Goal: Information Seeking & Learning: Find specific page/section

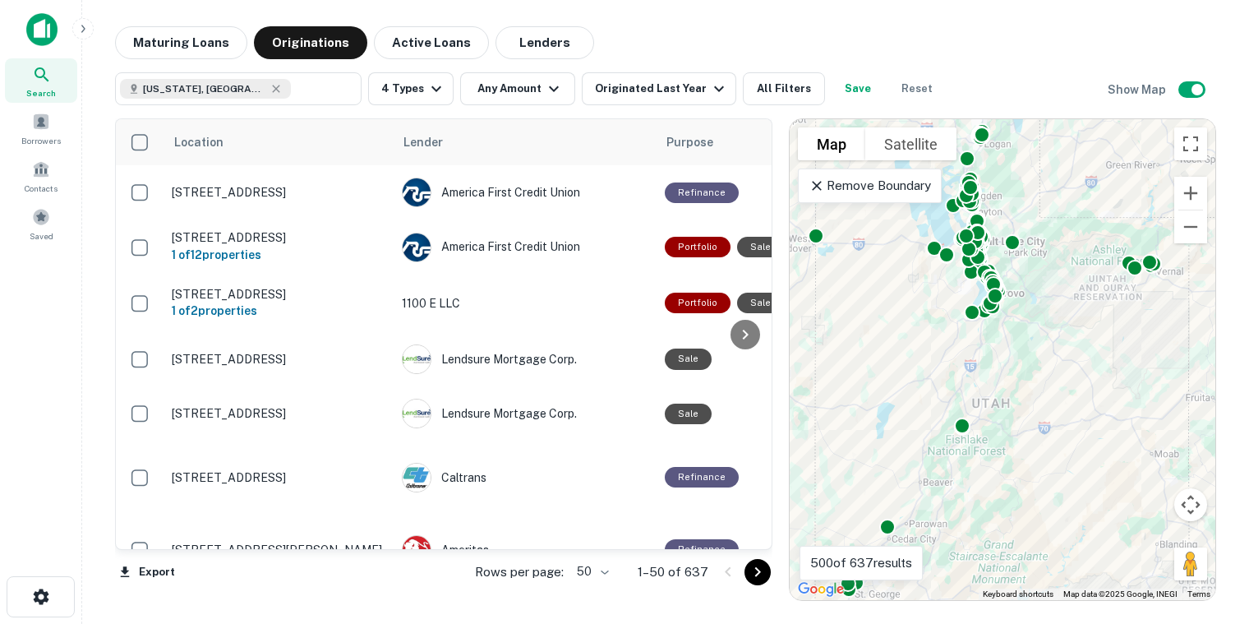
scroll to position [1479, 0]
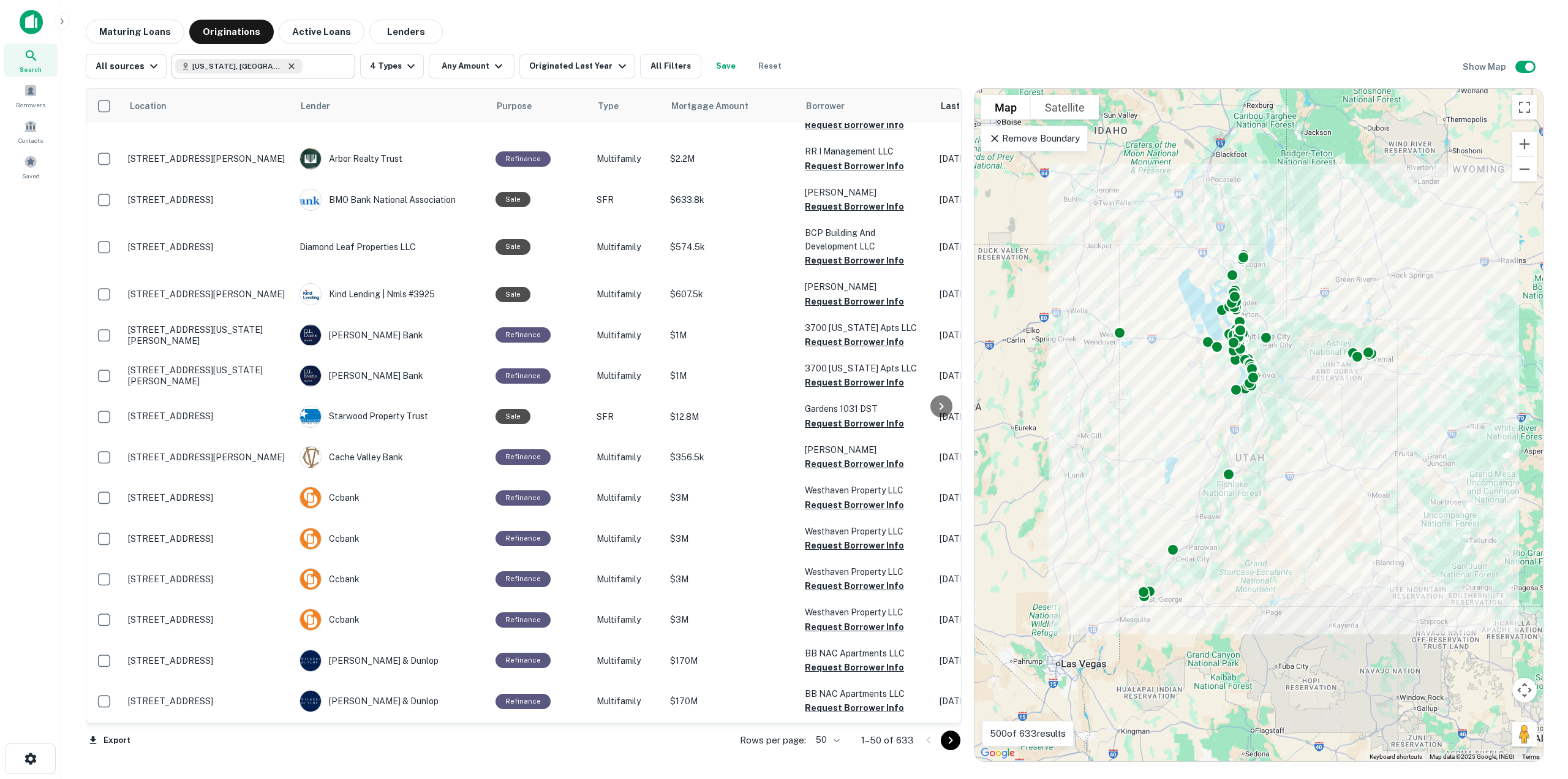
click at [287, 66] on icon at bounding box center [291, 66] width 10 height 10
type input "*********"
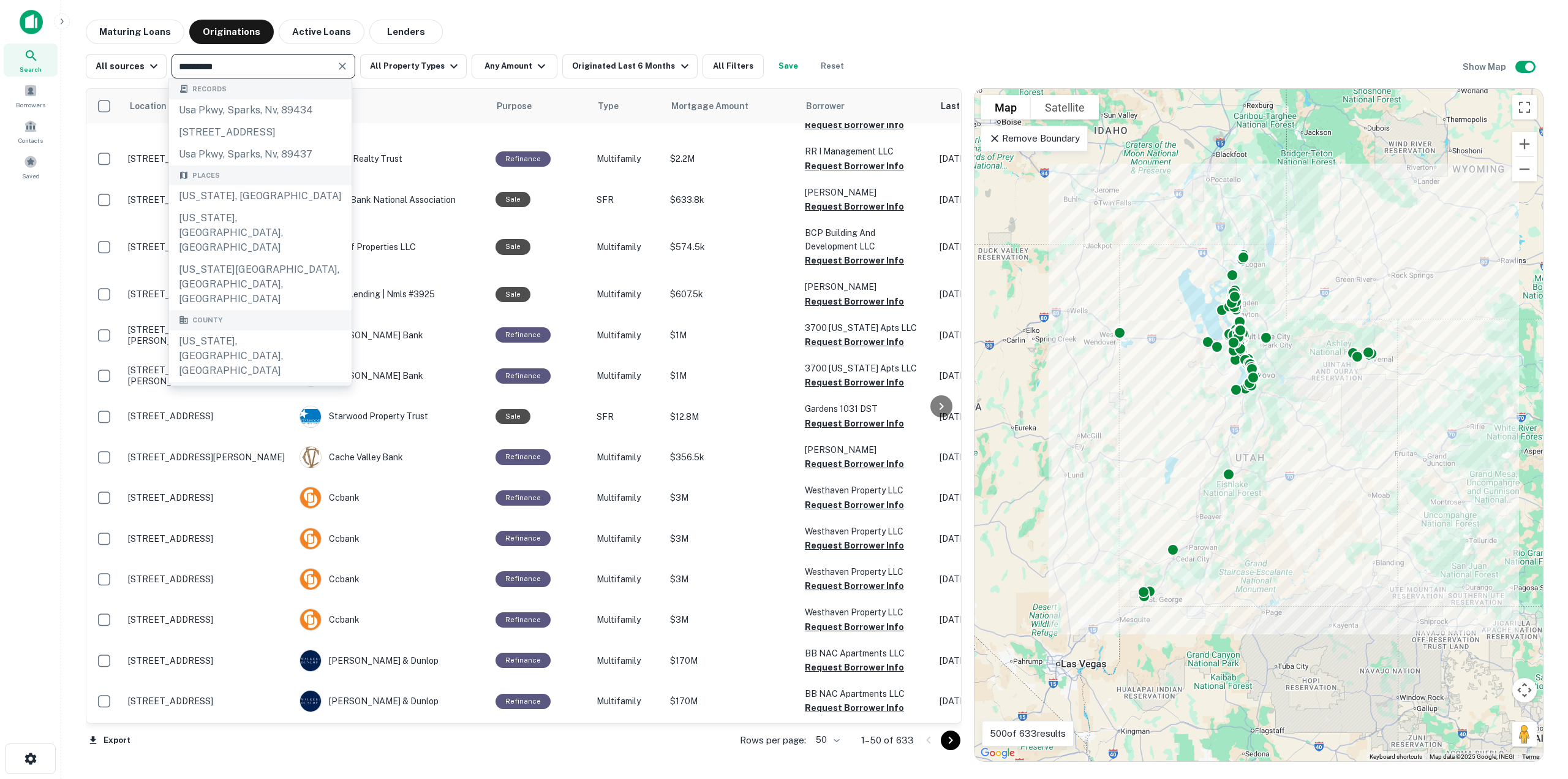
click at [343, 67] on icon "Clear" at bounding box center [342, 66] width 12 height 12
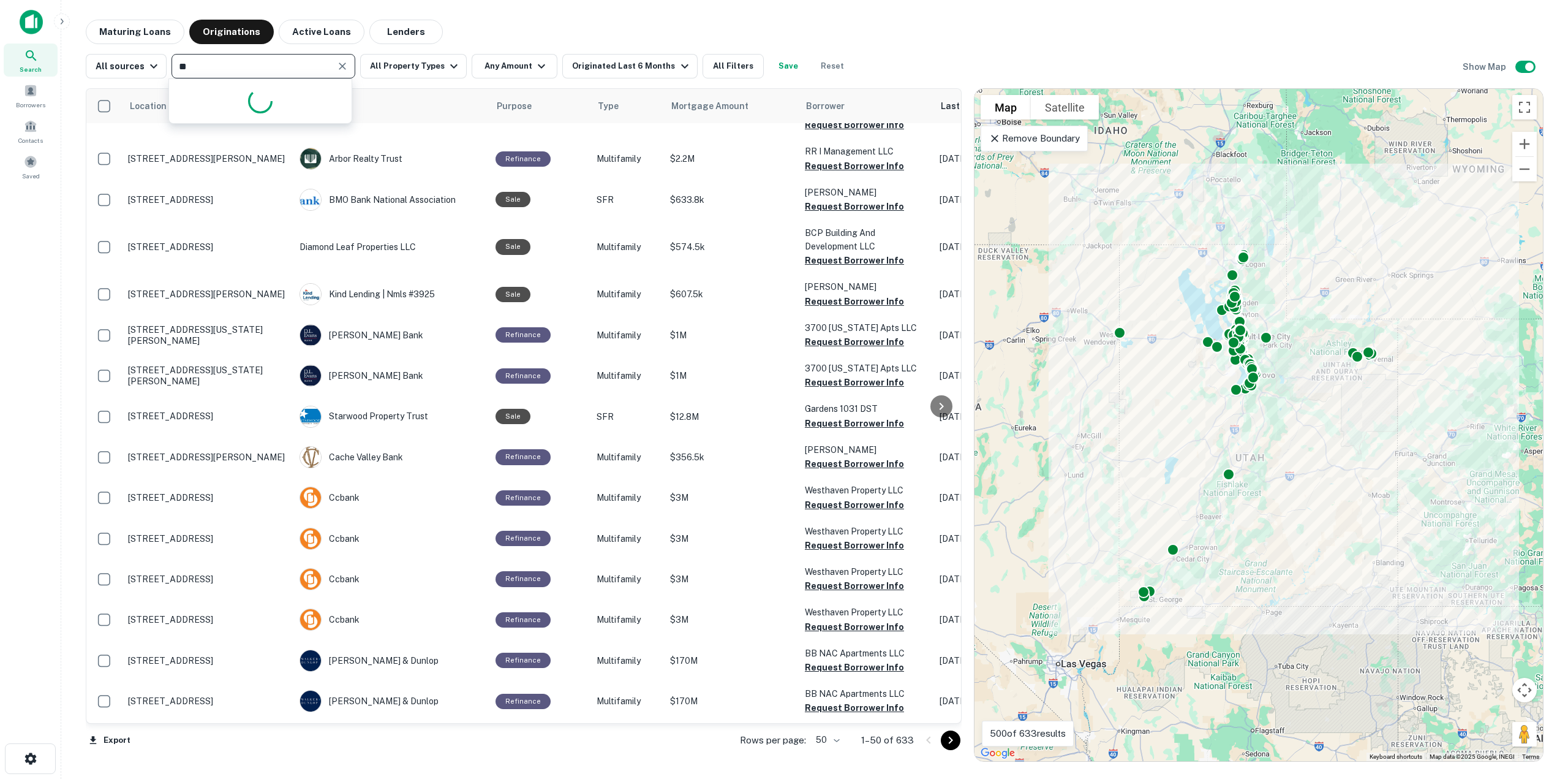
type input "*"
type input "*****"
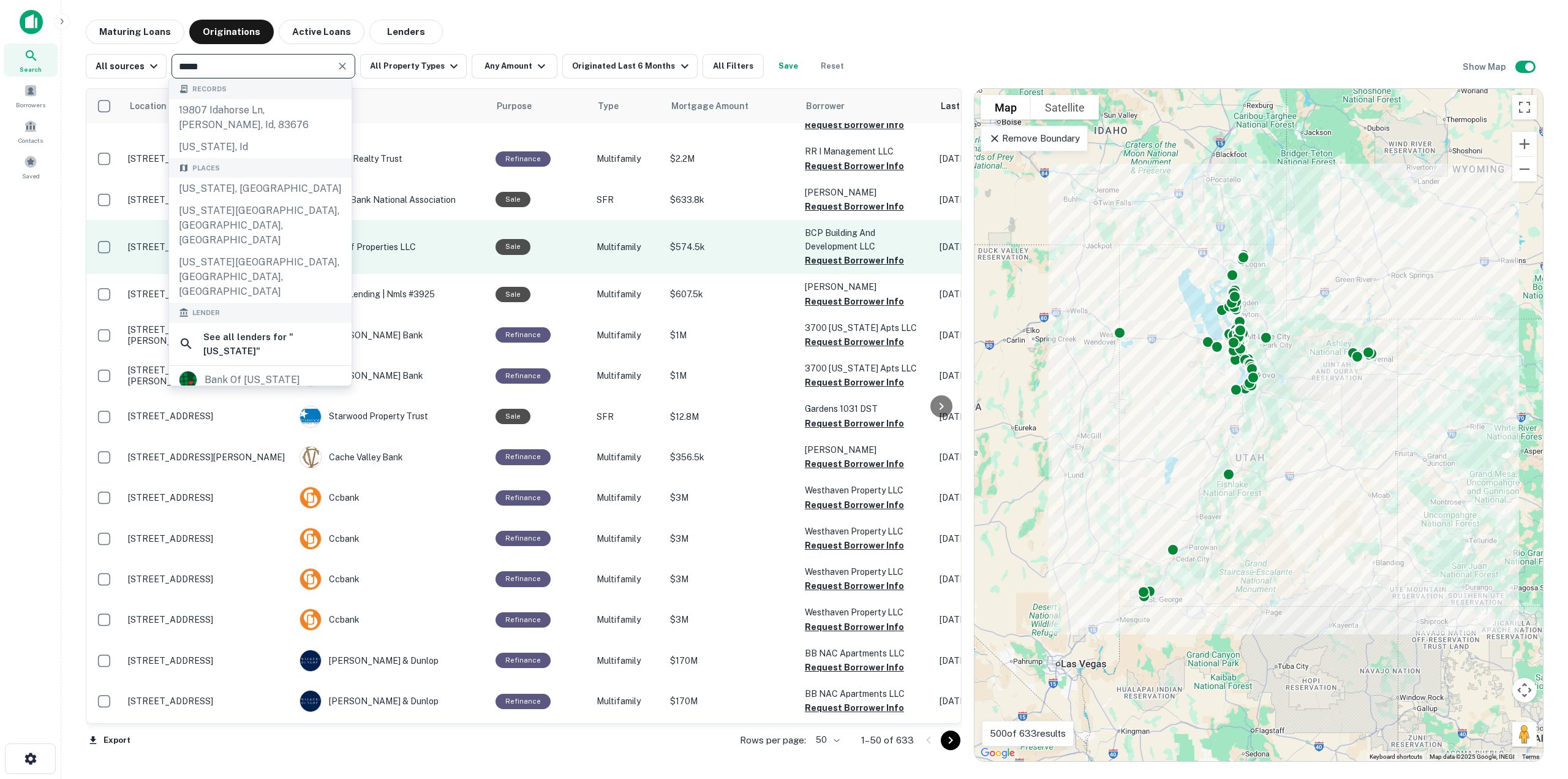
click at [288, 192] on div "Idaho, USA" at bounding box center [260, 189] width 183 height 22
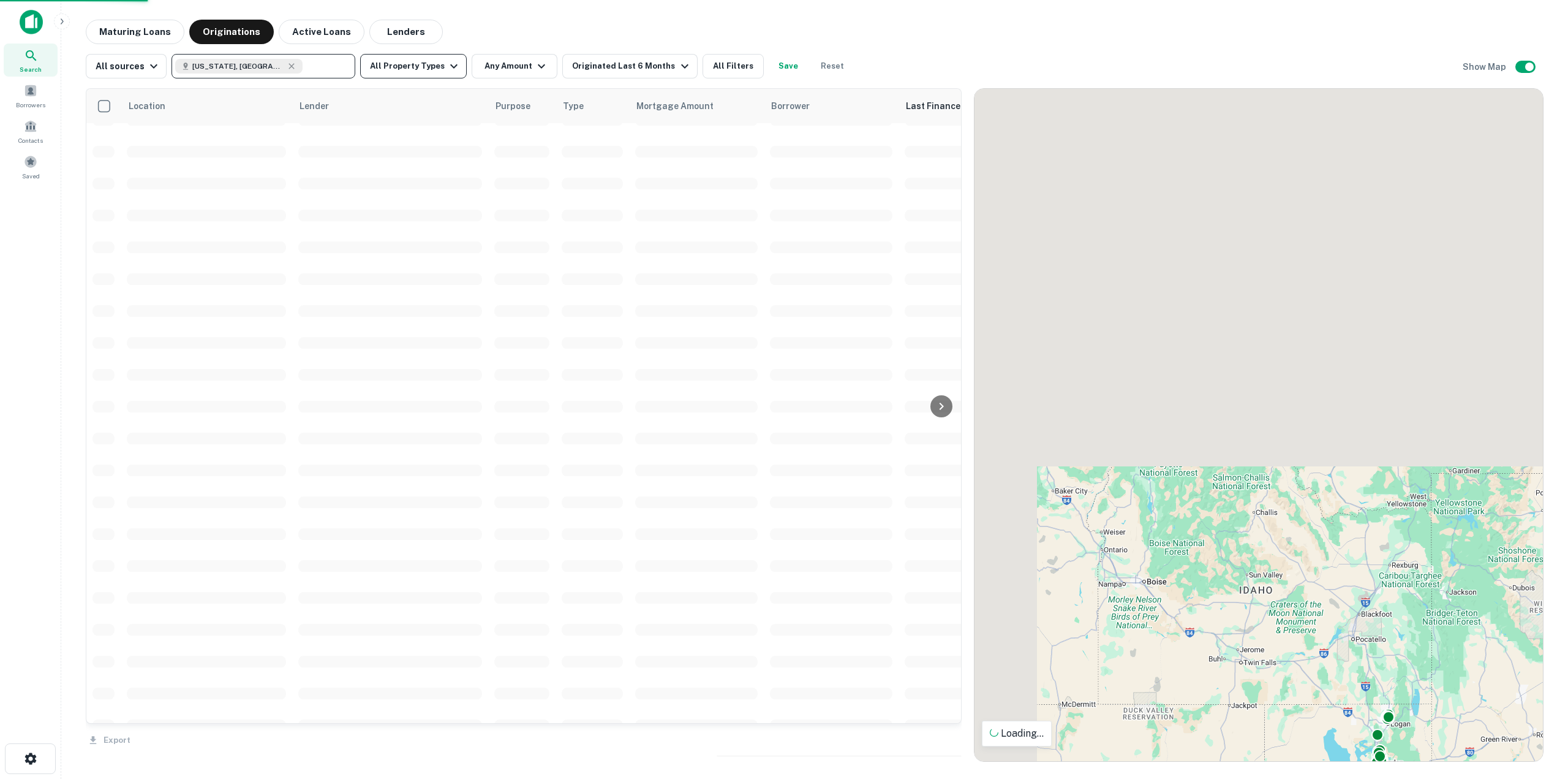
click at [429, 69] on button "All Property Types" at bounding box center [413, 66] width 107 height 25
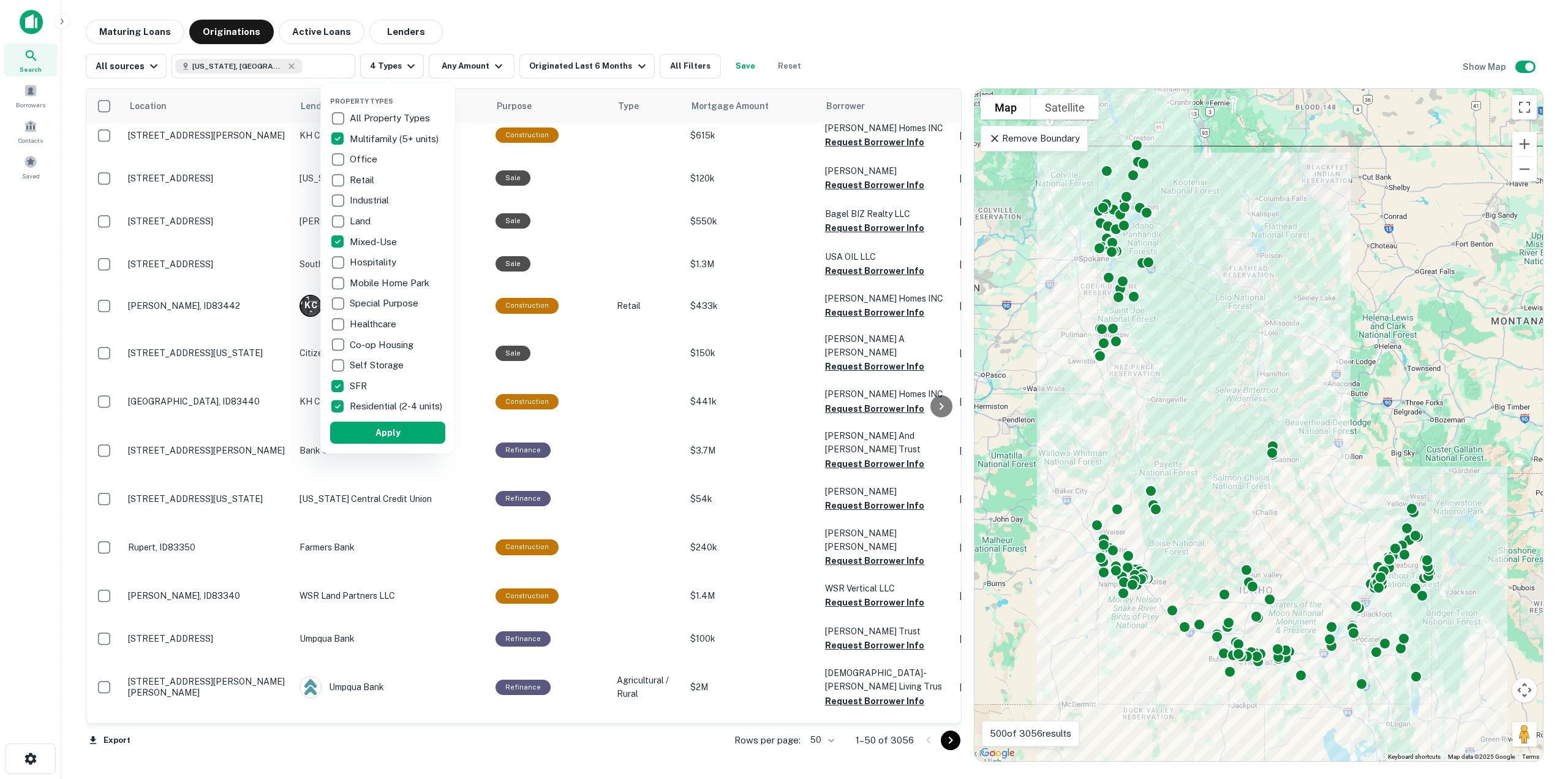
click at [359, 452] on div "Property Types All Property Types Multifamily (5+ units) Office Retail Industri…" at bounding box center [388, 268] width 135 height 370
click at [376, 442] on button "Apply" at bounding box center [388, 432] width 116 height 22
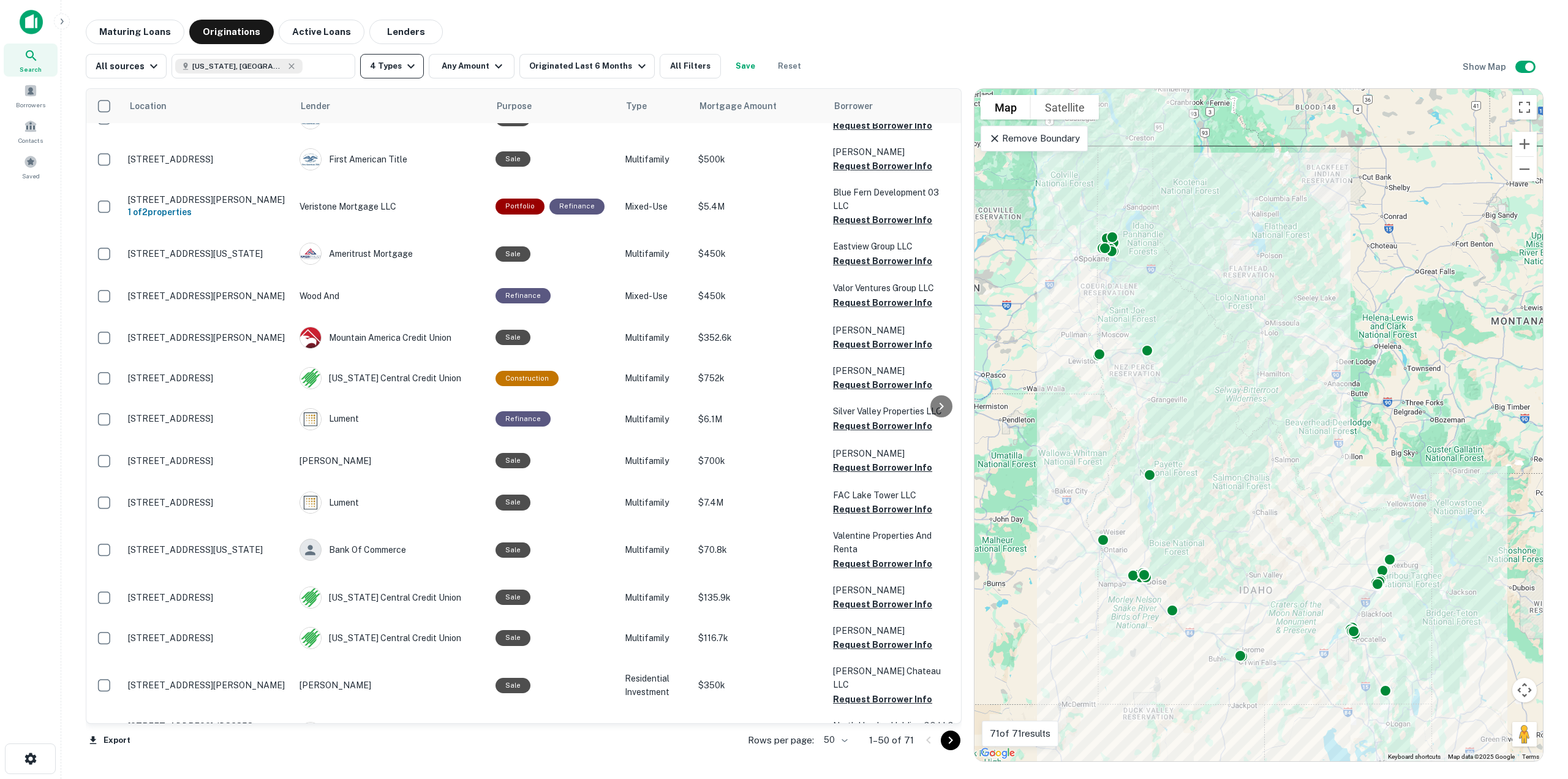
click at [405, 71] on icon "button" at bounding box center [411, 66] width 15 height 15
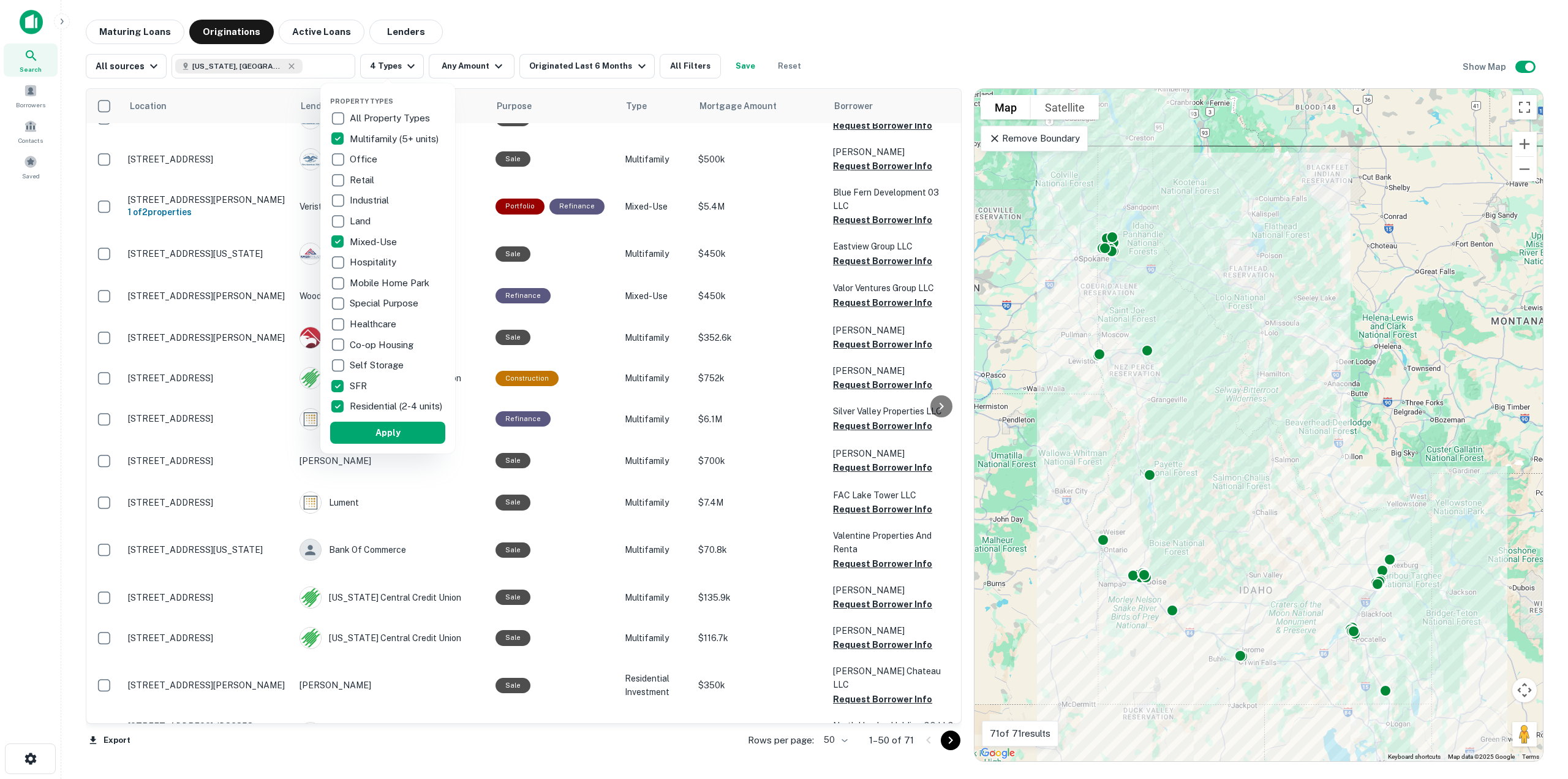
click at [684, 71] on div at bounding box center [784, 389] width 1568 height 779
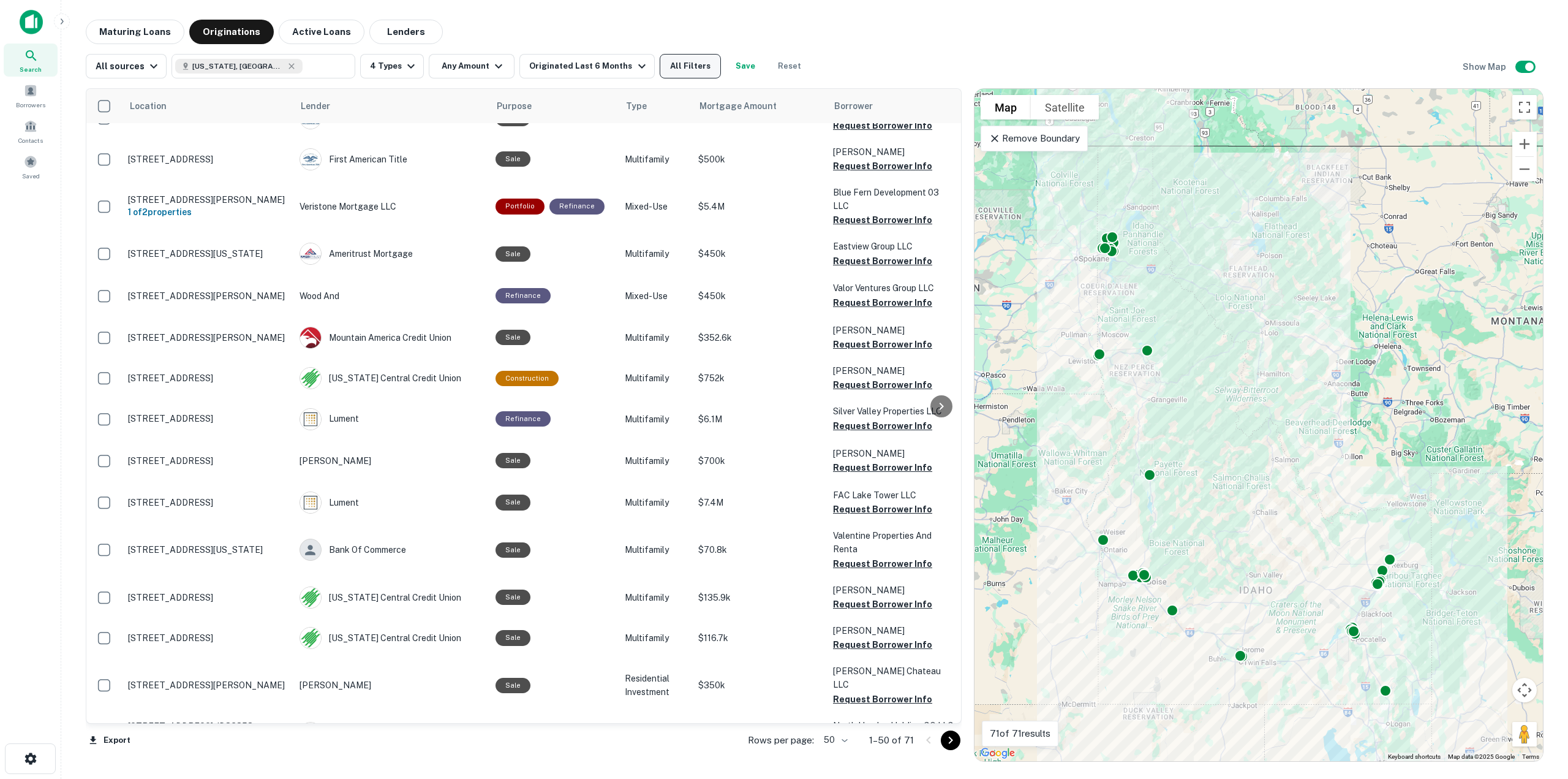
click at [661, 63] on button "All Filters" at bounding box center [690, 66] width 61 height 25
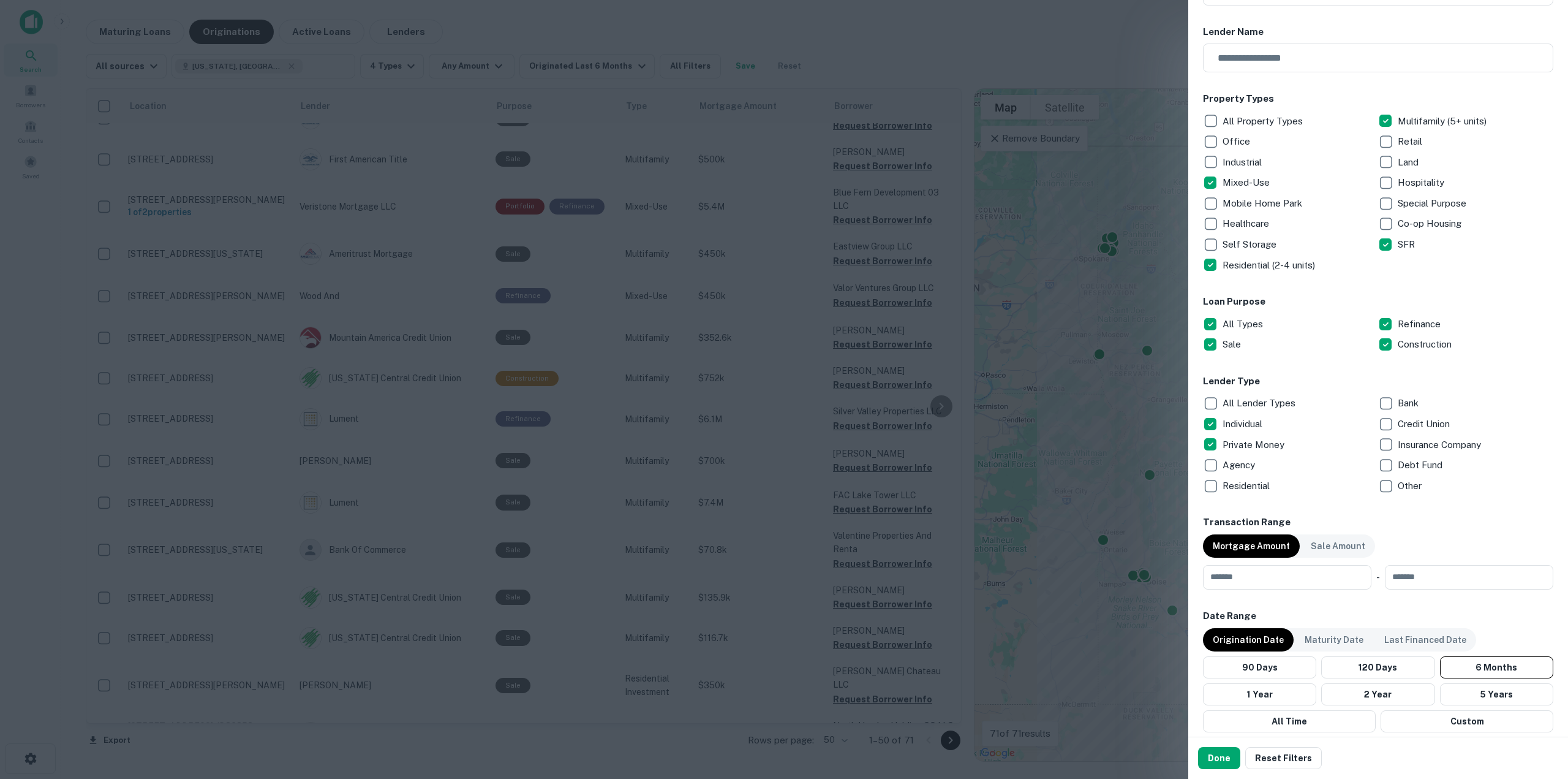
scroll to position [184, 0]
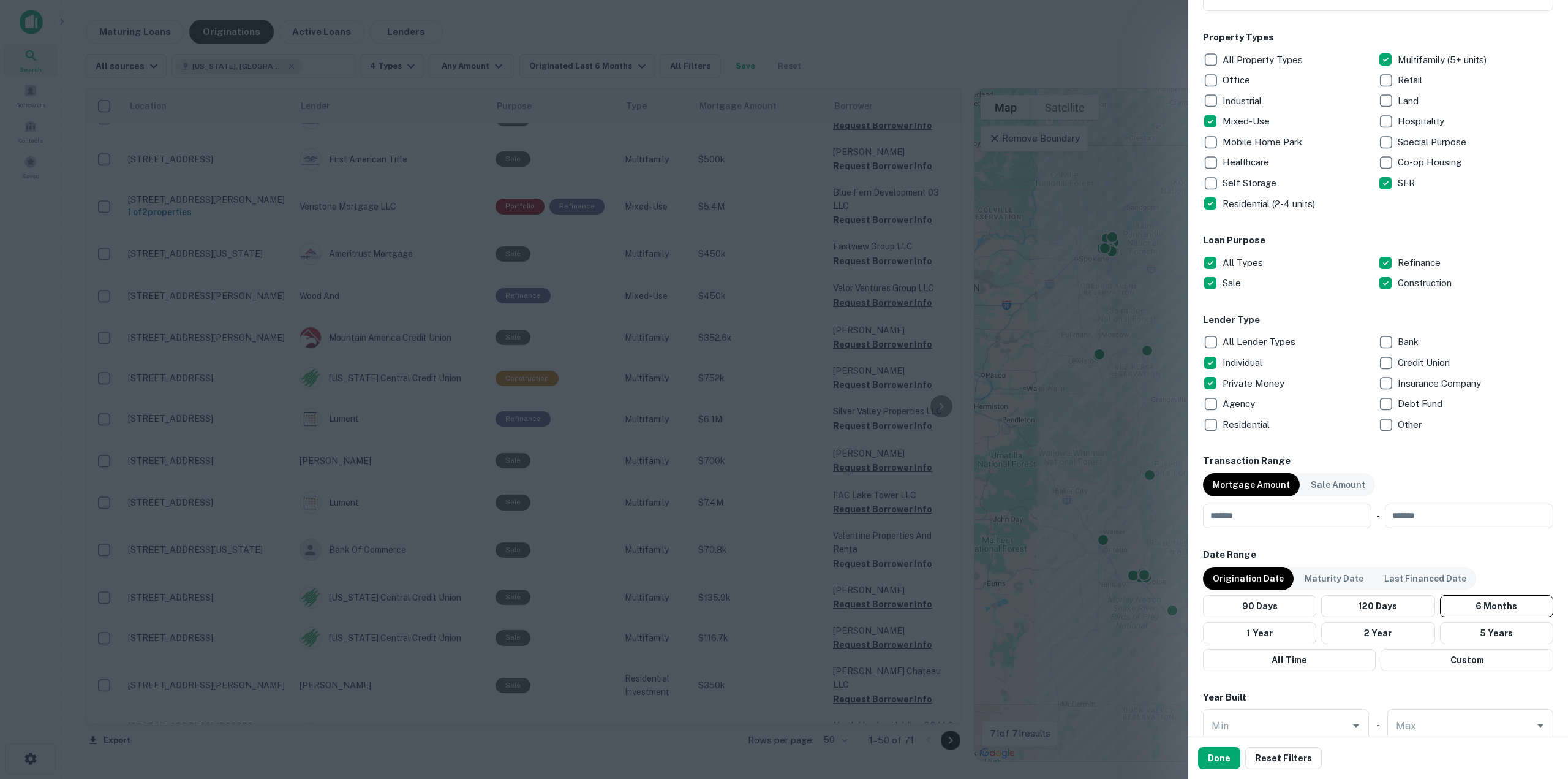
click at [1218, 773] on div "Done Reset Filters" at bounding box center [1378, 758] width 380 height 42
click at [1218, 765] on button "Done" at bounding box center [1219, 758] width 42 height 22
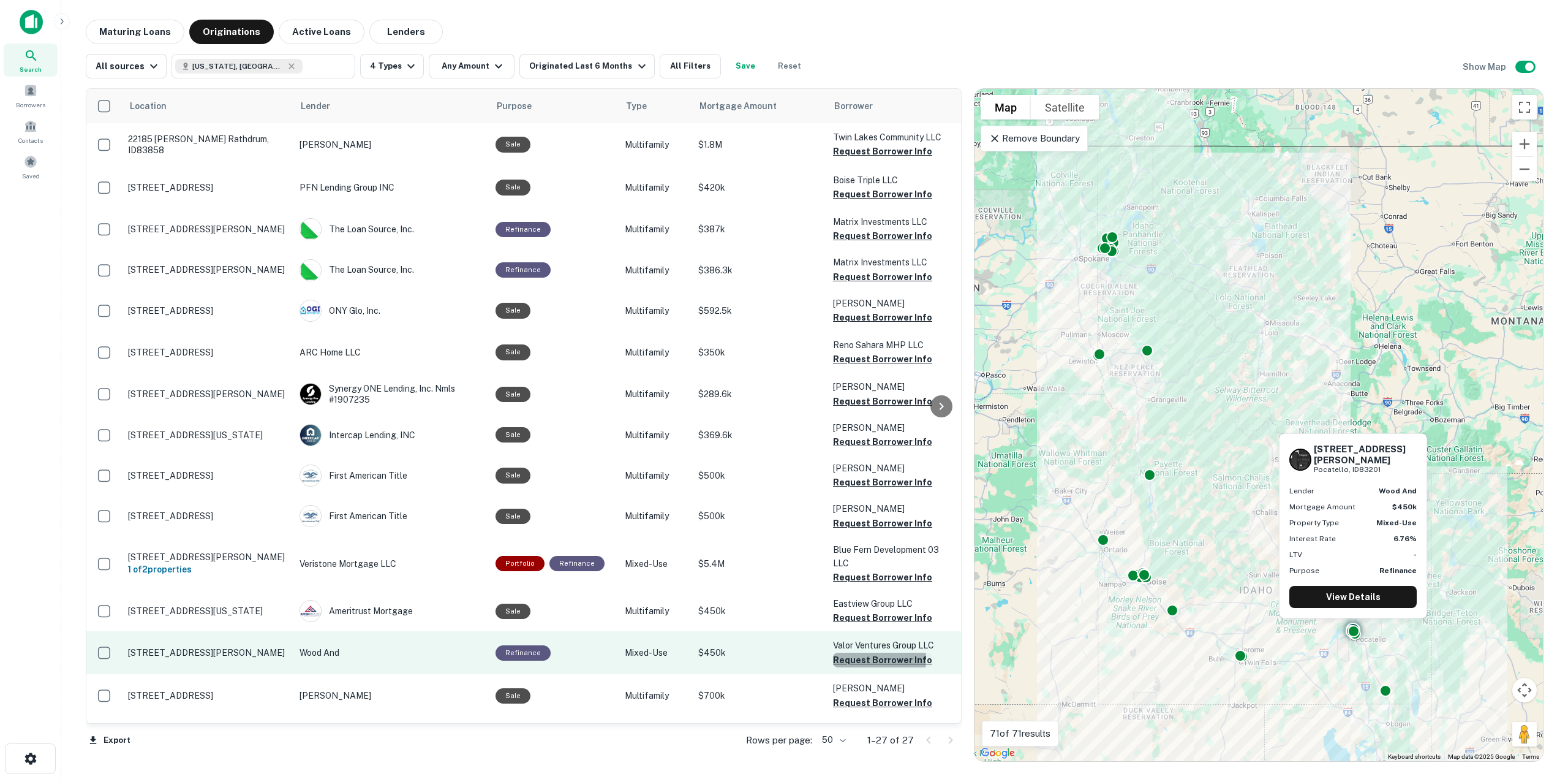
click at [847, 659] on button "Request Borrower Info" at bounding box center [882, 660] width 99 height 15
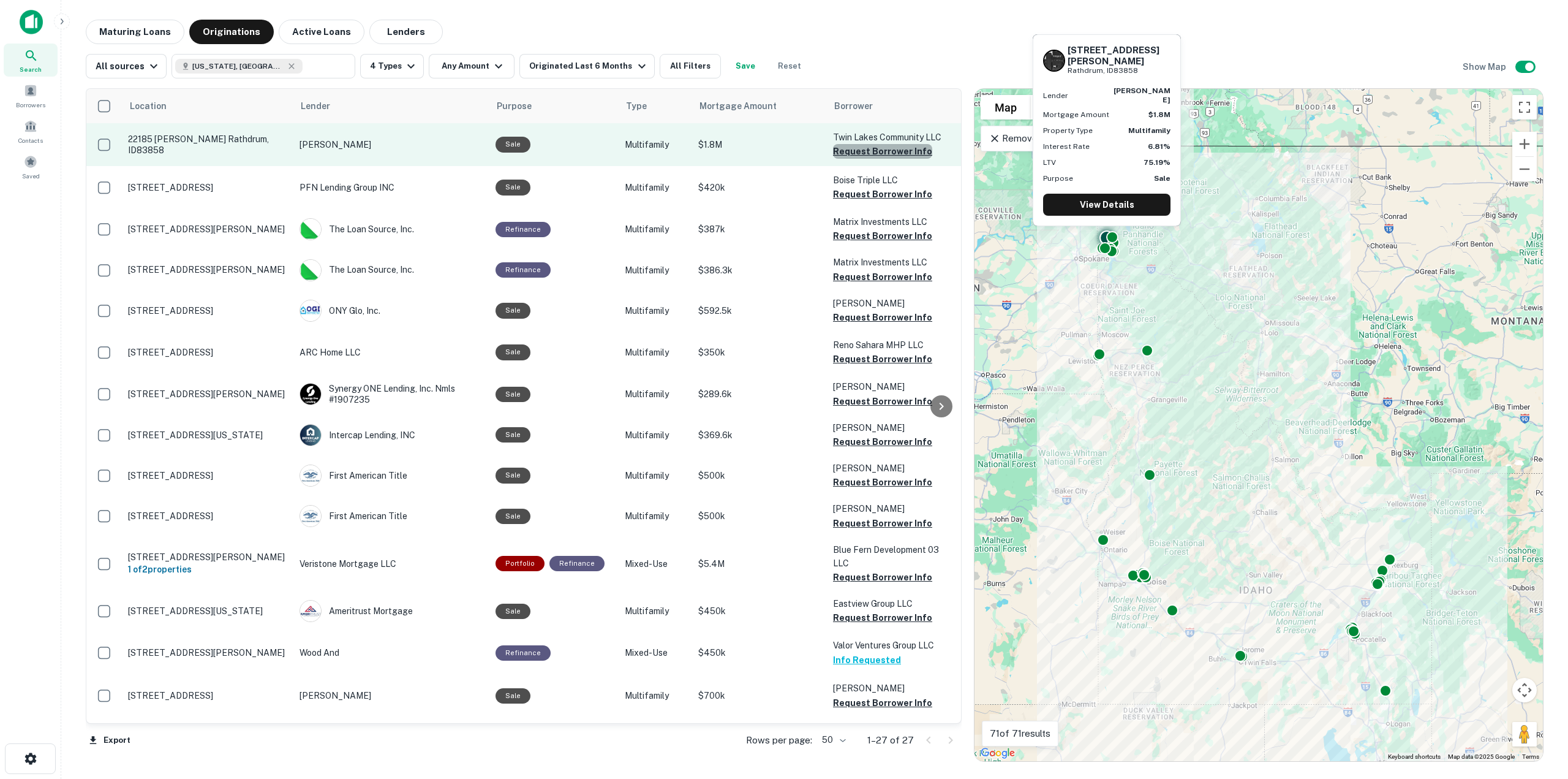
click at [895, 149] on button "Request Borrower Info" at bounding box center [882, 151] width 99 height 15
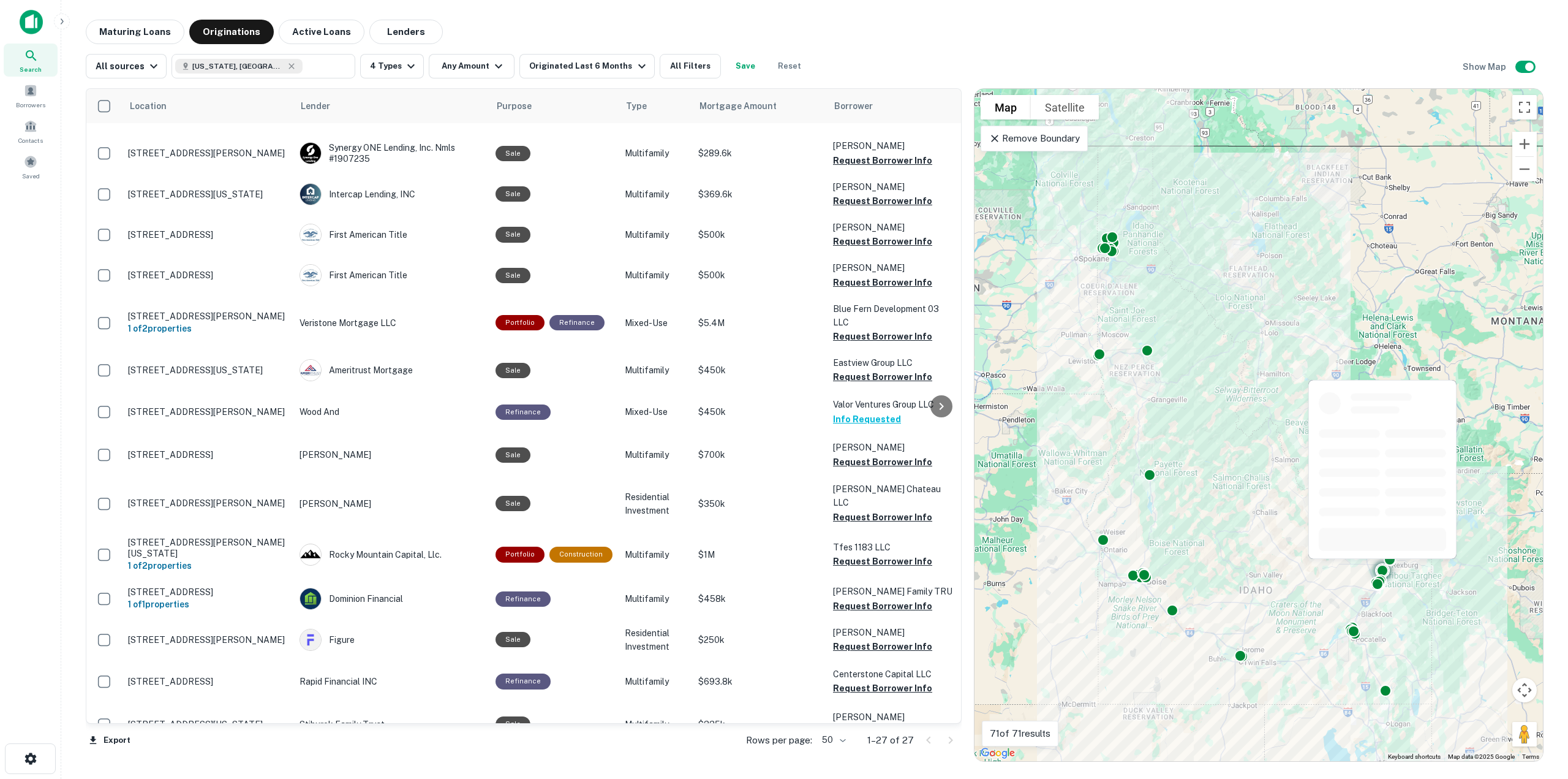
scroll to position [245, 0]
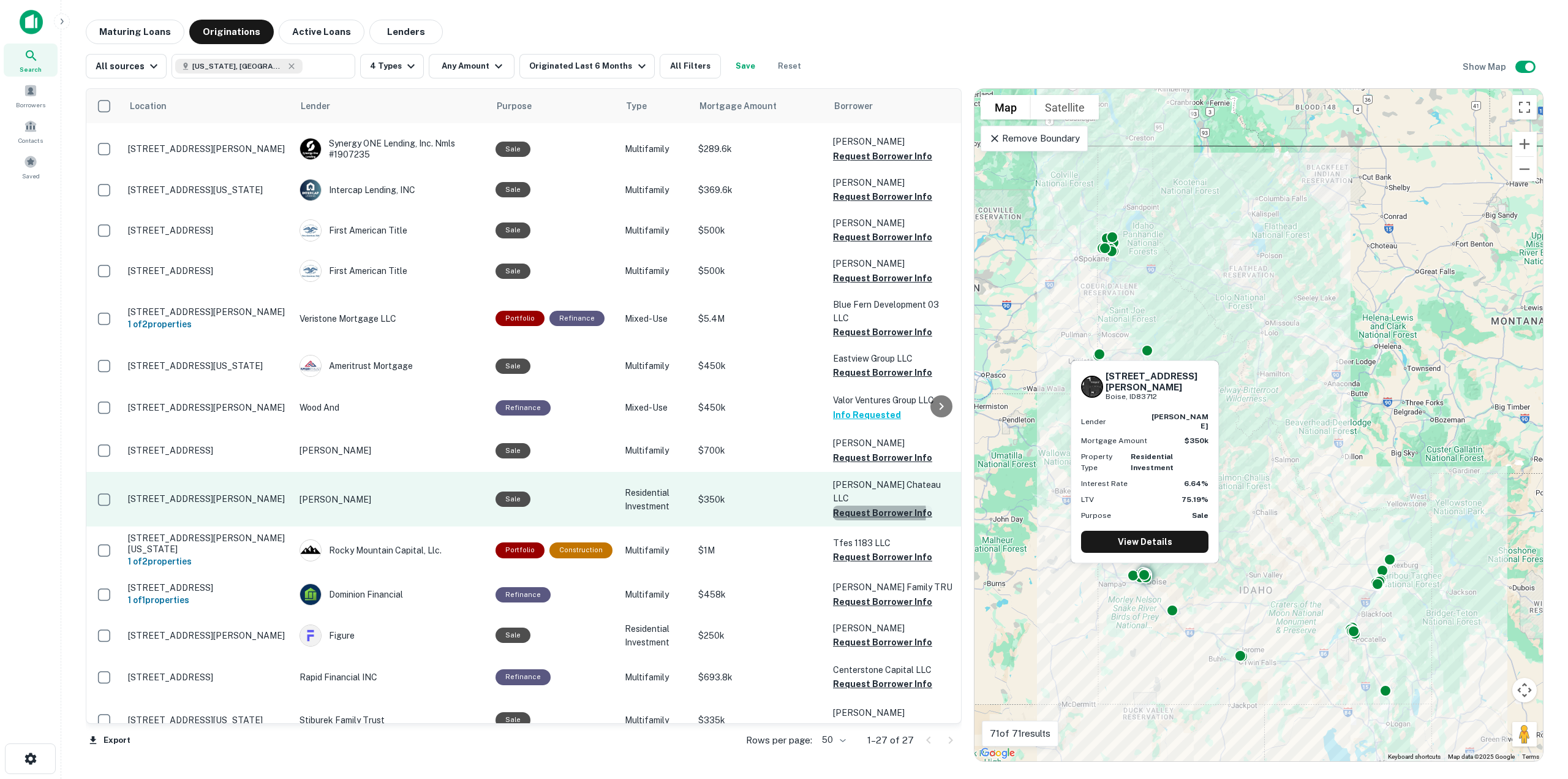
click at [862, 505] on button "Request Borrower Info" at bounding box center [882, 513] width 99 height 15
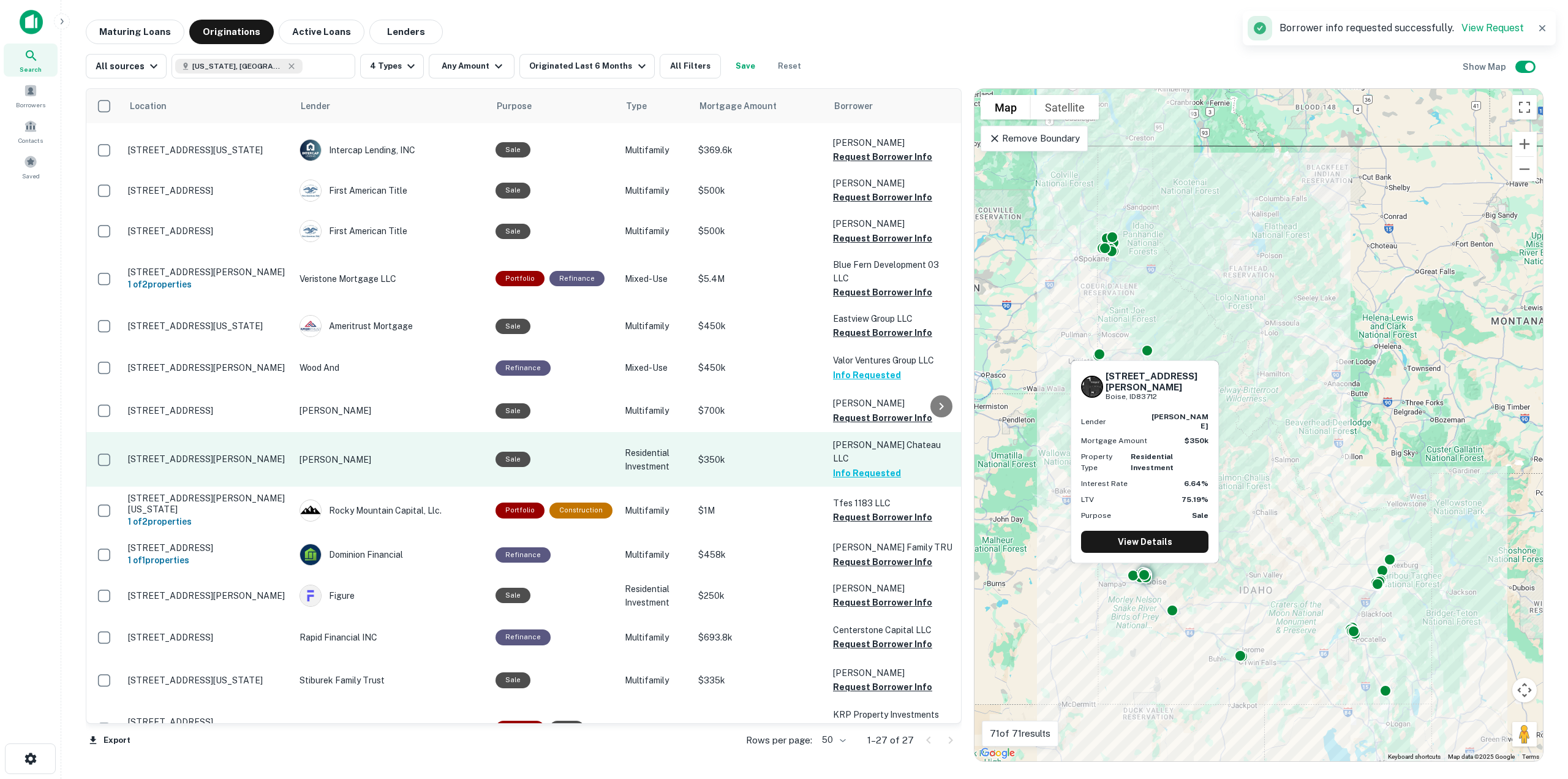
scroll to position [306, 0]
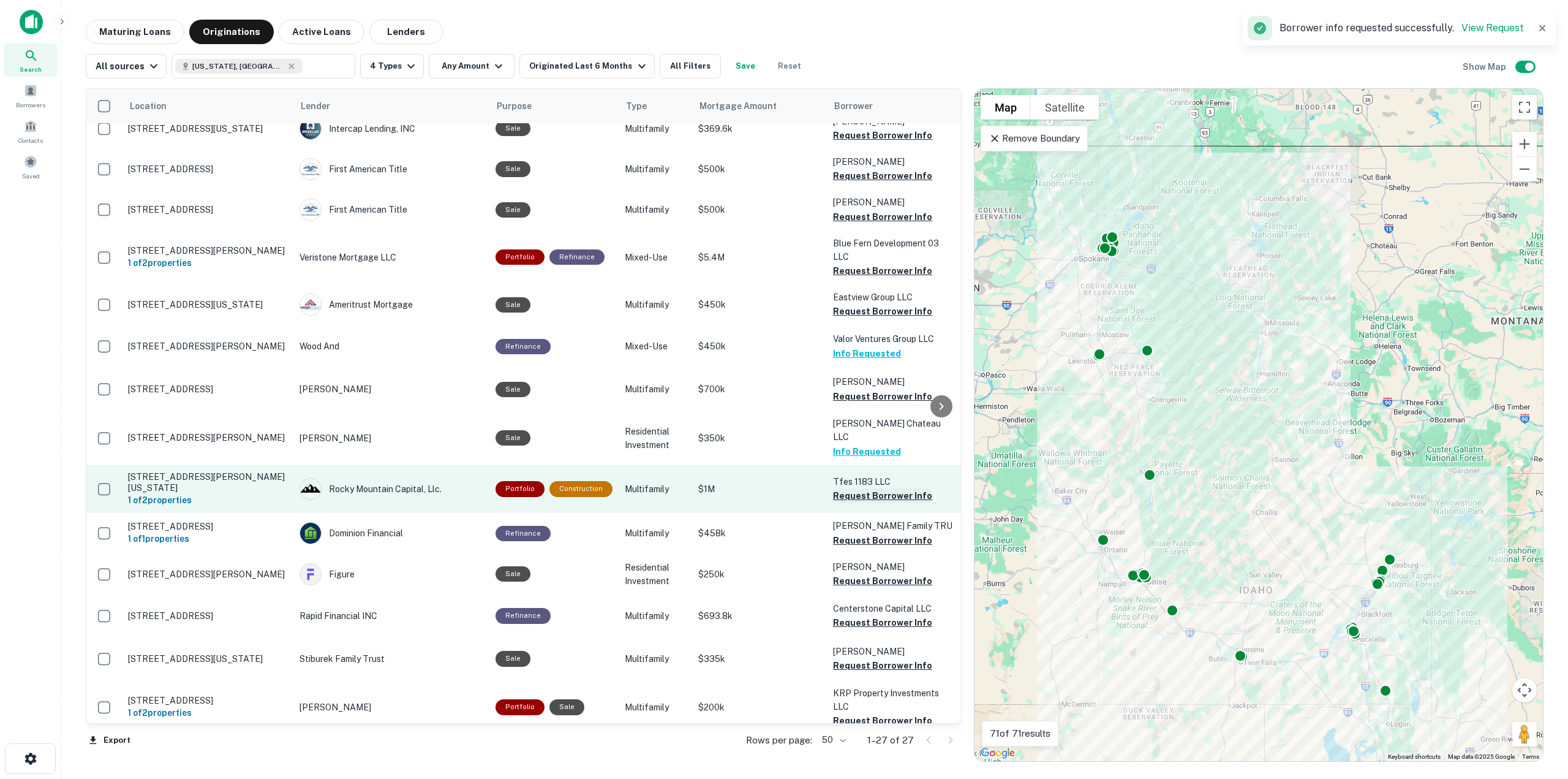
click at [862, 488] on button "Request Borrower Info" at bounding box center [882, 496] width 99 height 15
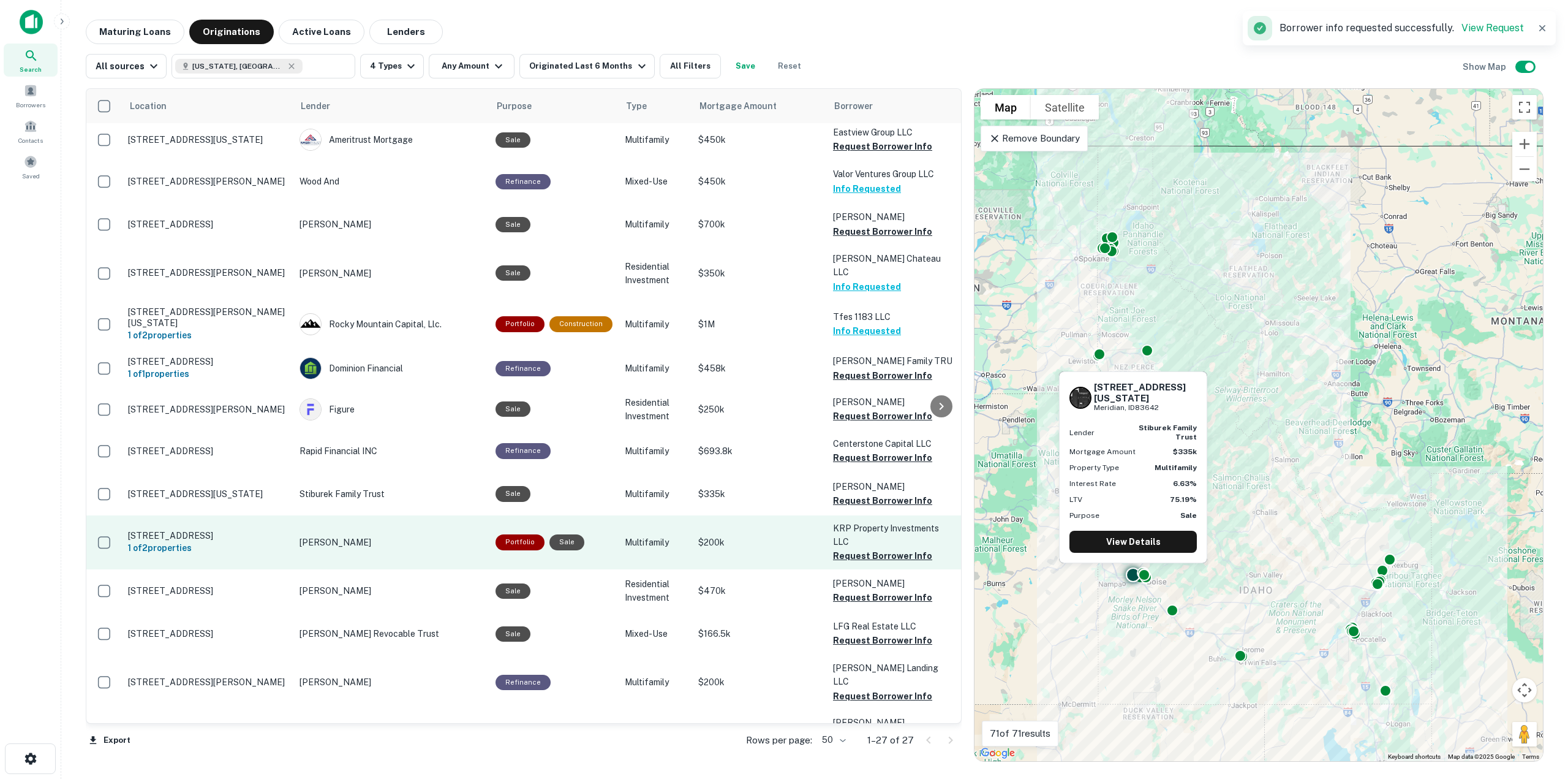
scroll to position [490, 0]
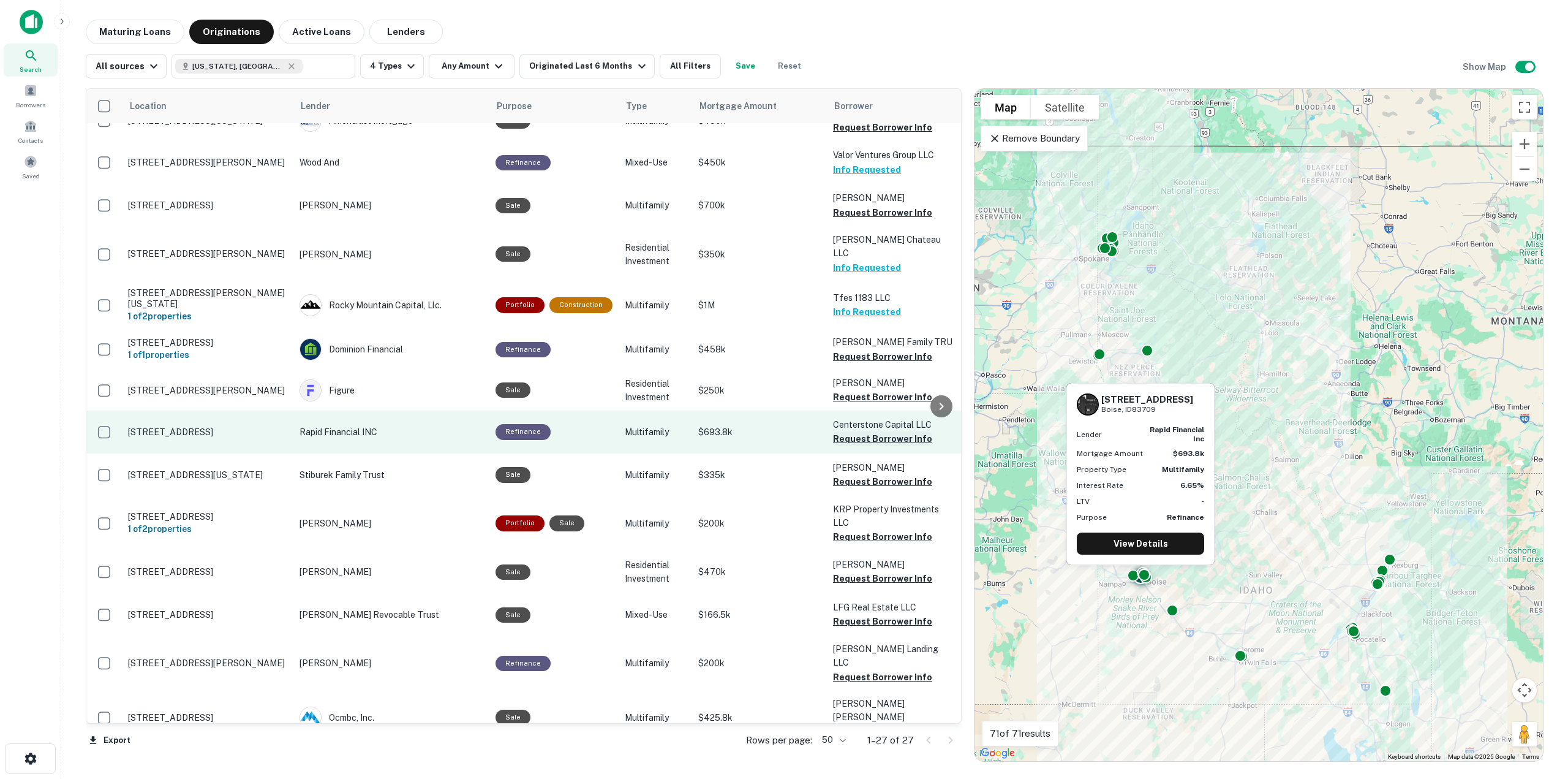
click at [870, 432] on button "Request Borrower Info" at bounding box center [882, 439] width 99 height 15
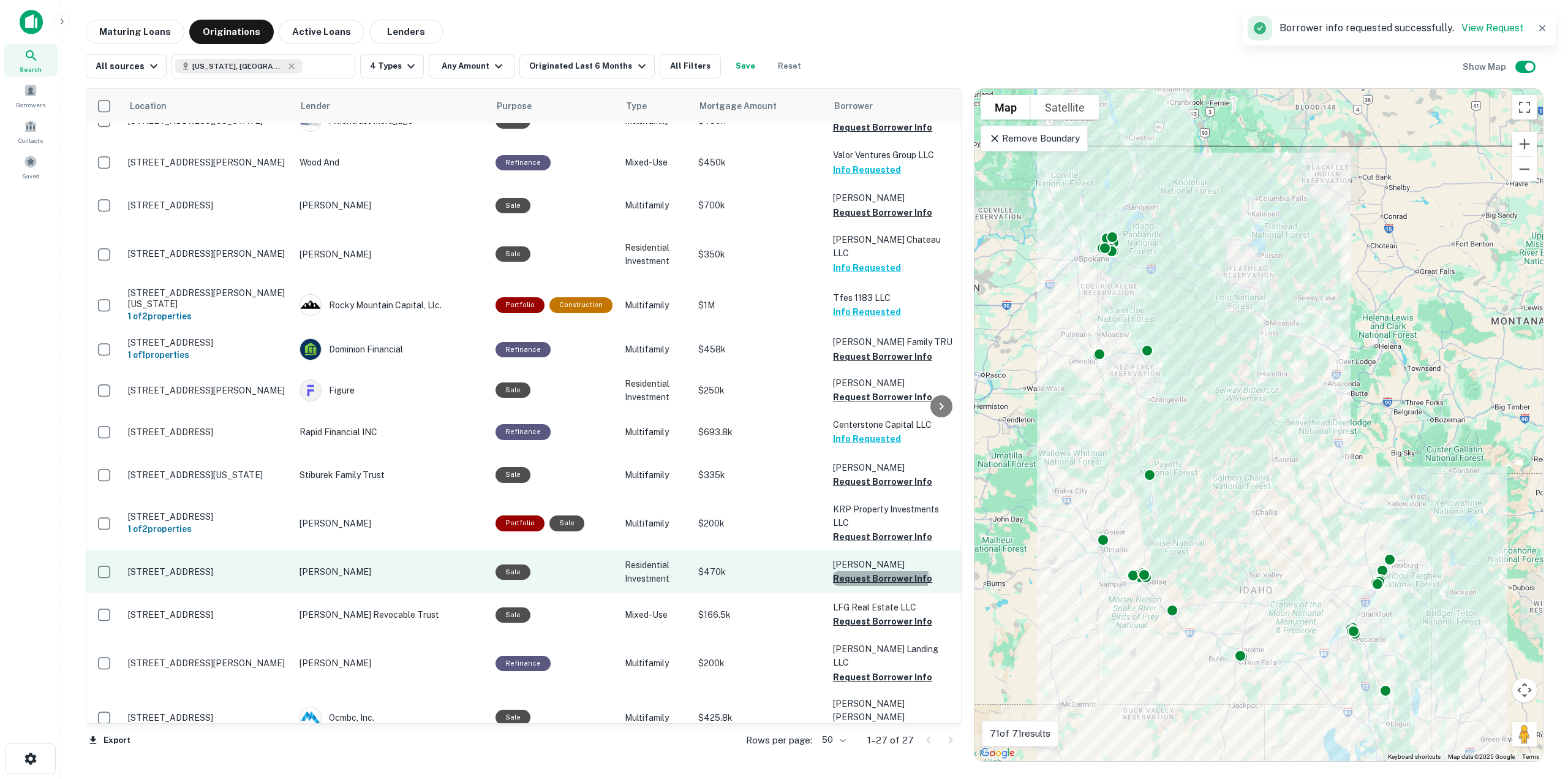
click at [875, 571] on button "Request Borrower Info" at bounding box center [882, 578] width 99 height 15
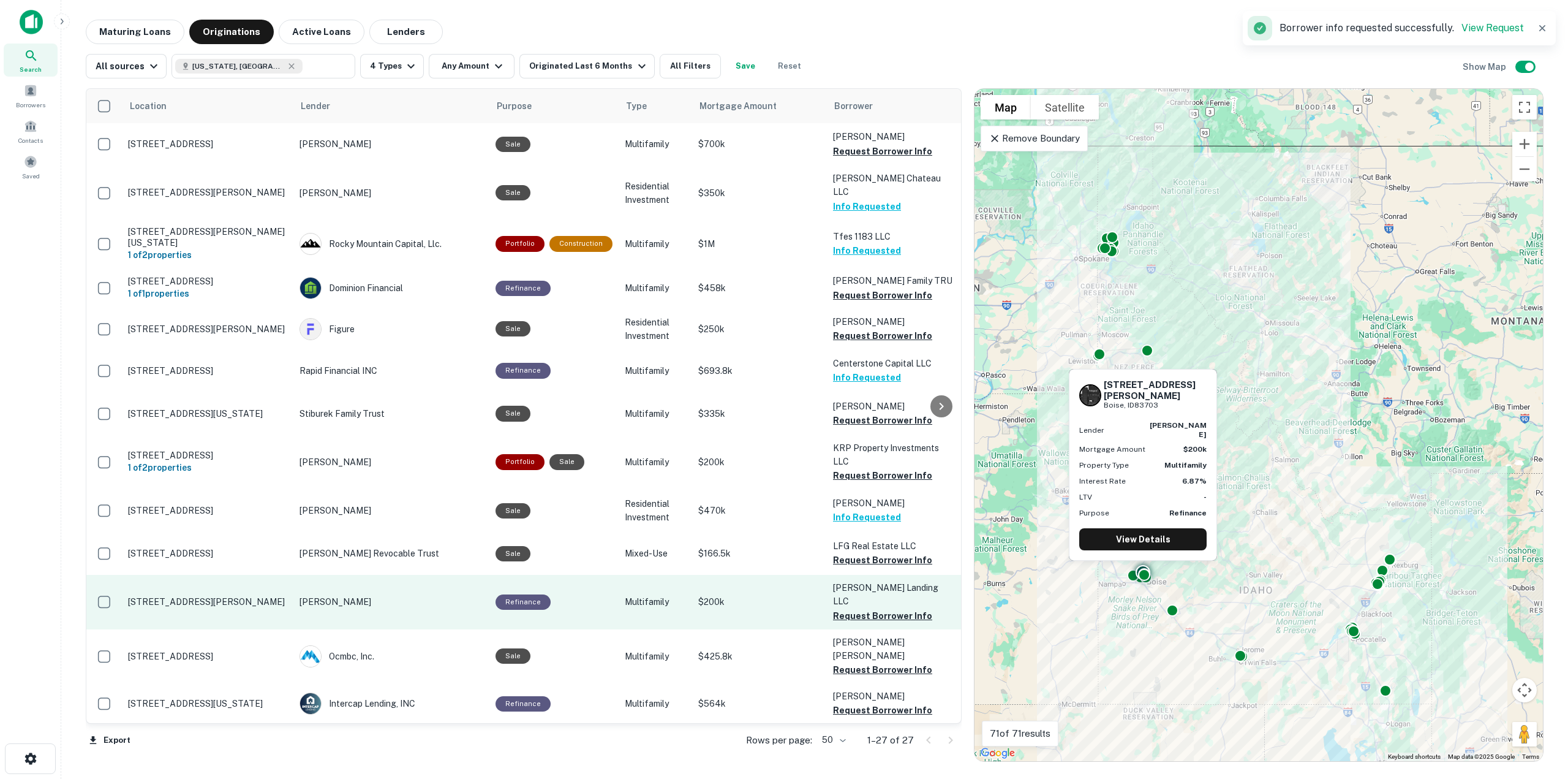
scroll to position [555, 0]
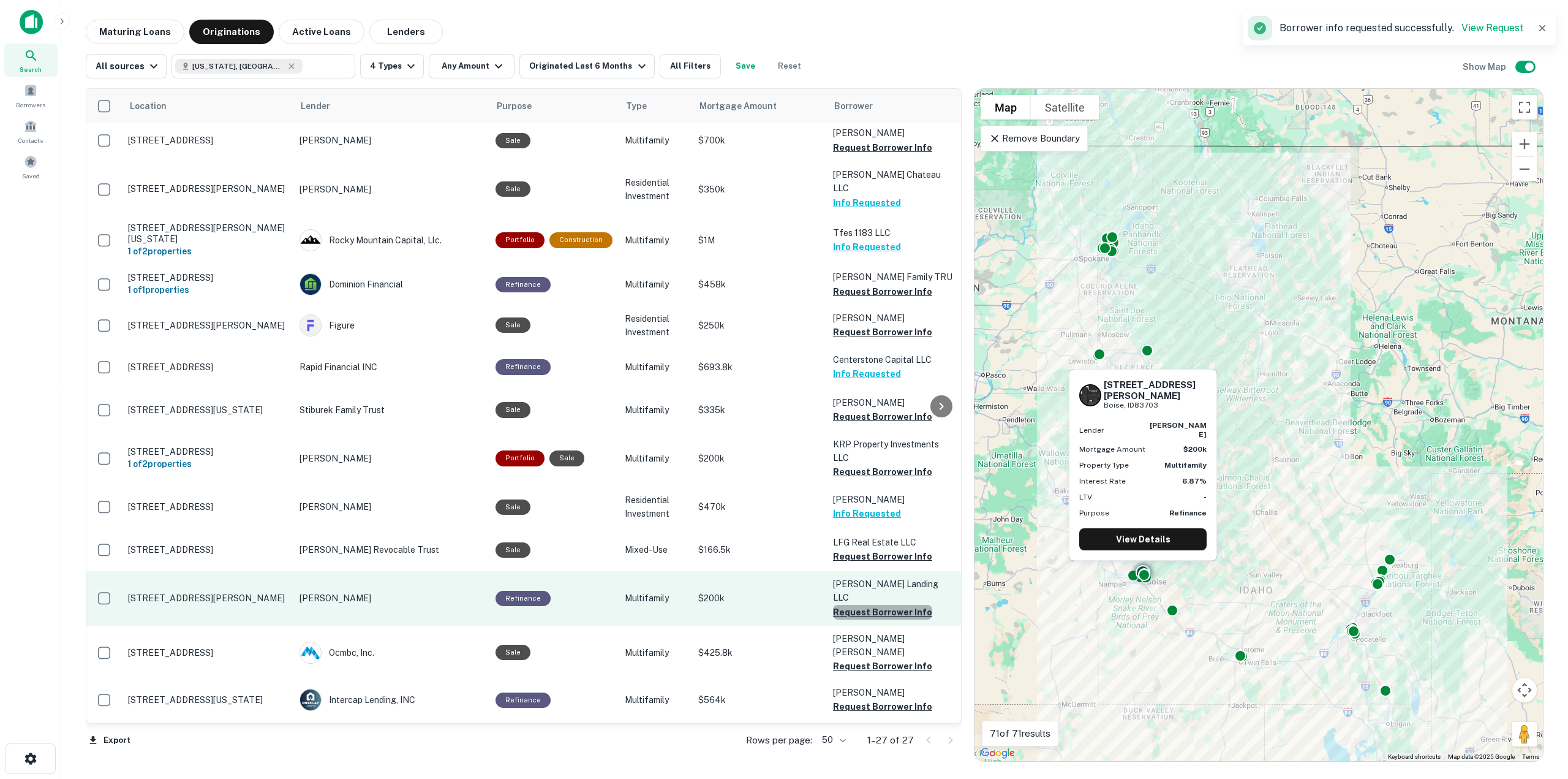
click at [879, 605] on button "Request Borrower Info" at bounding box center [882, 612] width 99 height 15
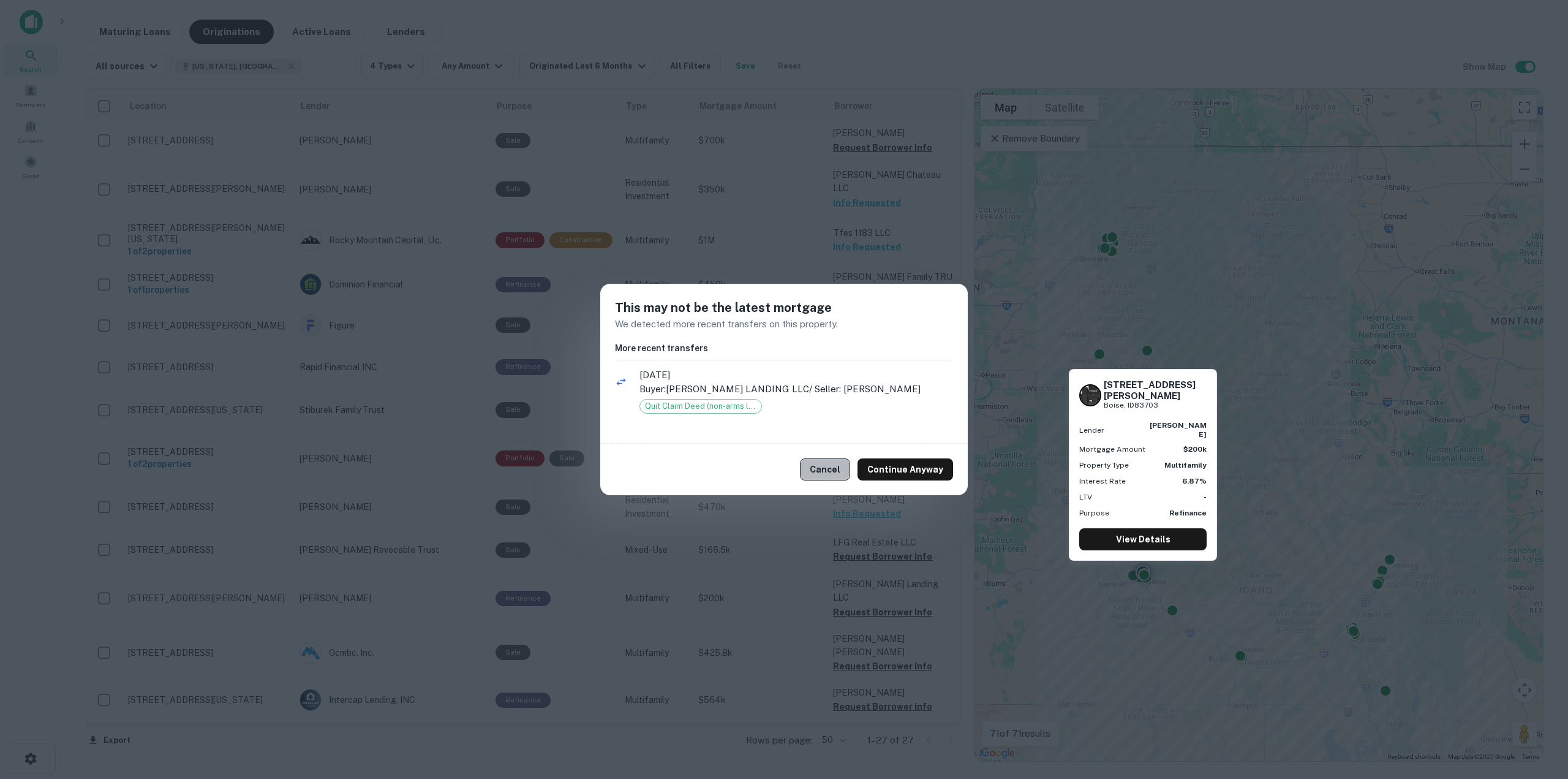
click at [828, 470] on button "Cancel" at bounding box center [824, 470] width 50 height 22
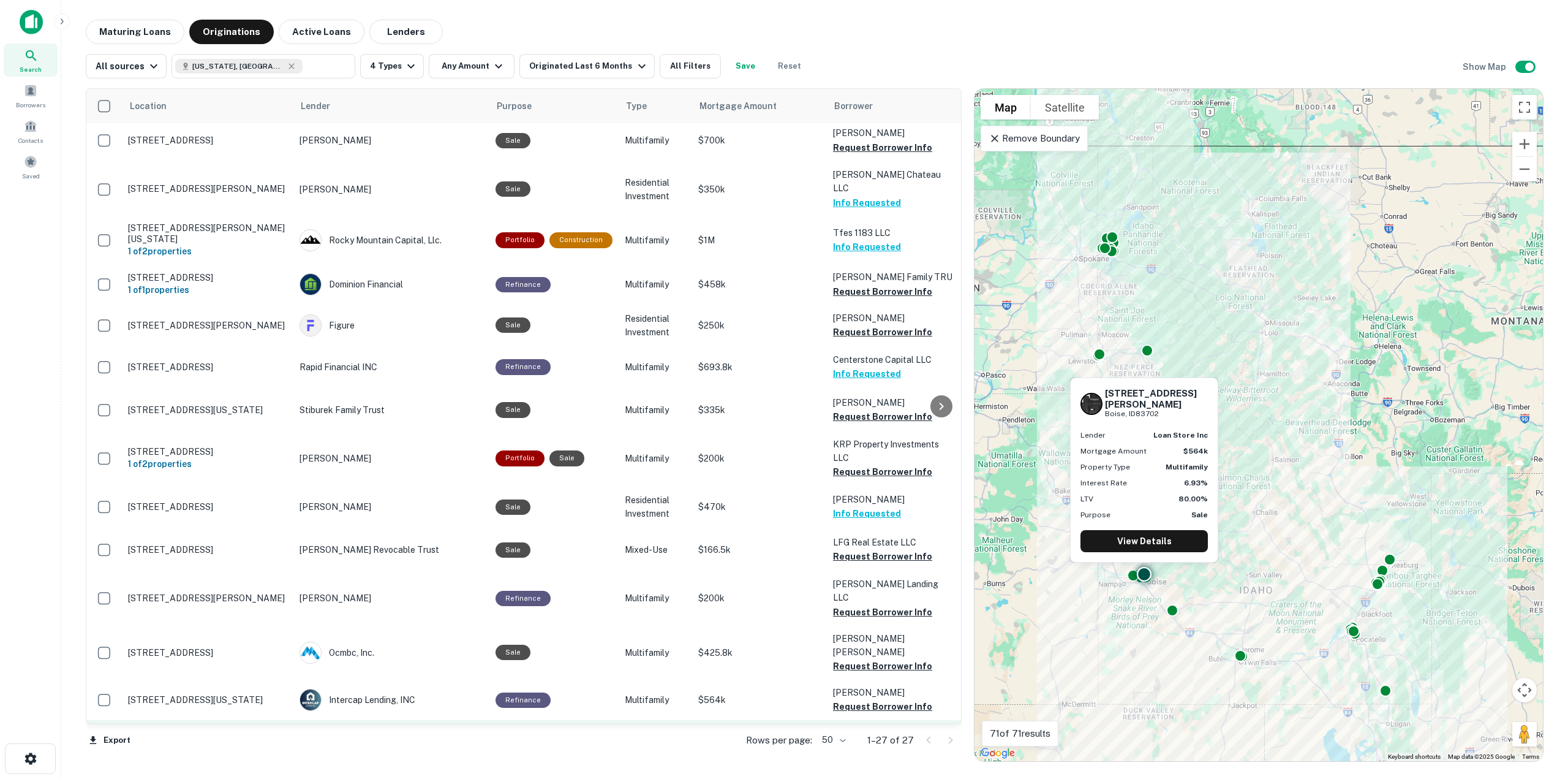
click at [843, 754] on button "Request Borrower Info" at bounding box center [882, 761] width 99 height 15
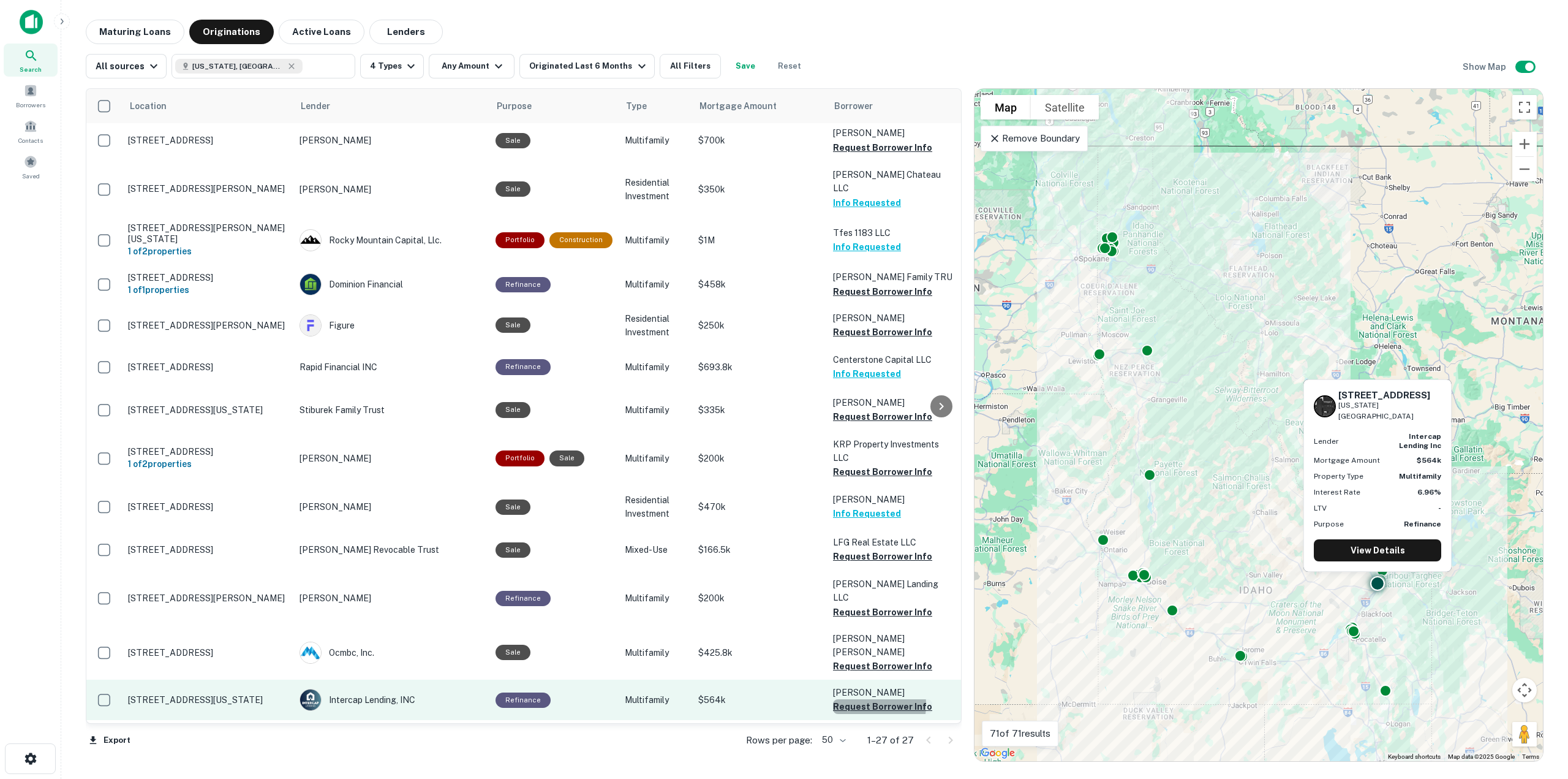
click at [858, 699] on button "Request Borrower Info" at bounding box center [882, 707] width 99 height 15
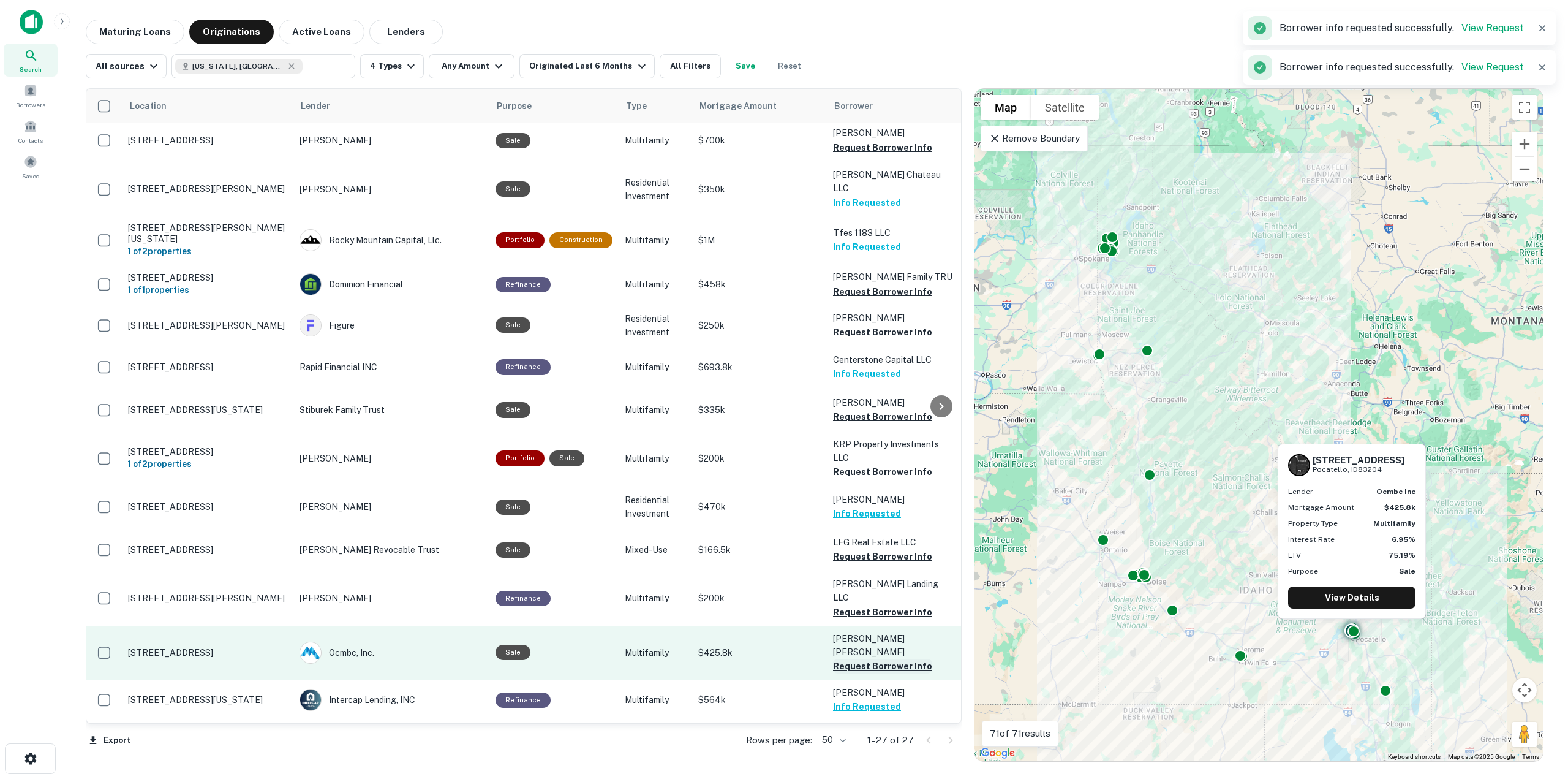
click at [862, 658] on button "Request Borrower Info" at bounding box center [882, 666] width 99 height 15
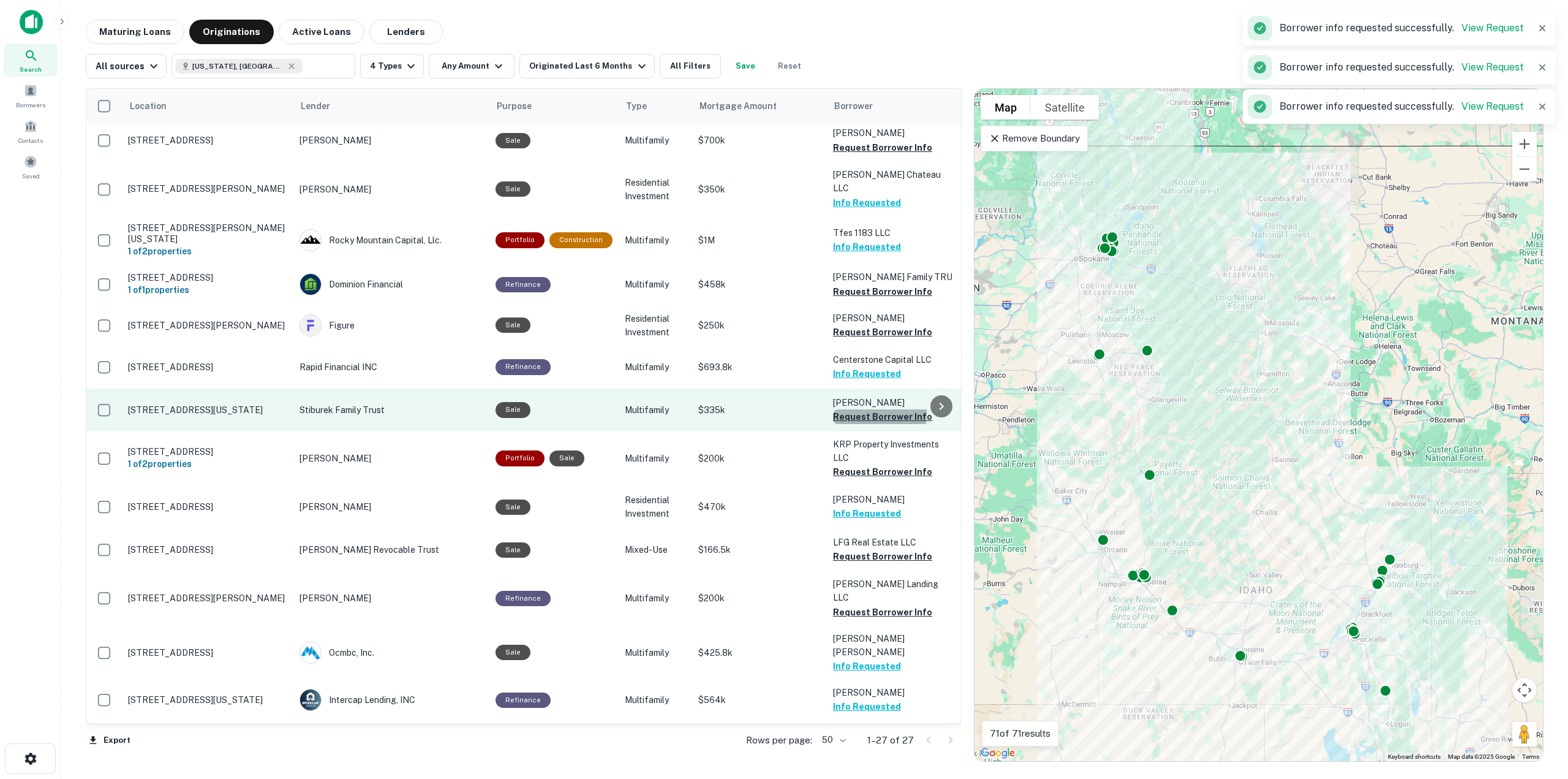
click at [856, 409] on button "Request Borrower Info" at bounding box center [882, 417] width 99 height 15
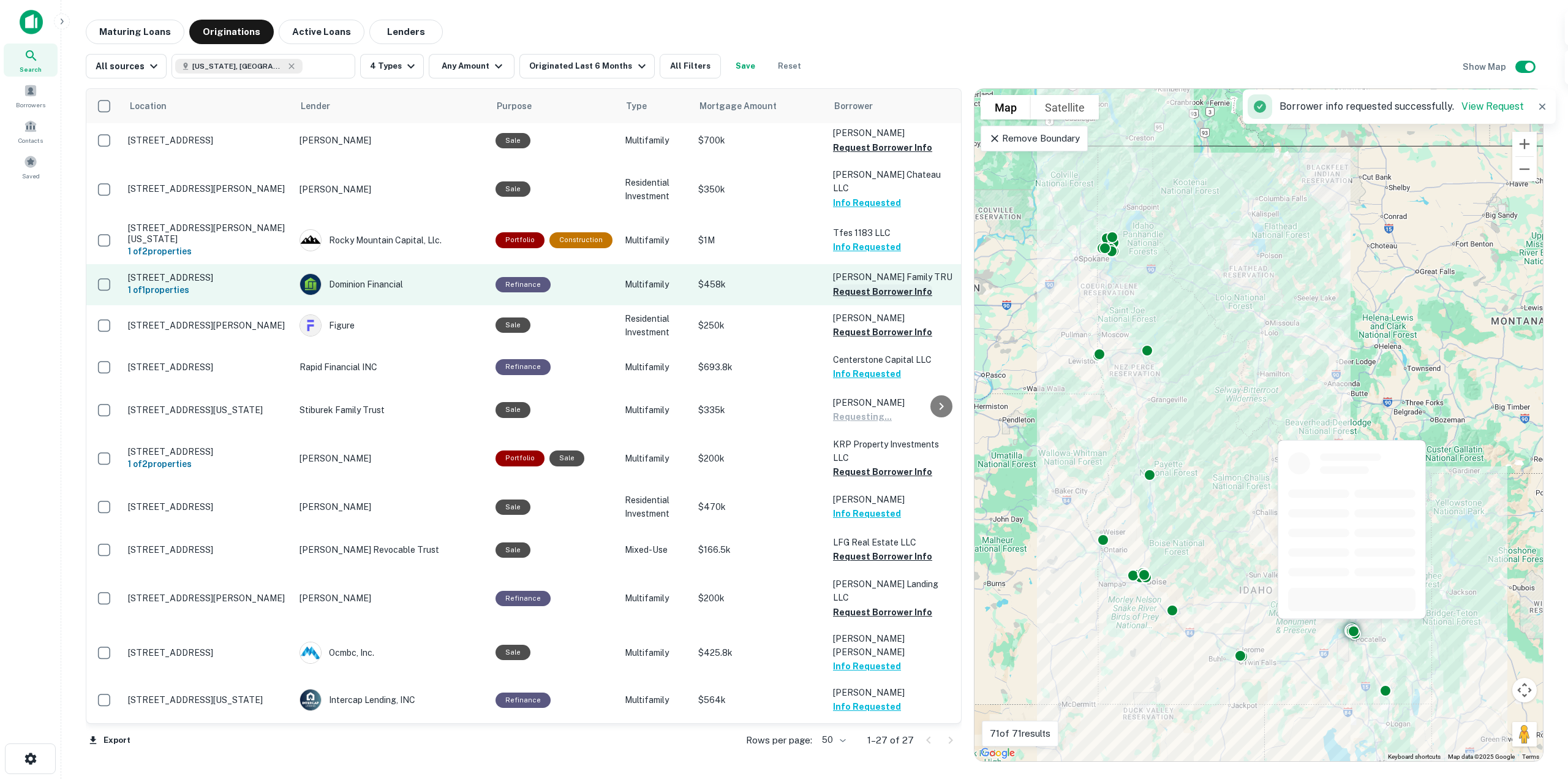
click at [856, 284] on button "Request Borrower Info" at bounding box center [882, 291] width 99 height 15
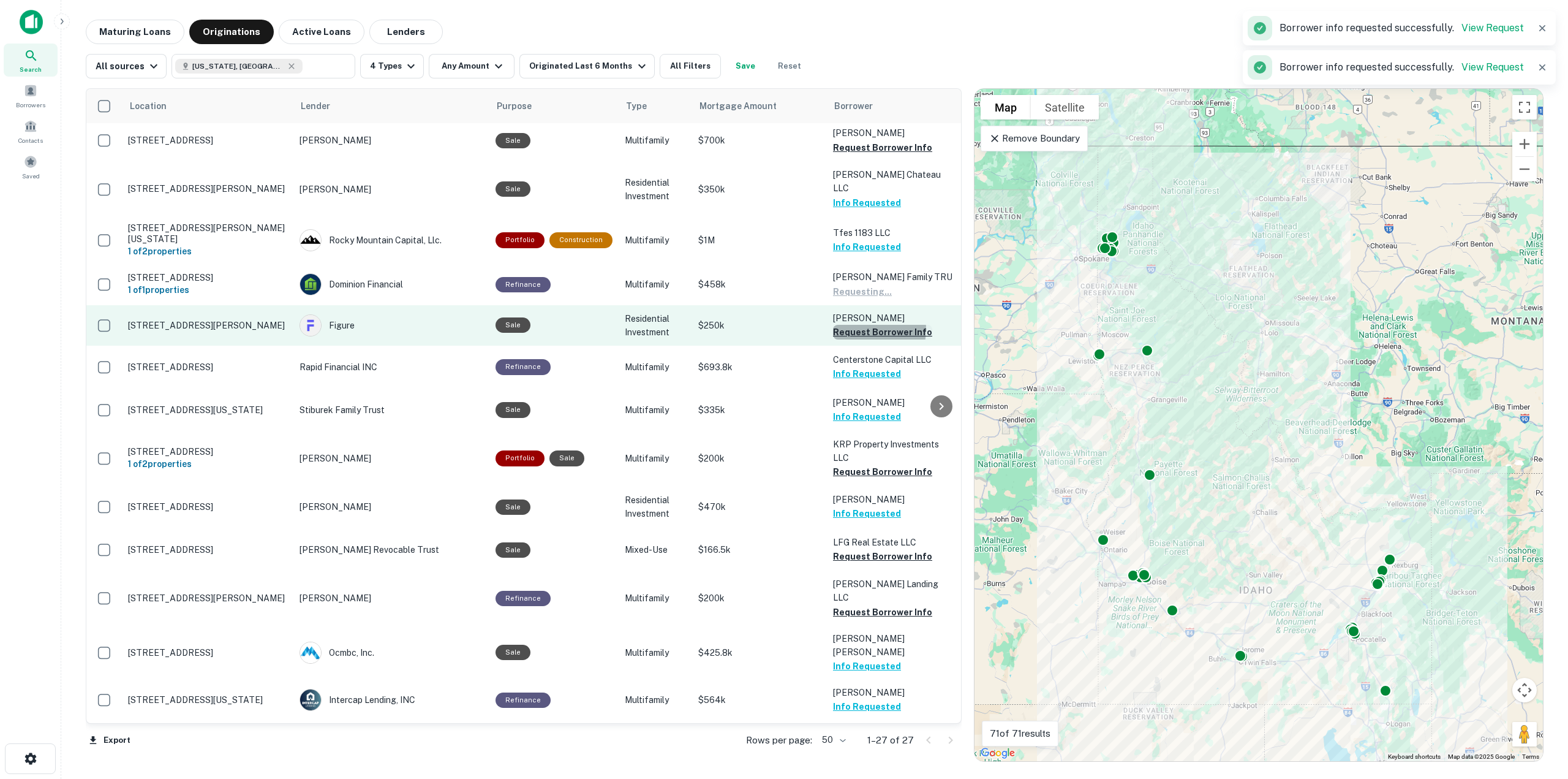
click at [859, 325] on button "Request Borrower Info" at bounding box center [882, 332] width 99 height 15
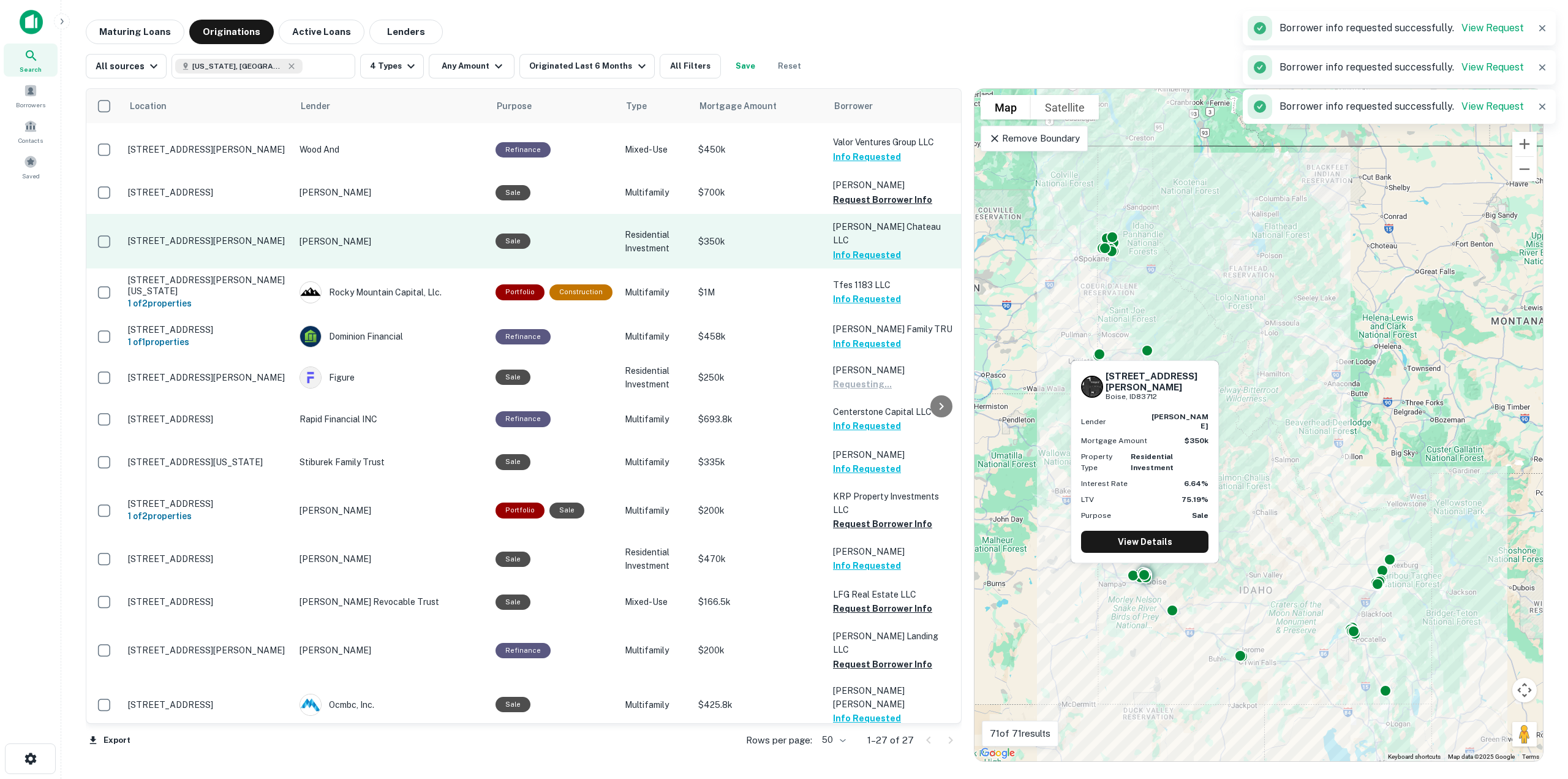
scroll to position [432, 0]
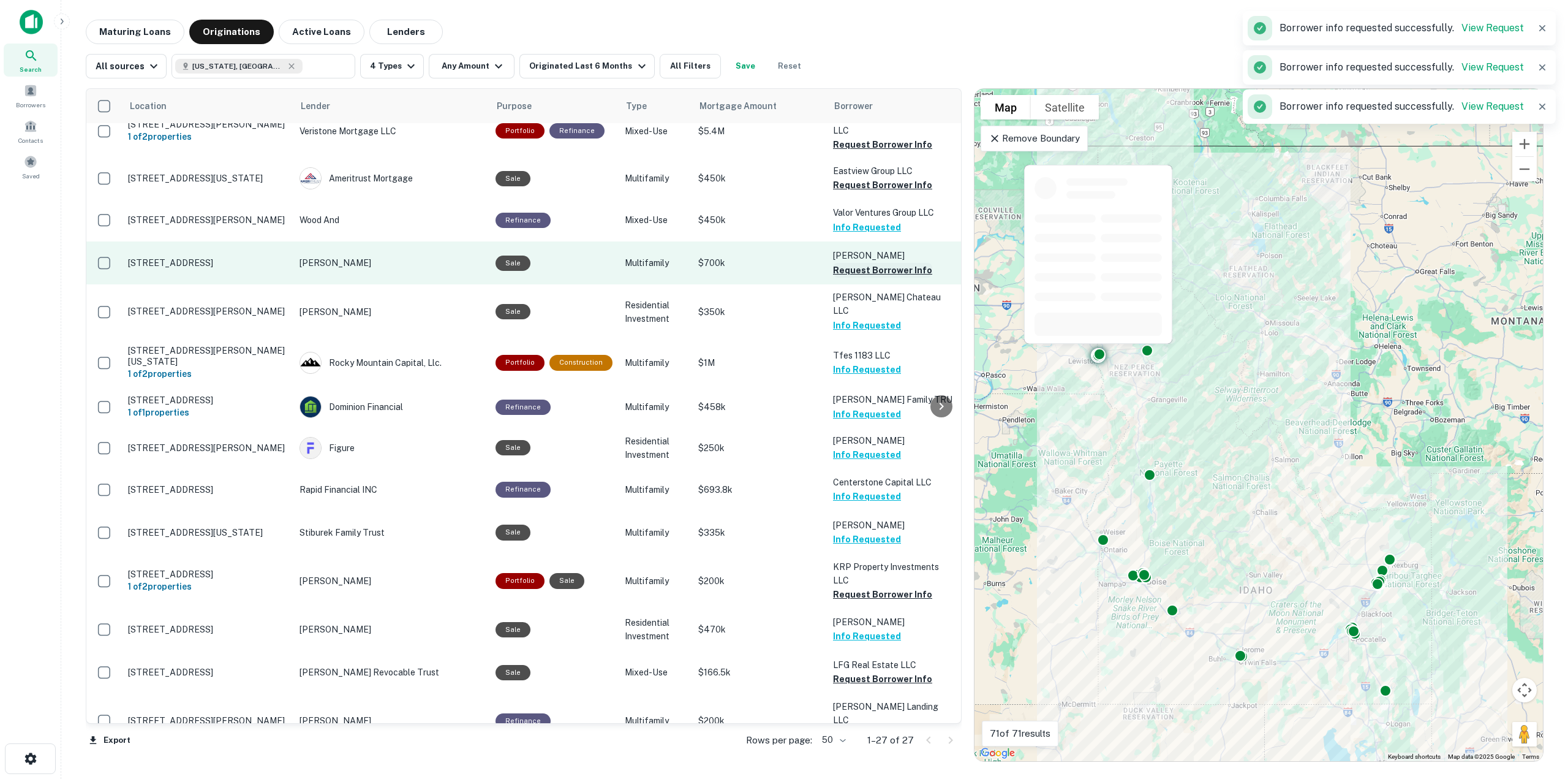
click at [856, 274] on button "Request Borrower Info" at bounding box center [882, 271] width 99 height 15
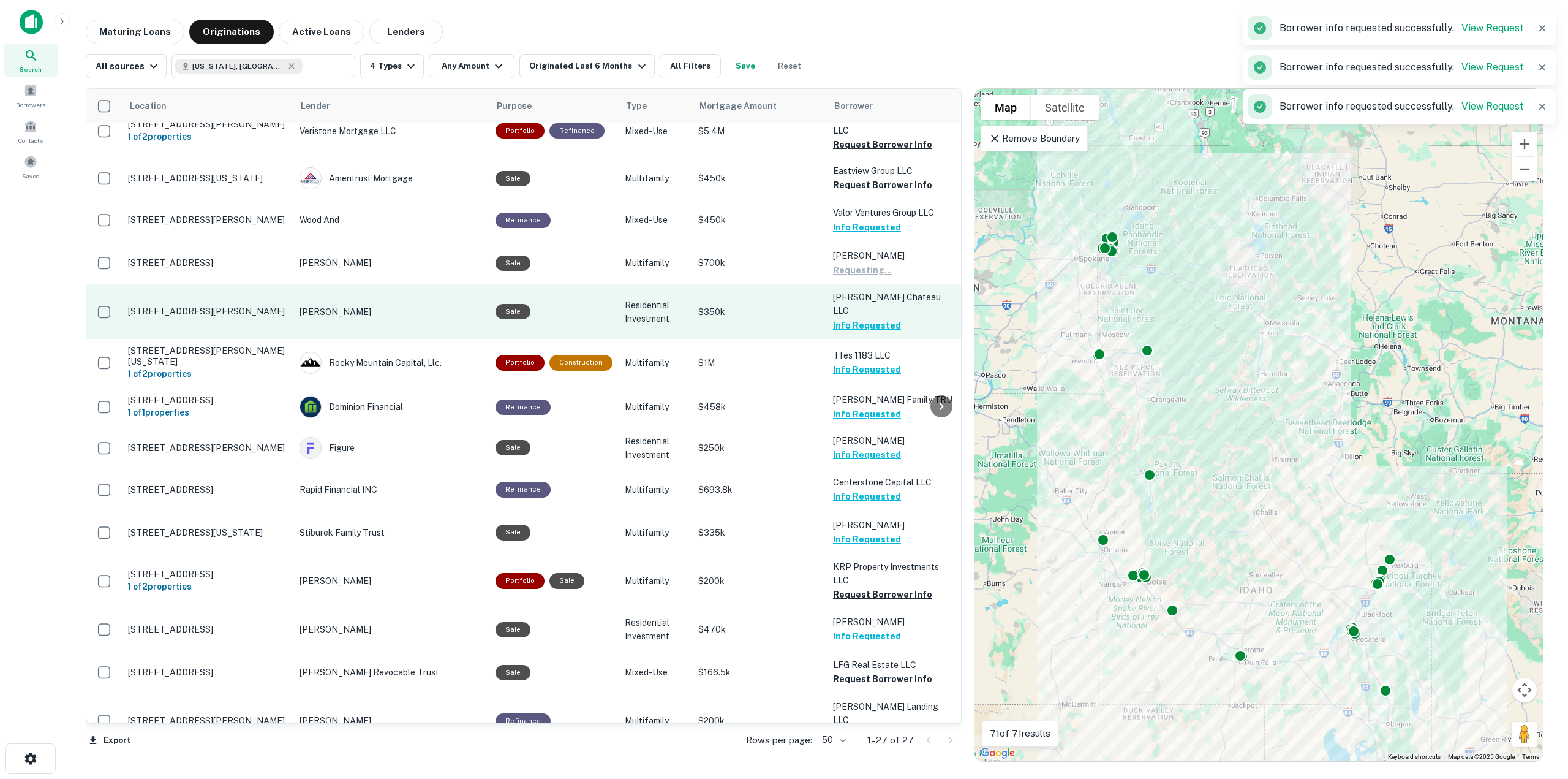
scroll to position [371, 0]
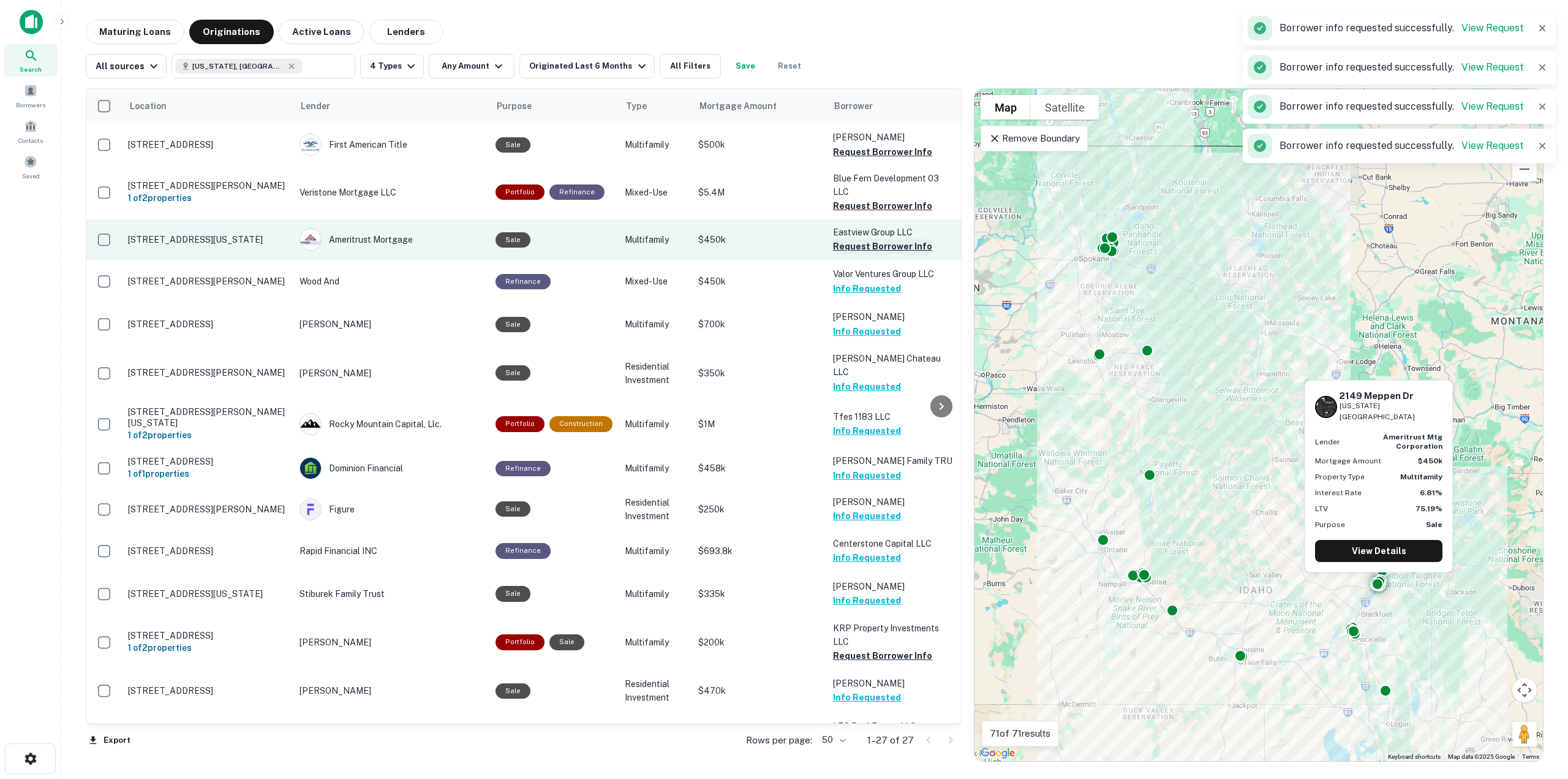
click at [859, 251] on button "Request Borrower Info" at bounding box center [882, 247] width 99 height 15
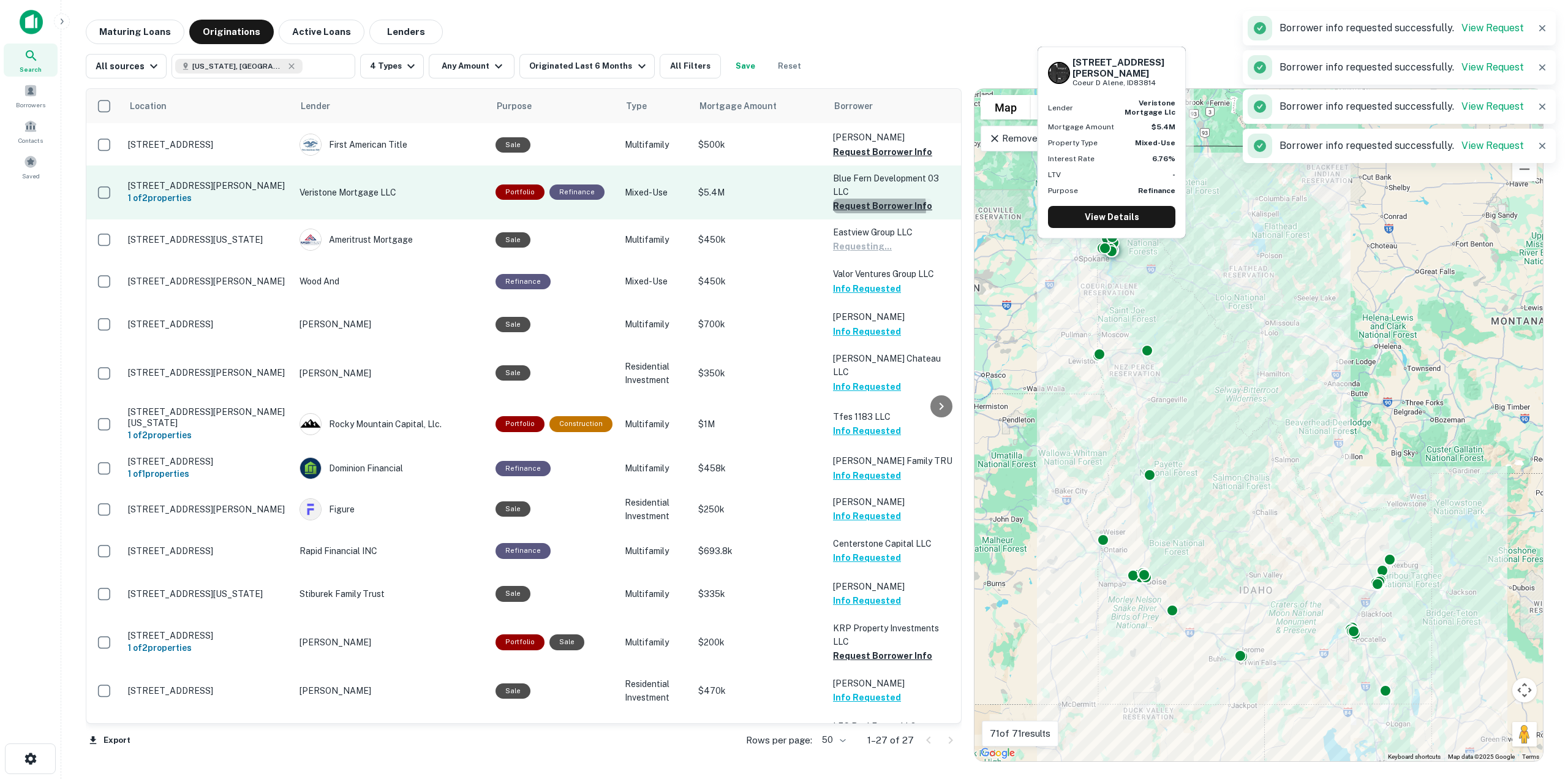
click at [862, 208] on button "Request Borrower Info" at bounding box center [882, 206] width 99 height 15
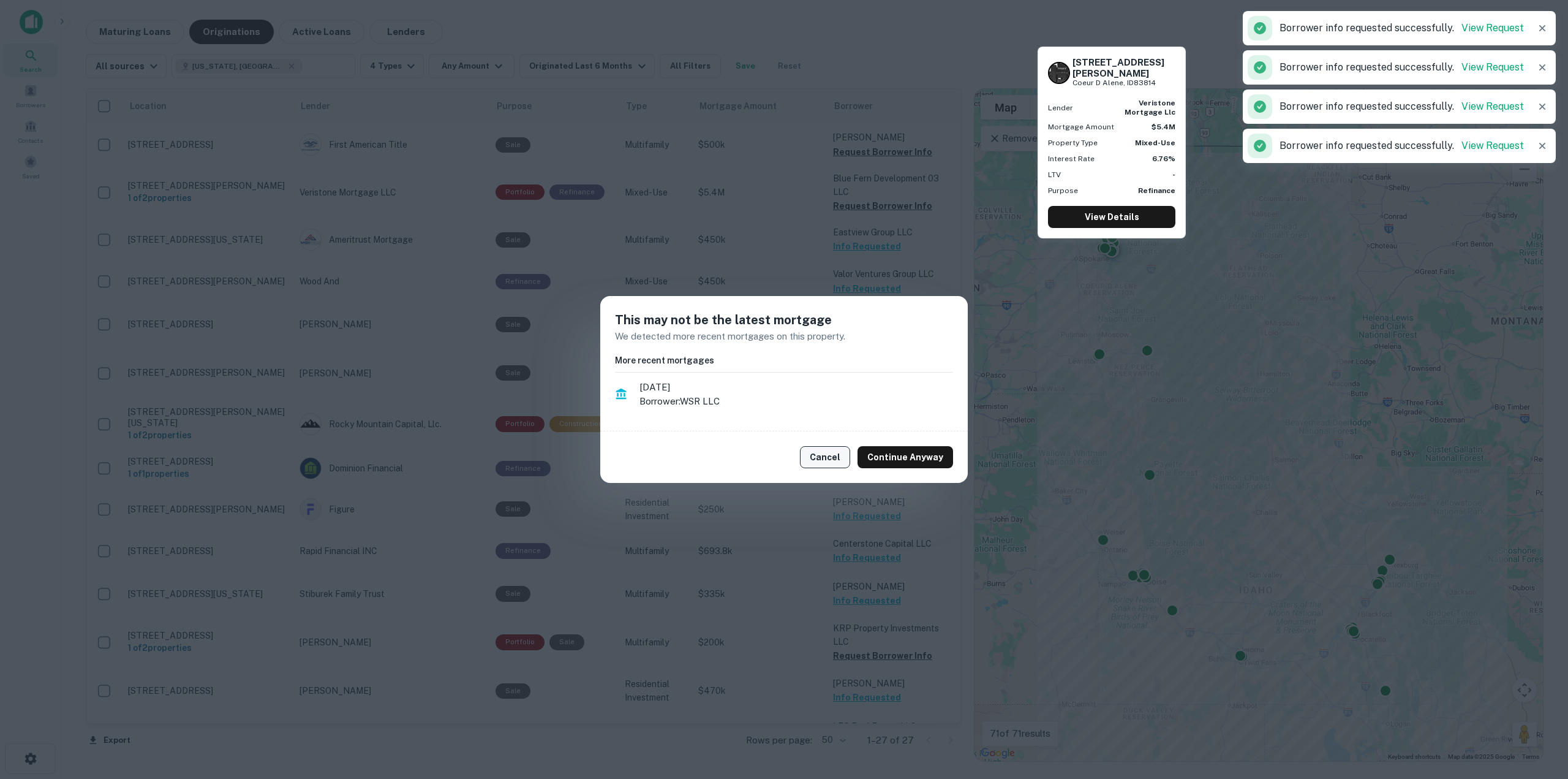
click at [847, 455] on button "Cancel" at bounding box center [824, 457] width 50 height 22
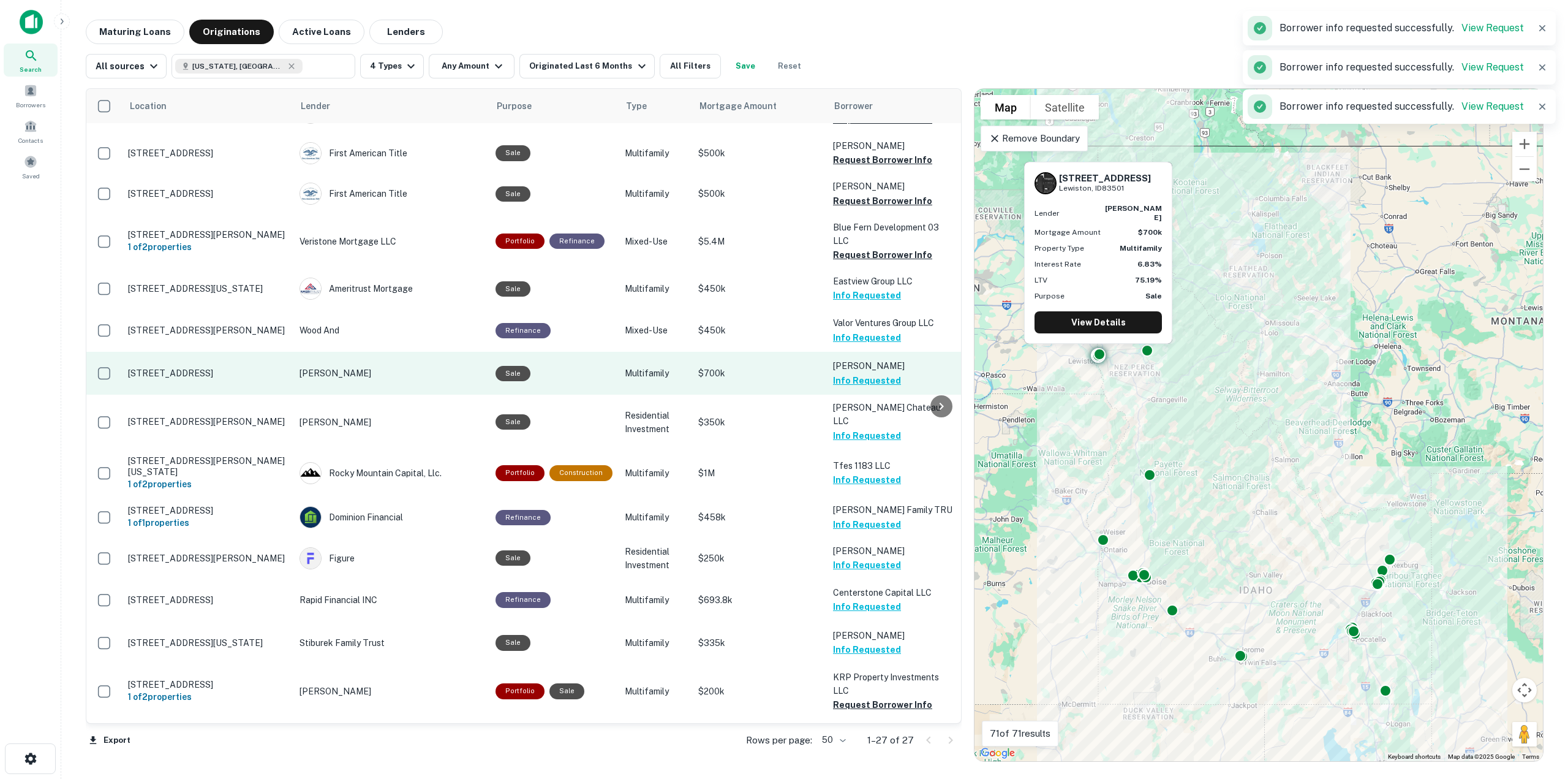
scroll to position [249, 0]
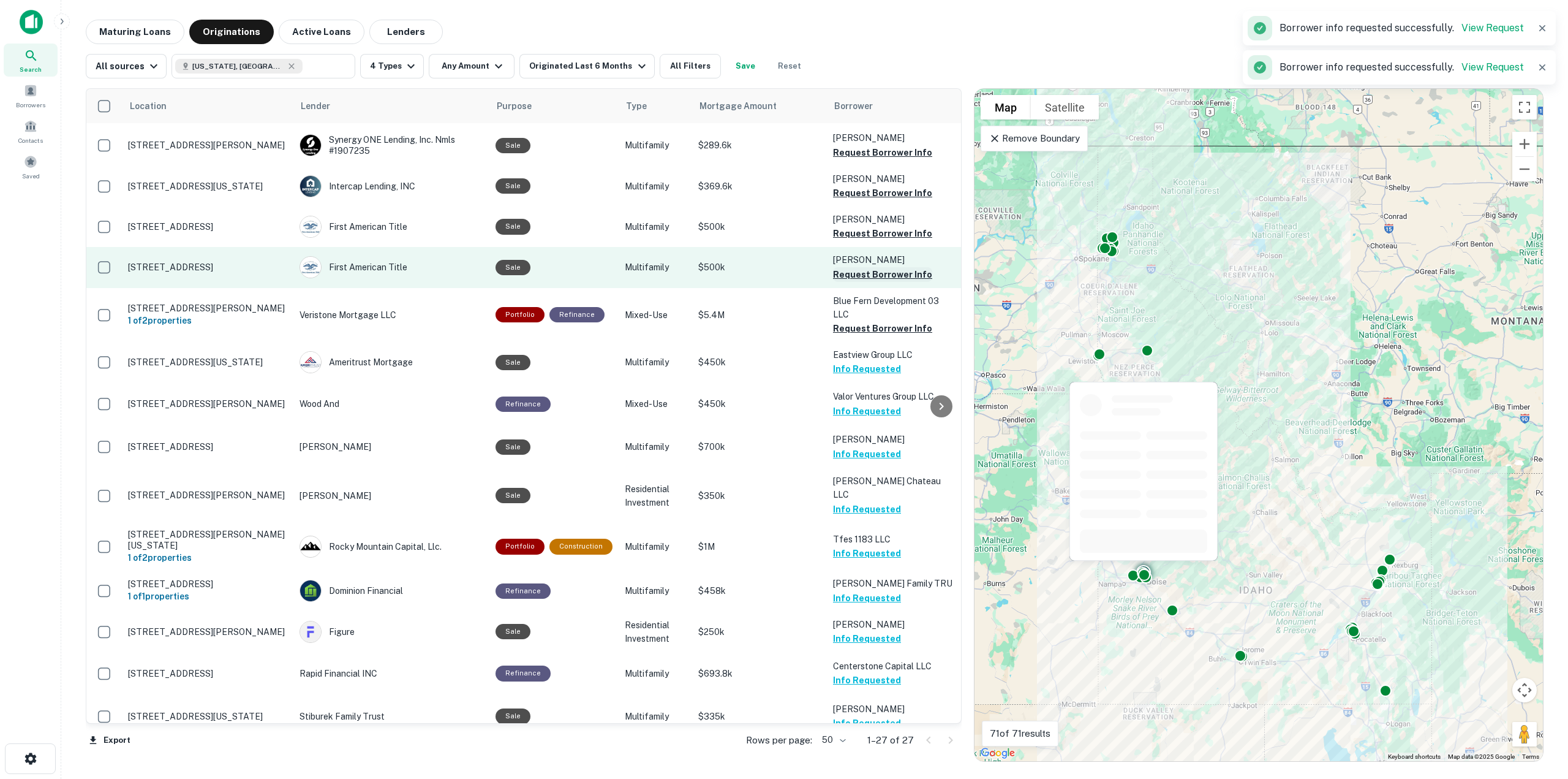
click at [871, 280] on button "Request Borrower Info" at bounding box center [882, 274] width 99 height 15
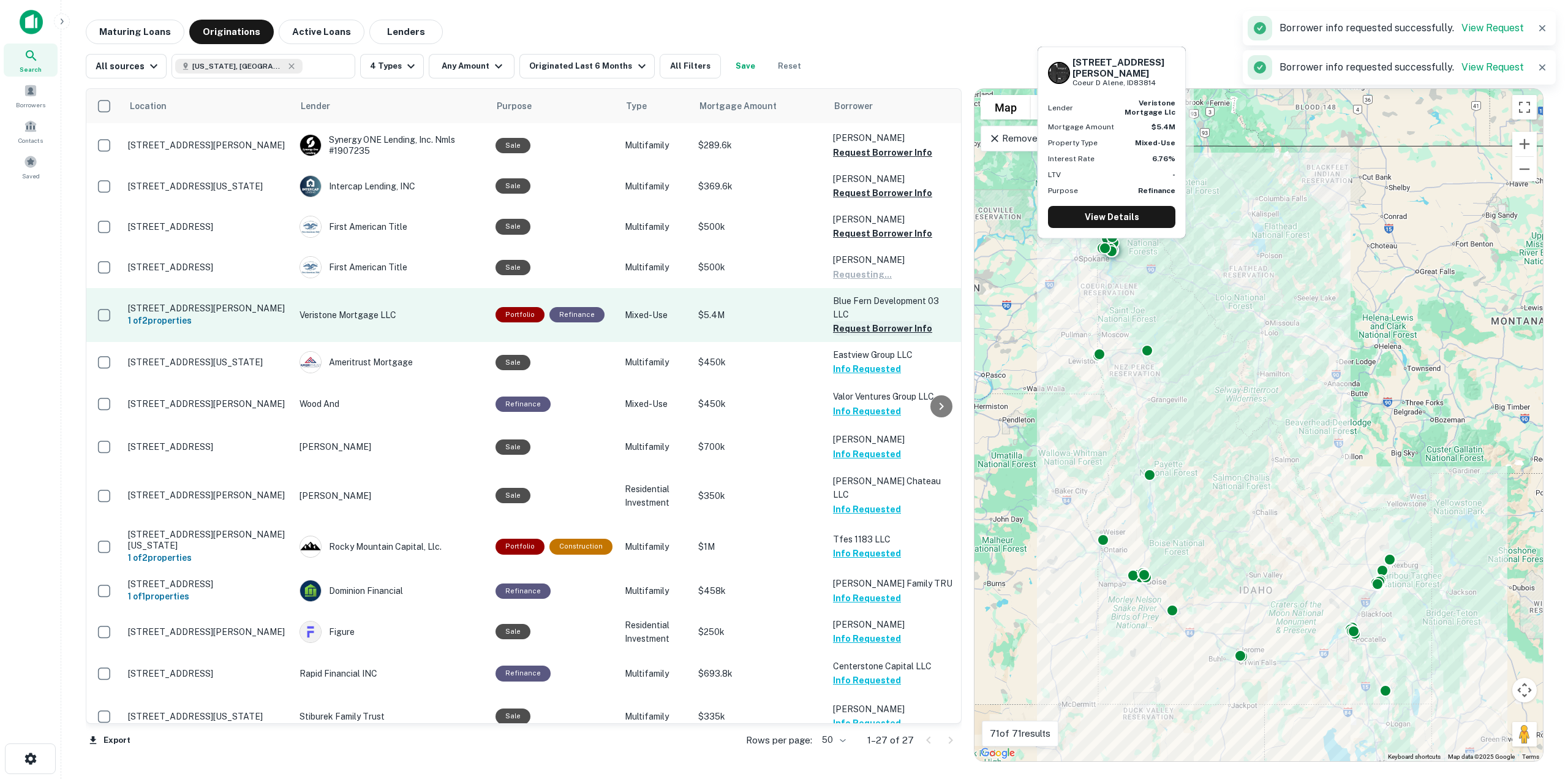
scroll to position [187, 0]
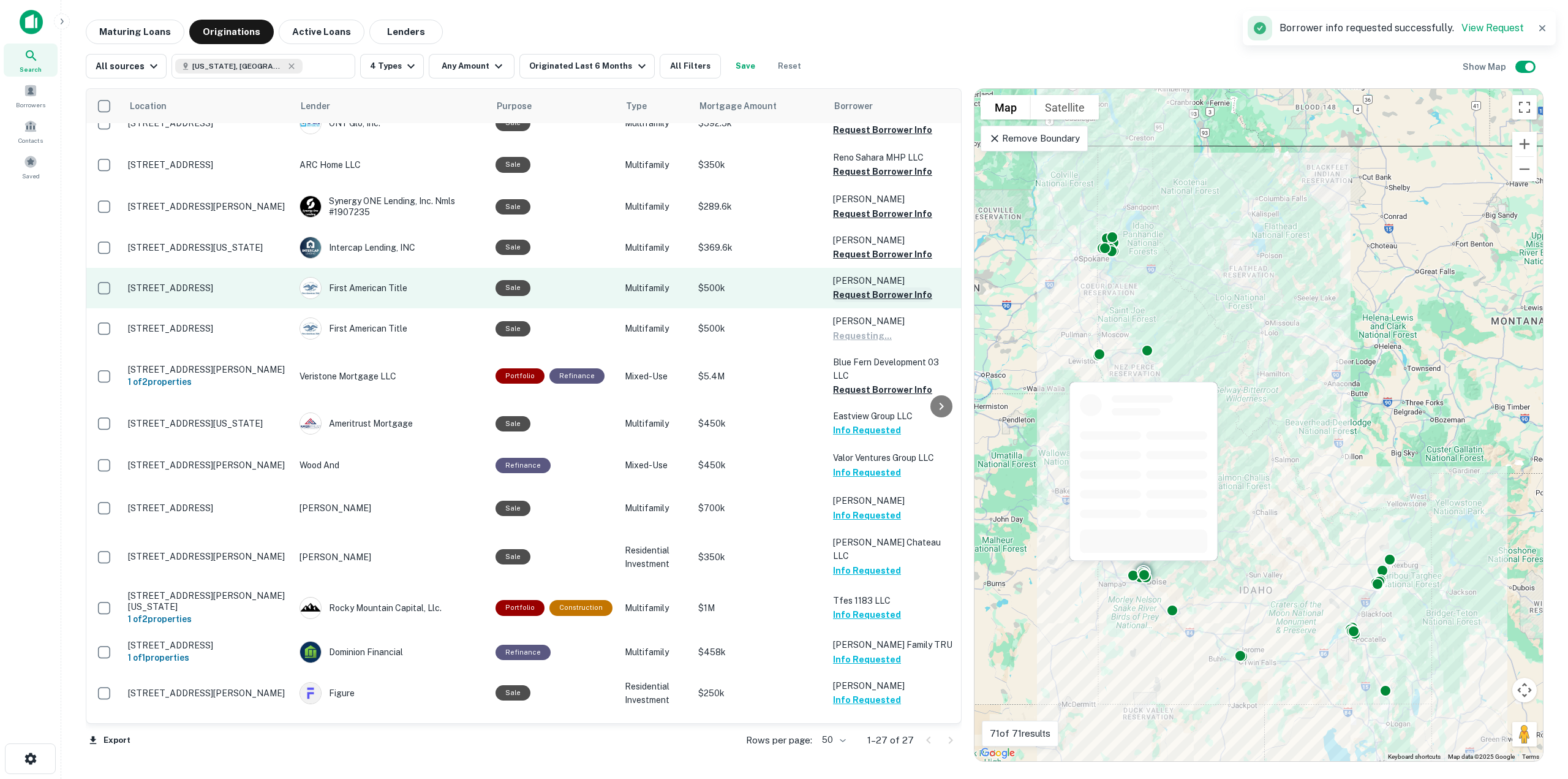
click at [865, 290] on button "Request Borrower Info" at bounding box center [882, 294] width 99 height 15
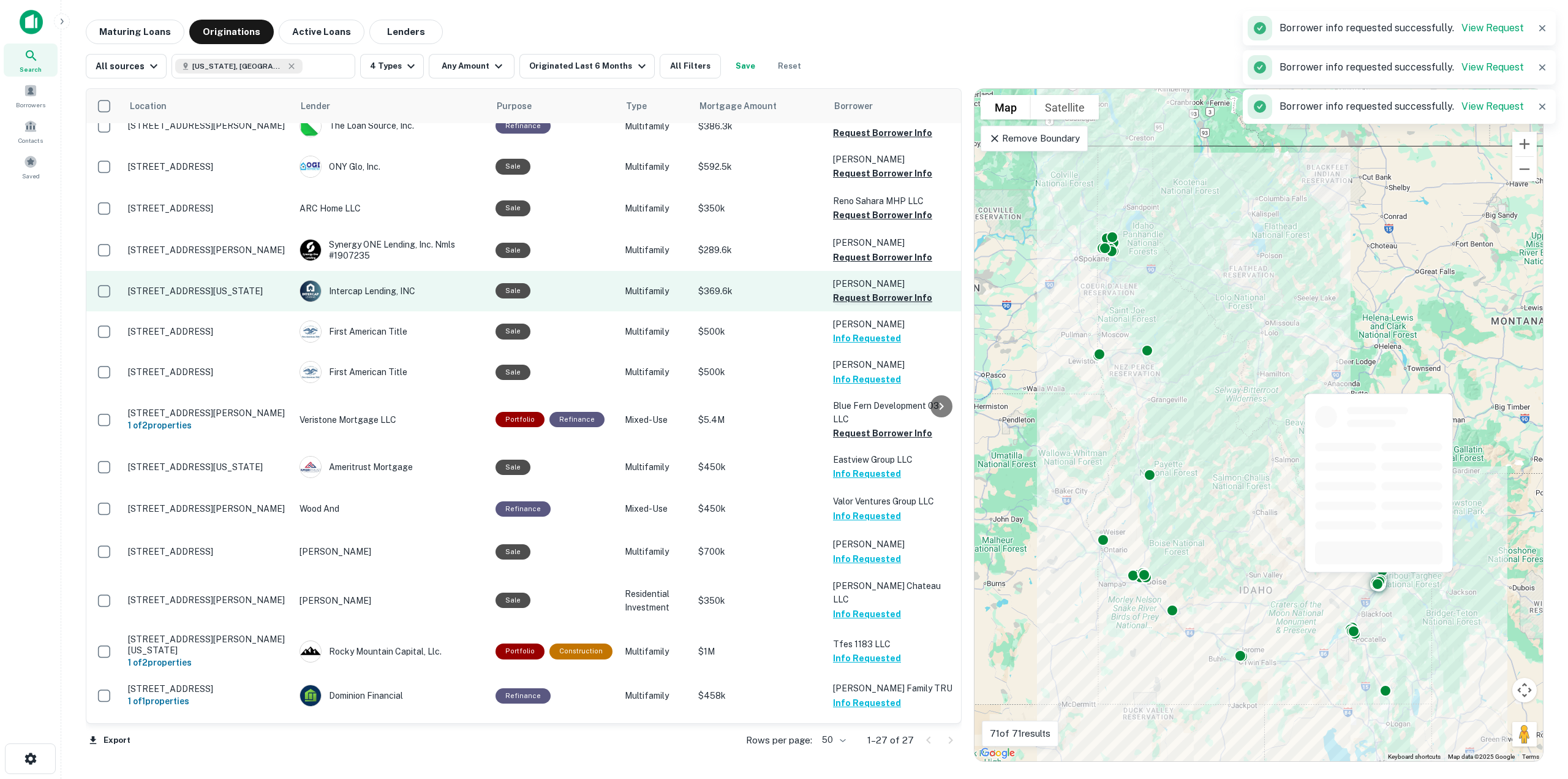
scroll to position [126, 0]
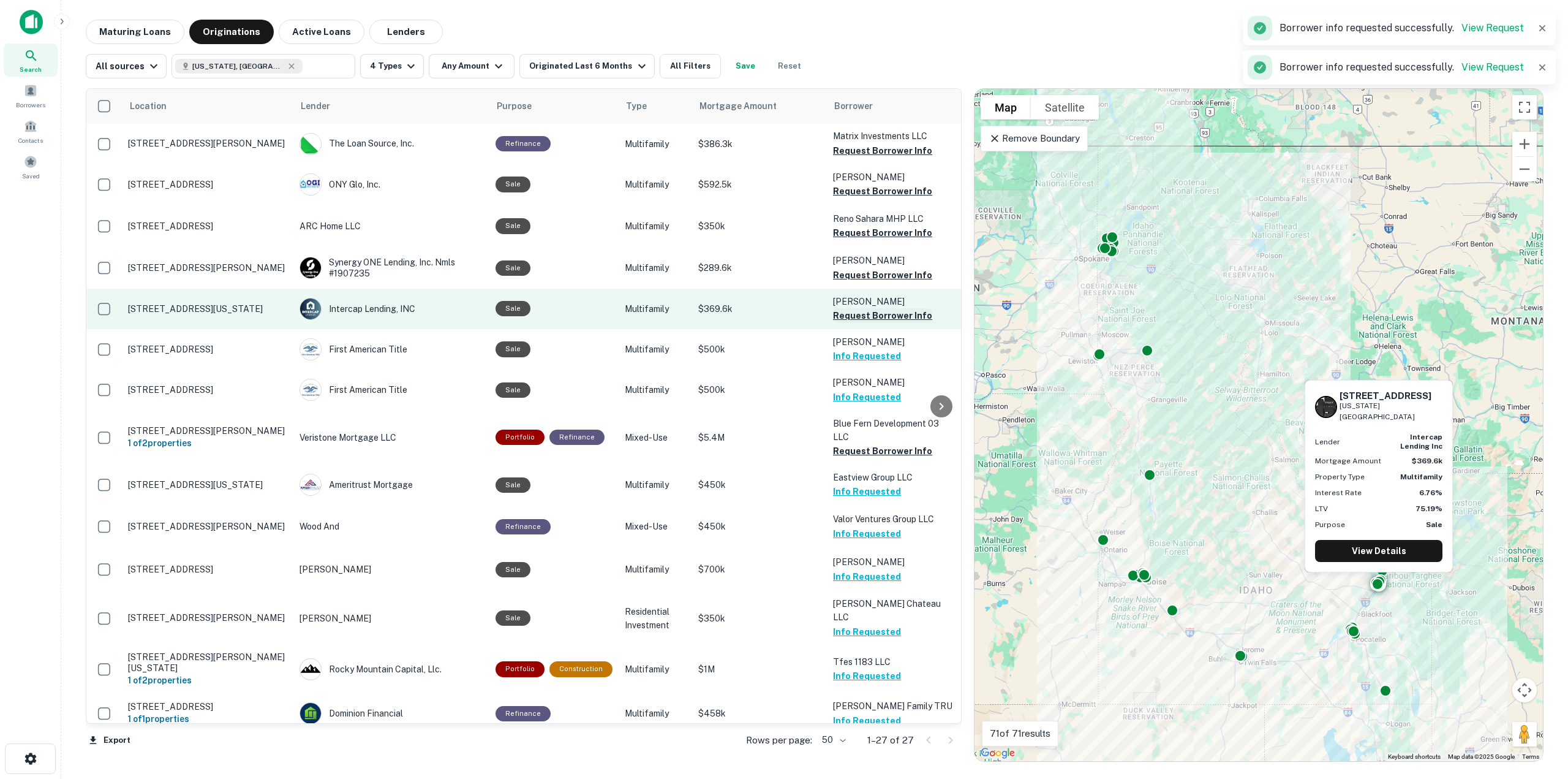
click at [869, 315] on button "Request Borrower Info" at bounding box center [882, 315] width 99 height 15
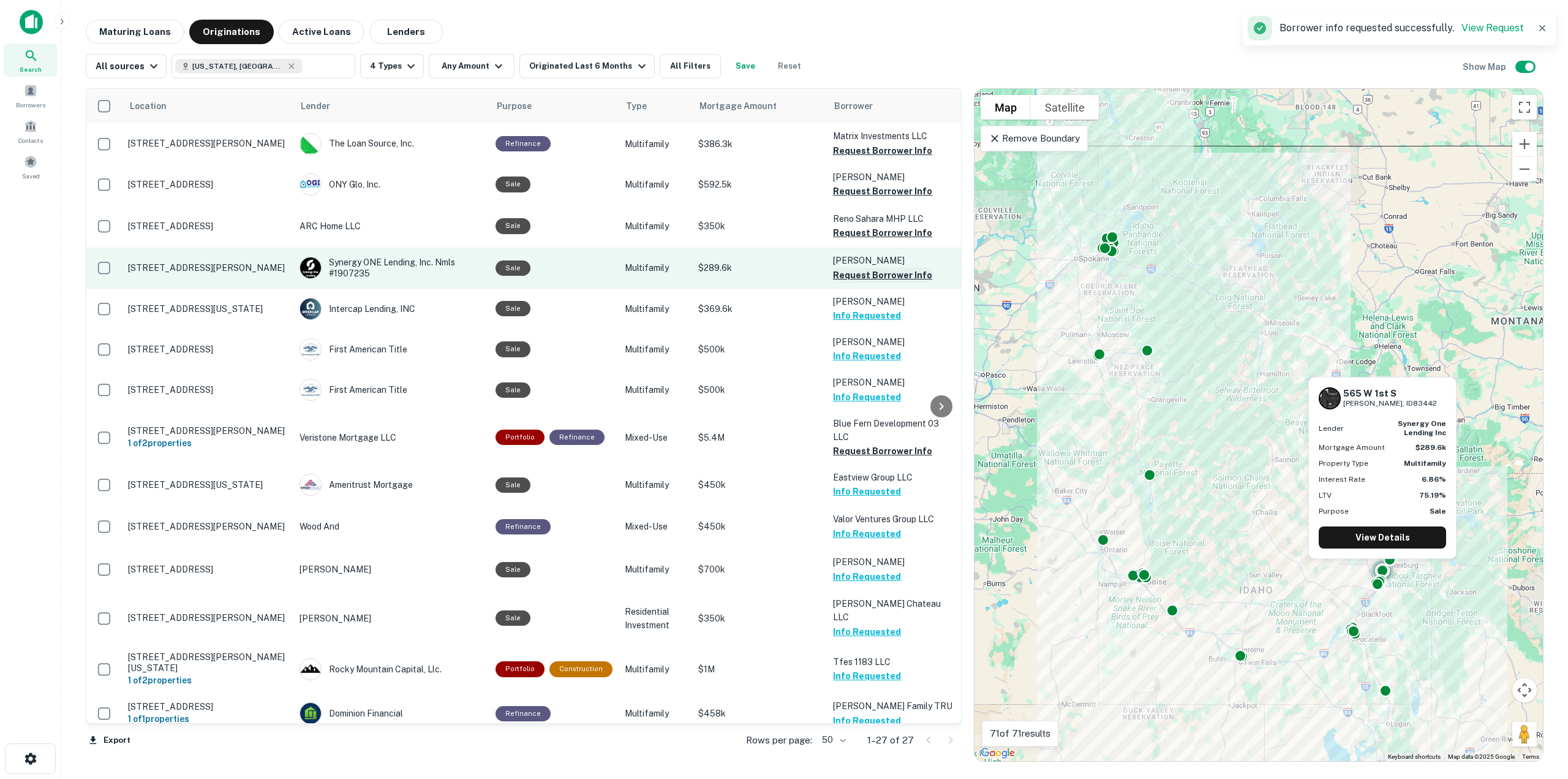
click at [858, 277] on button "Request Borrower Info" at bounding box center [882, 275] width 99 height 15
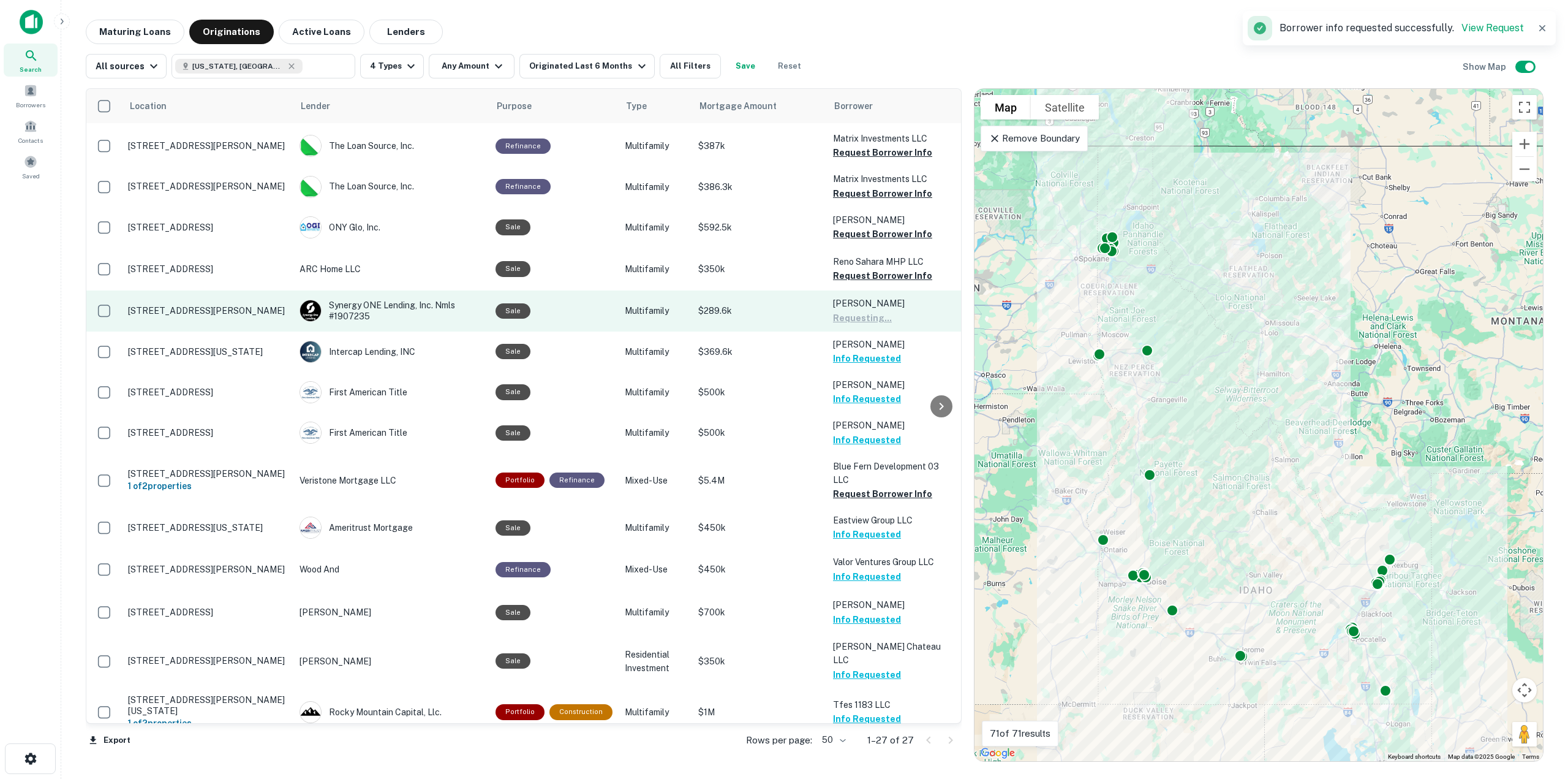
scroll to position [65, 0]
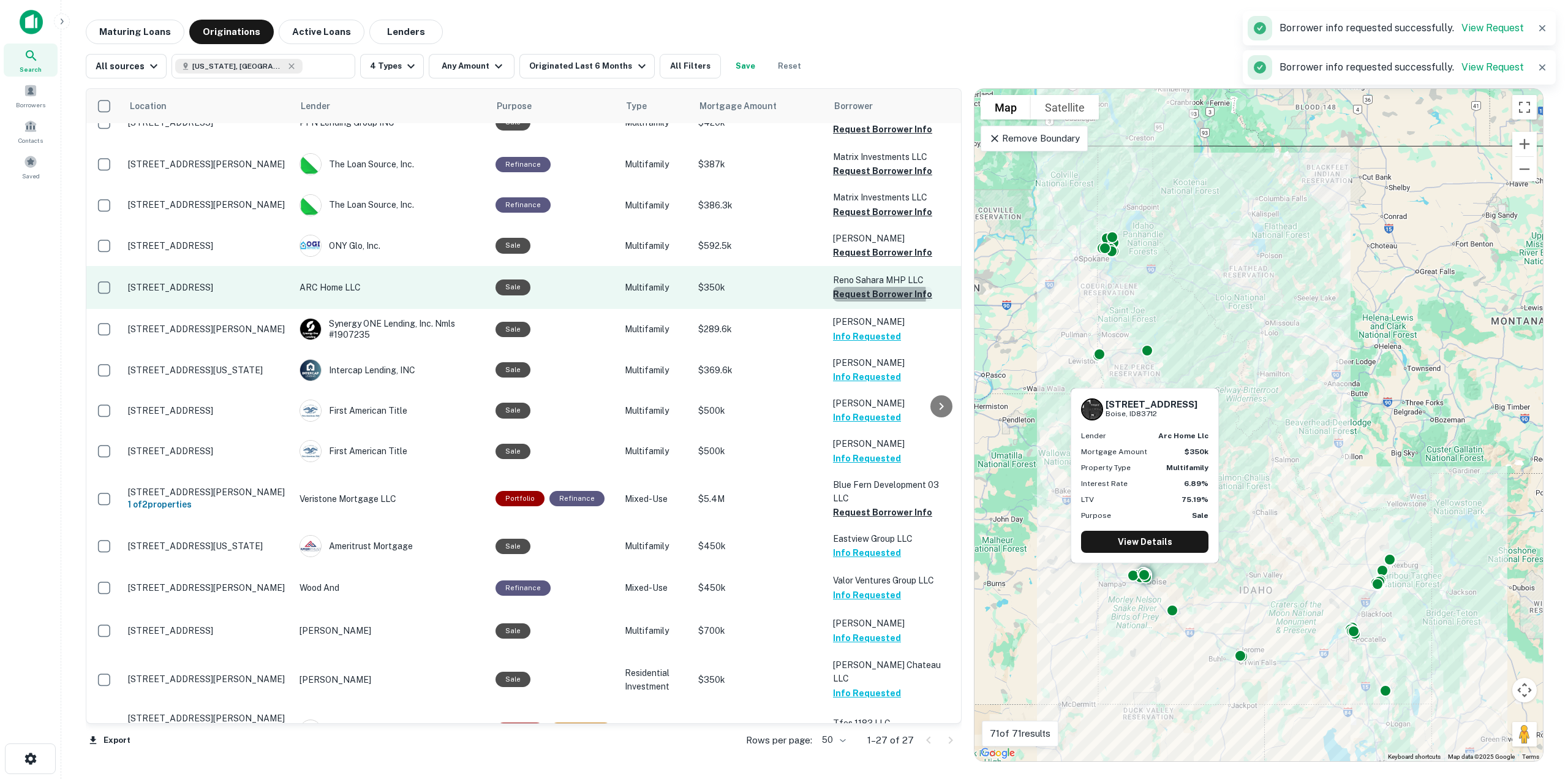
click at [865, 295] on button "Request Borrower Info" at bounding box center [882, 294] width 99 height 15
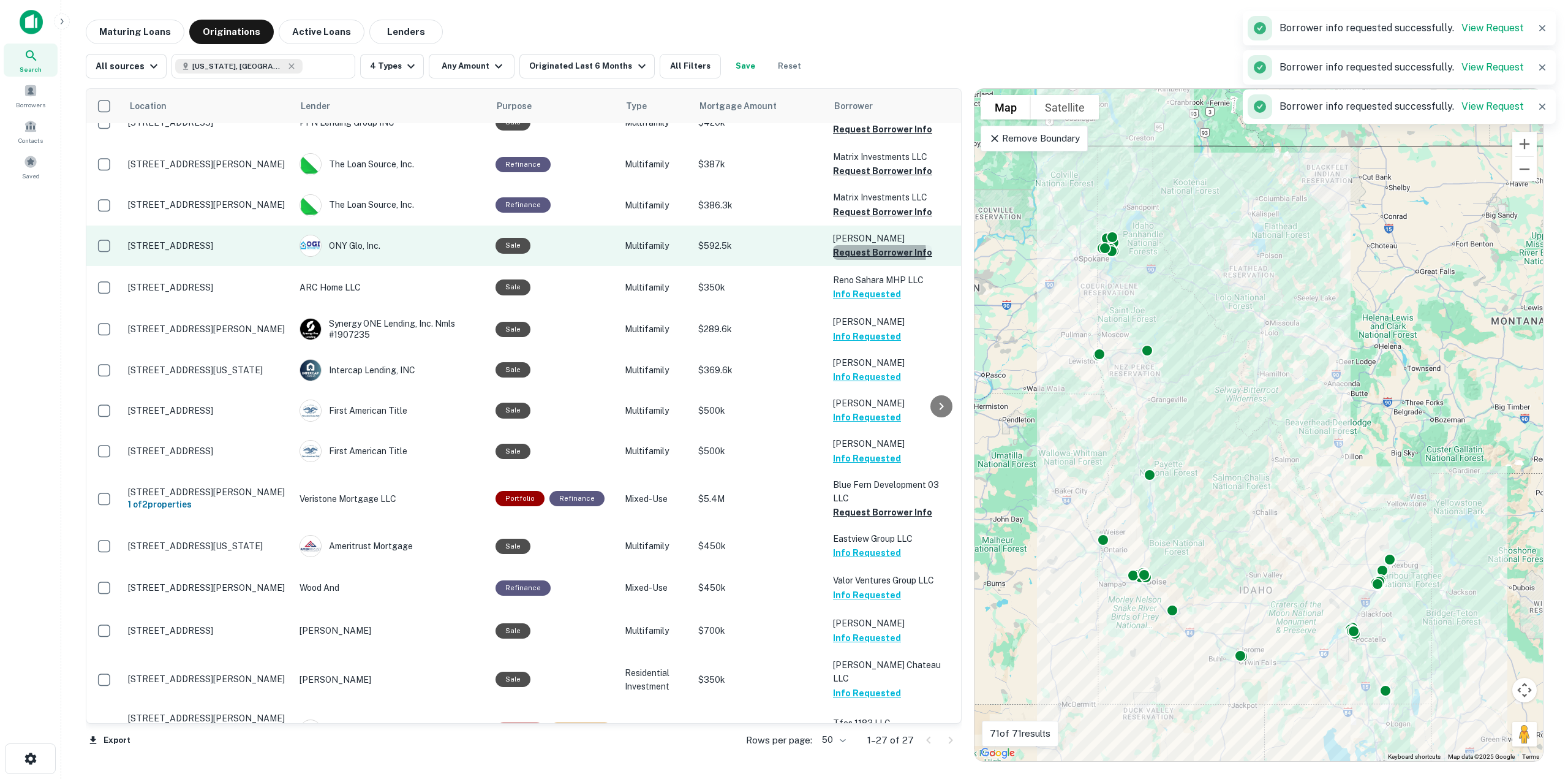
click at [855, 253] on button "Request Borrower Info" at bounding box center [882, 253] width 99 height 15
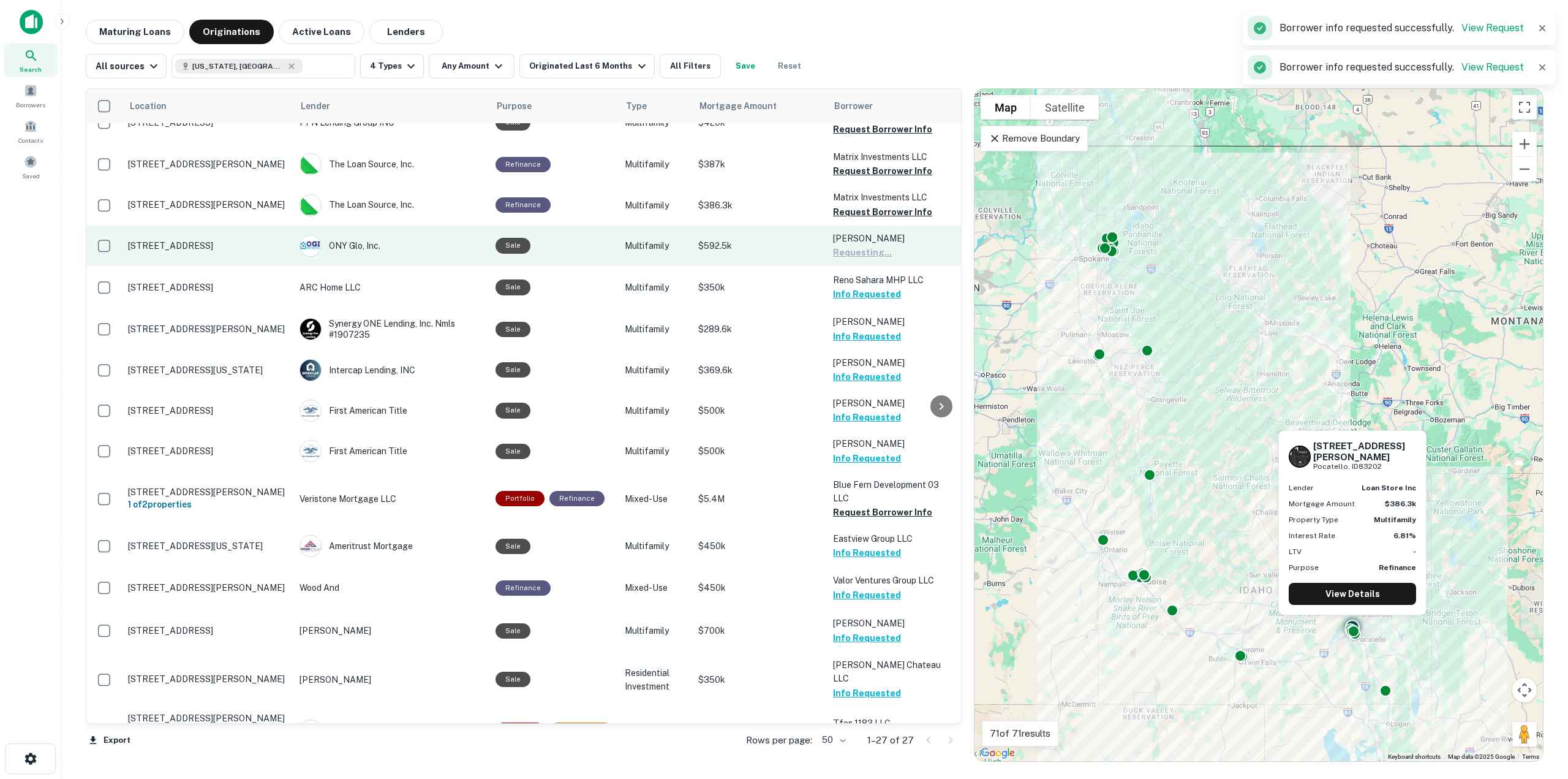
scroll to position [0, 0]
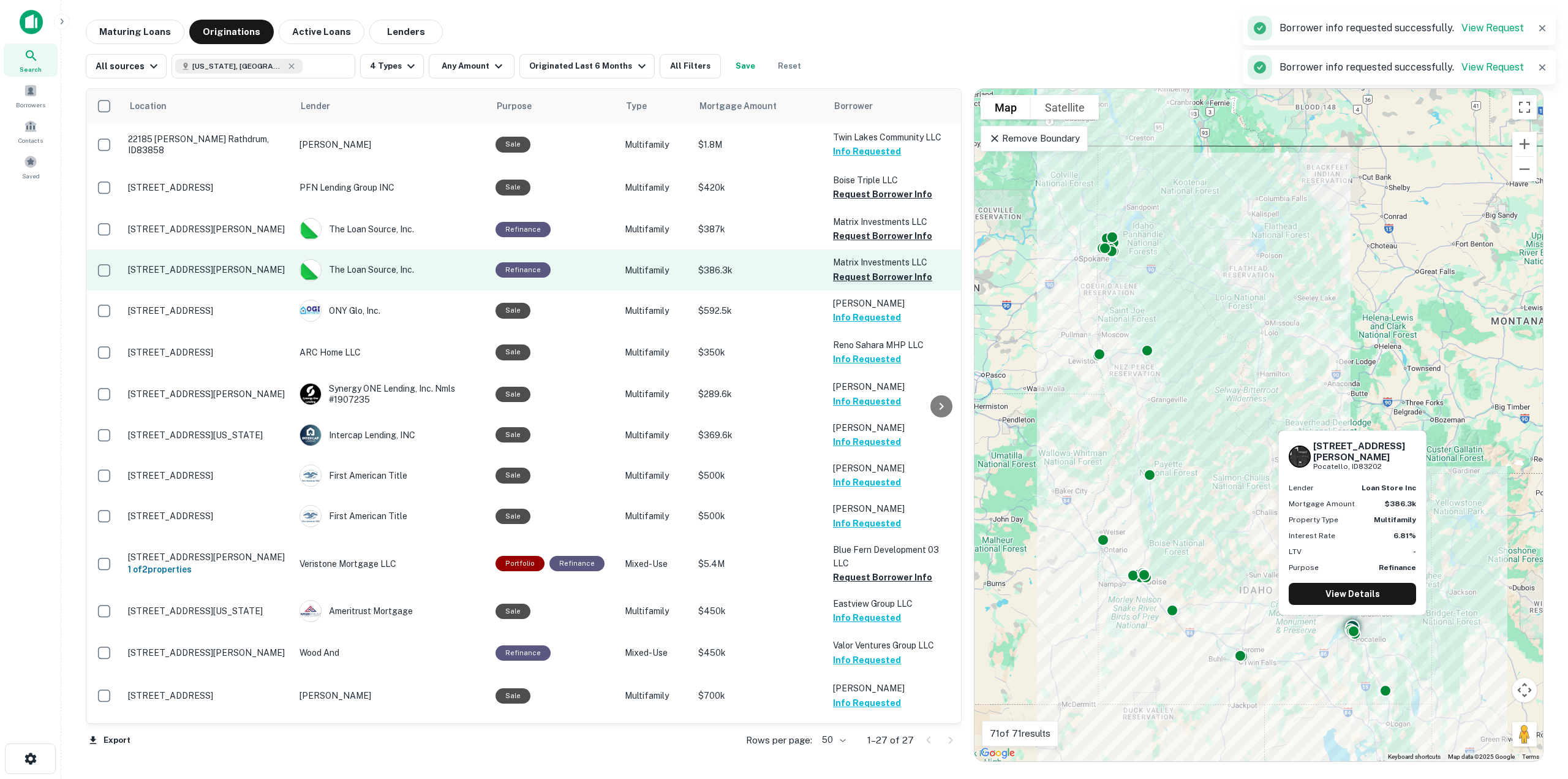
click at [858, 276] on button "Request Borrower Info" at bounding box center [882, 277] width 99 height 15
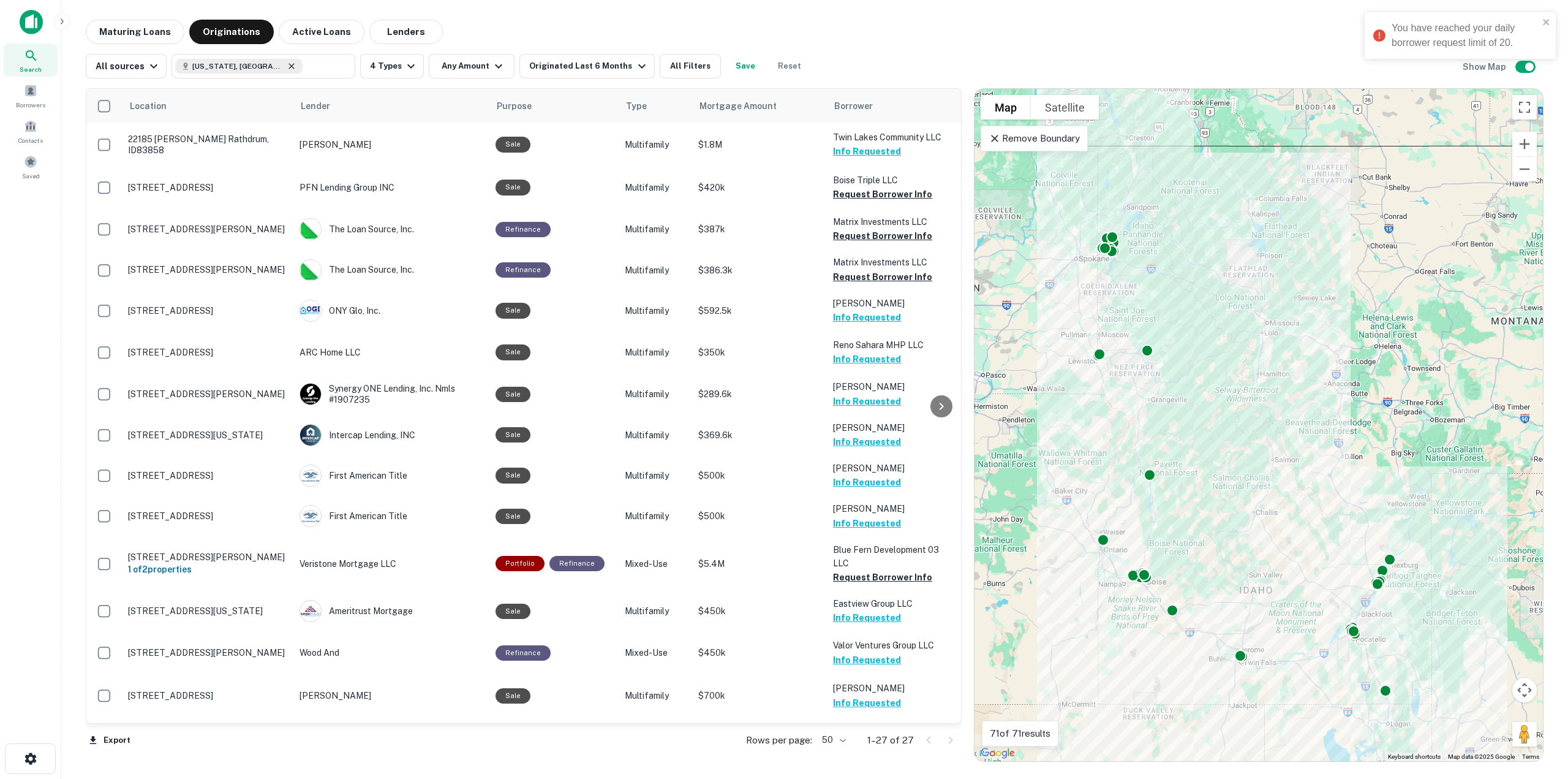
click at [289, 64] on icon at bounding box center [291, 66] width 5 height 5
type input "**********"
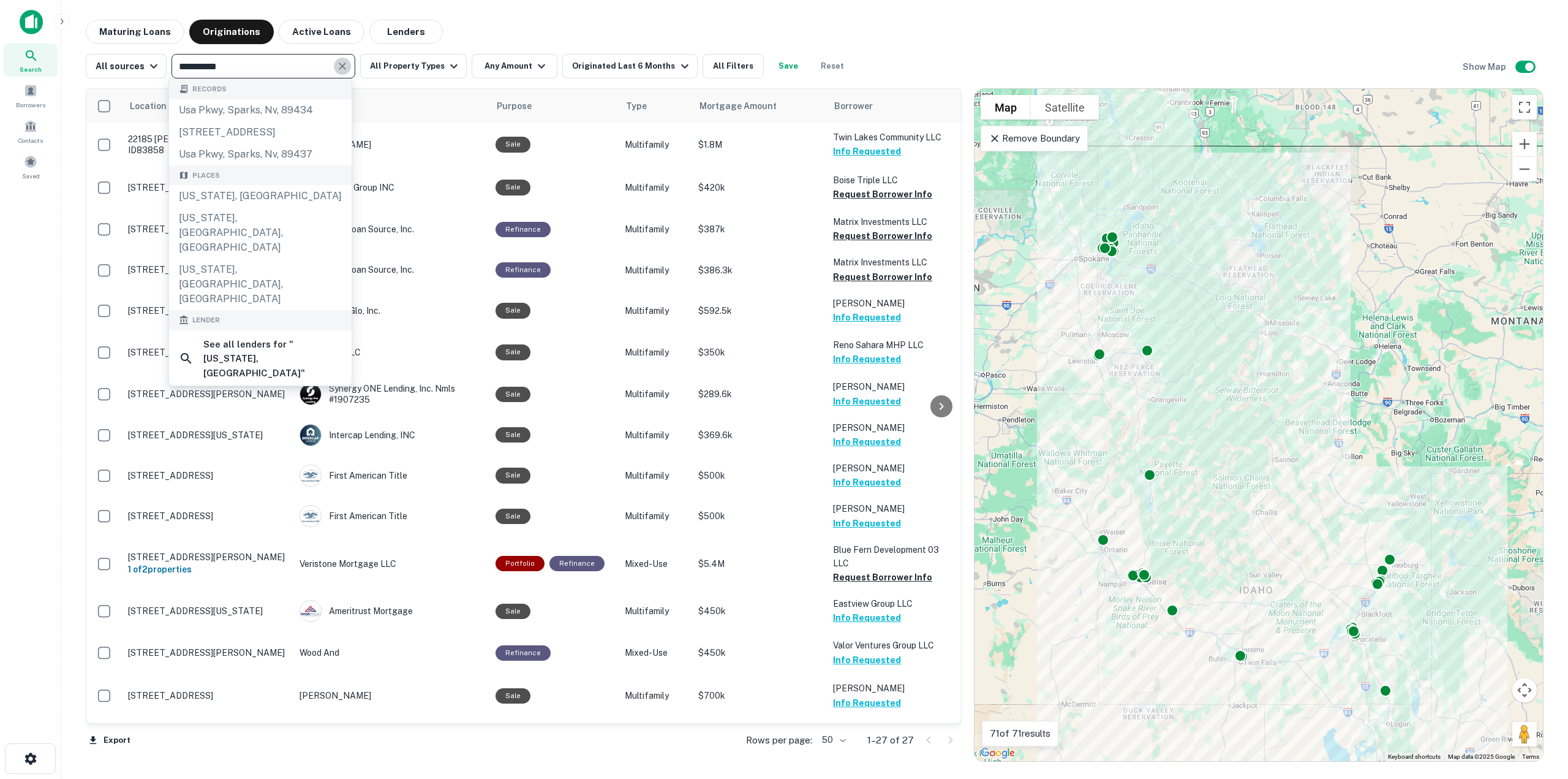
click at [340, 66] on icon "Clear" at bounding box center [342, 66] width 7 height 7
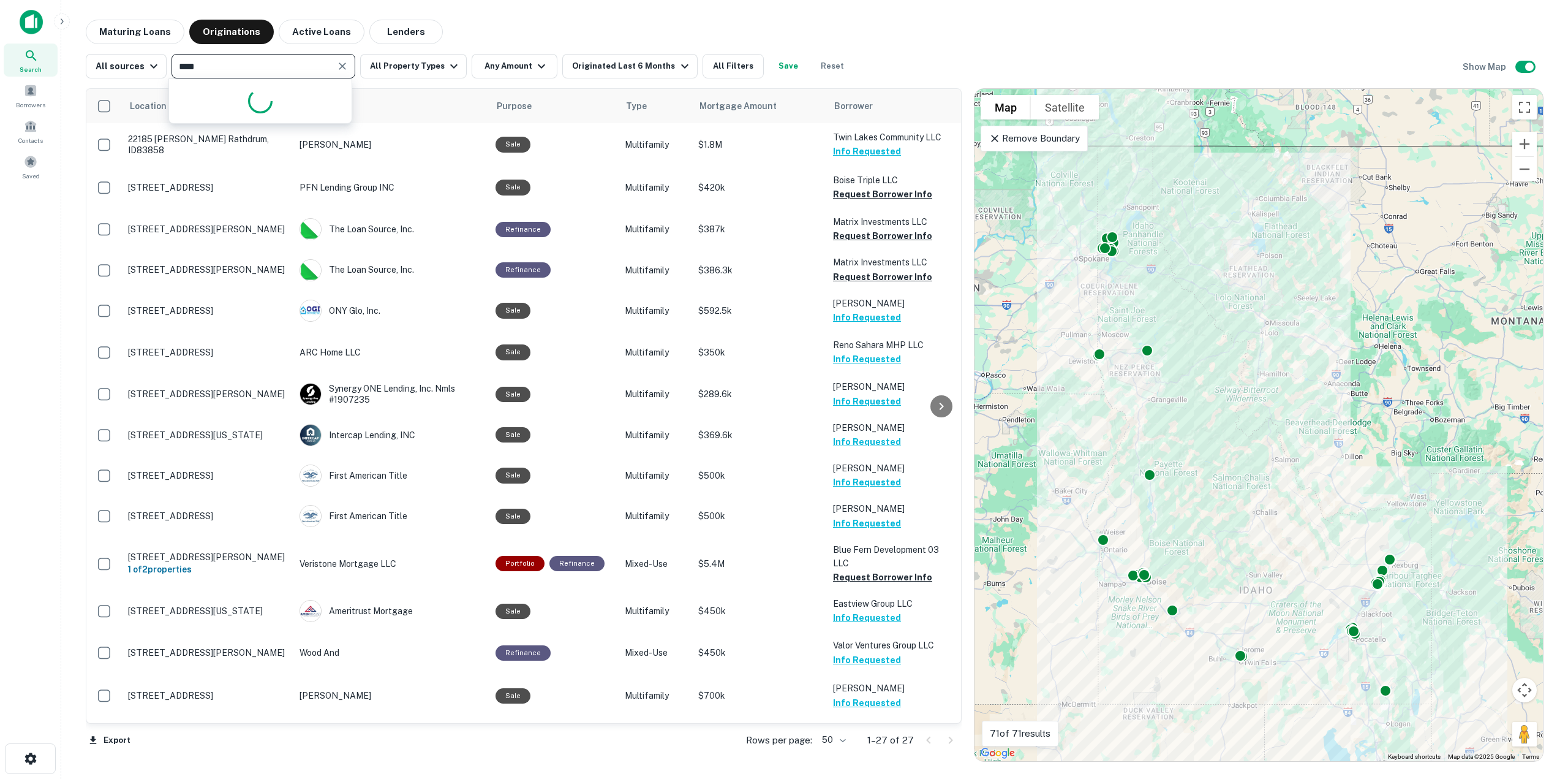
type input "*****"
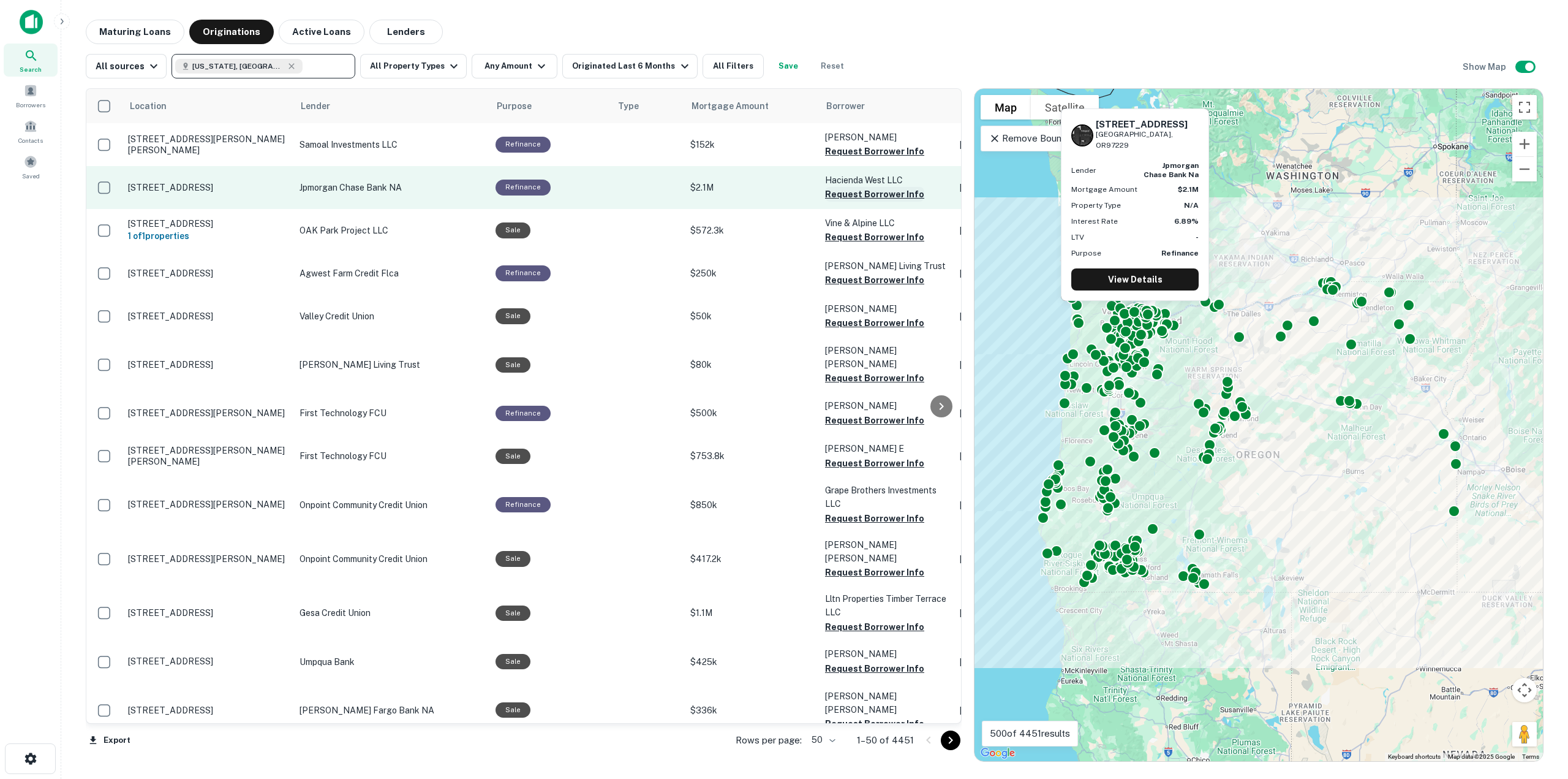
click at [850, 195] on button "Request Borrower Info" at bounding box center [874, 195] width 99 height 15
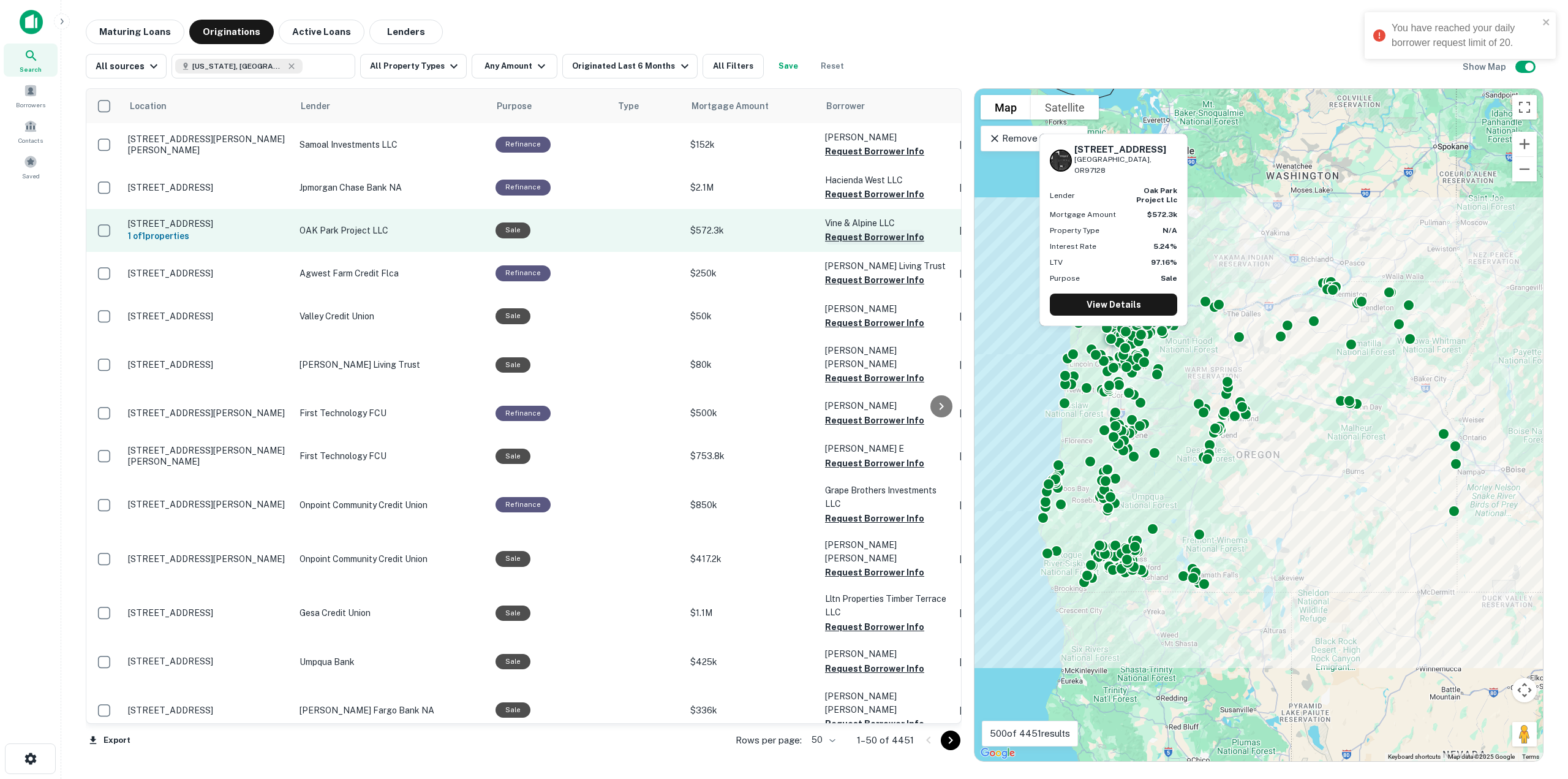
click at [844, 241] on button "Request Borrower Info" at bounding box center [874, 237] width 99 height 15
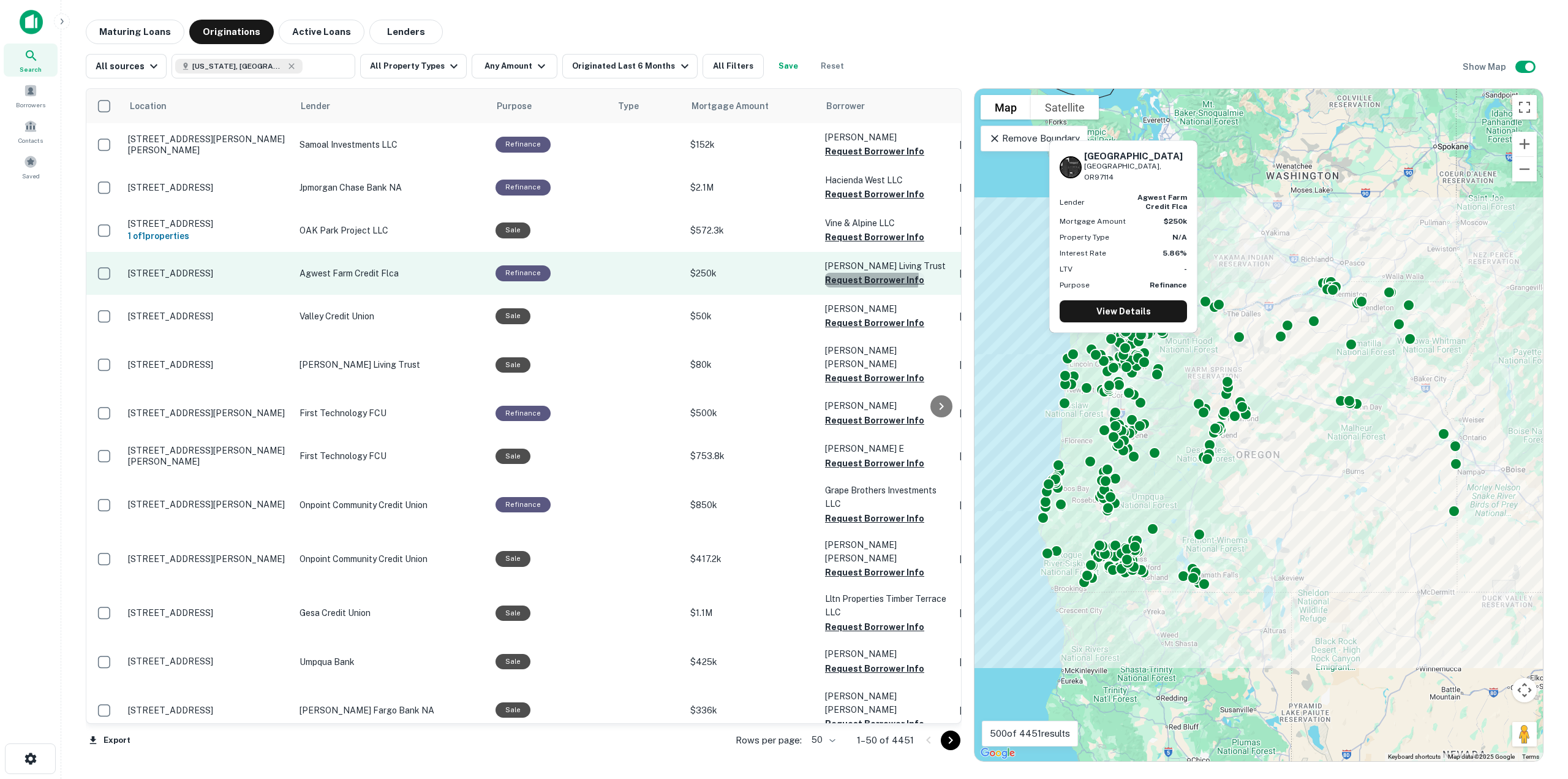
click at [851, 283] on button "Request Borrower Info" at bounding box center [874, 280] width 99 height 15
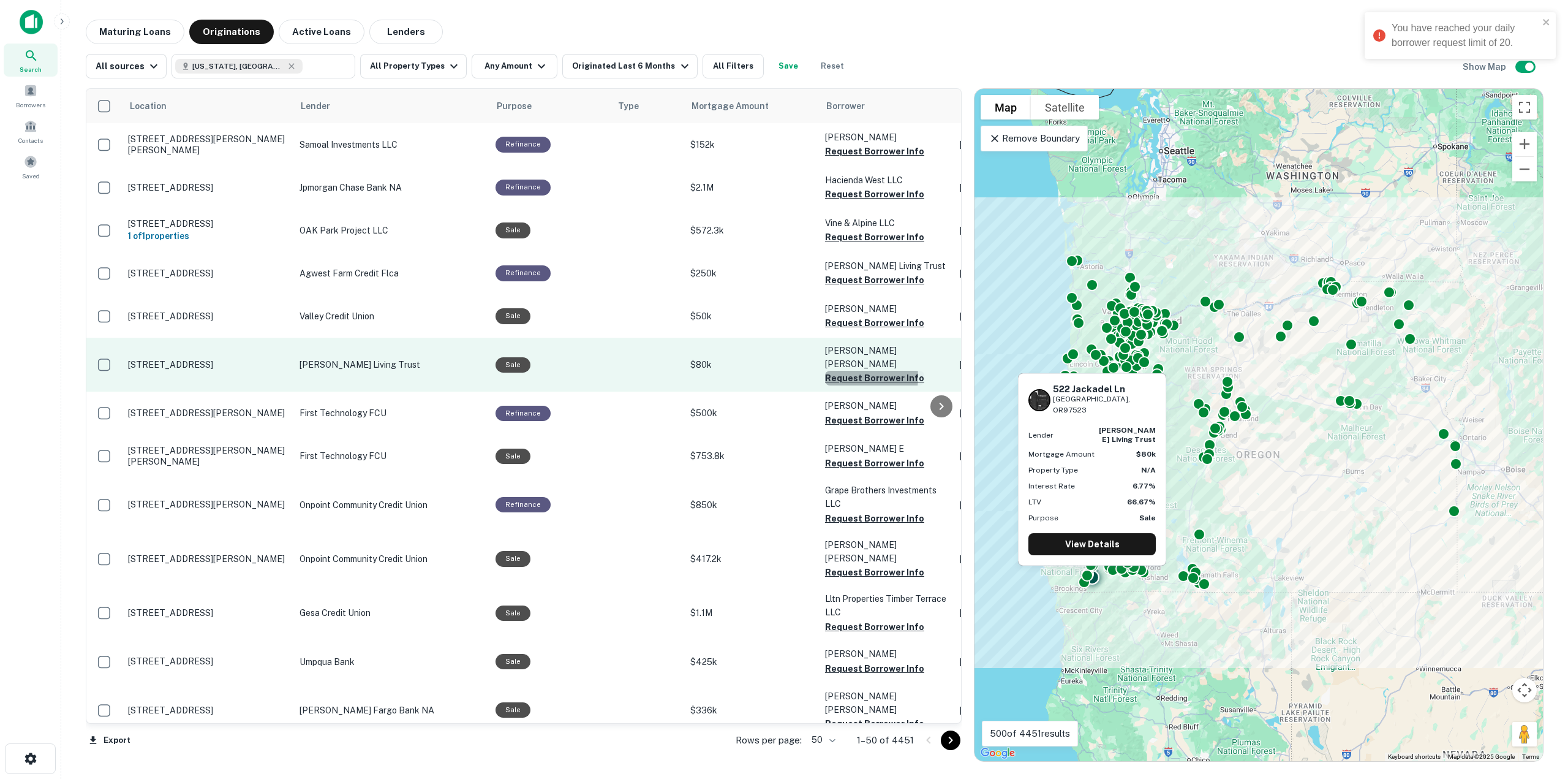
click at [851, 370] on button "Request Borrower Info" at bounding box center [874, 378] width 99 height 15
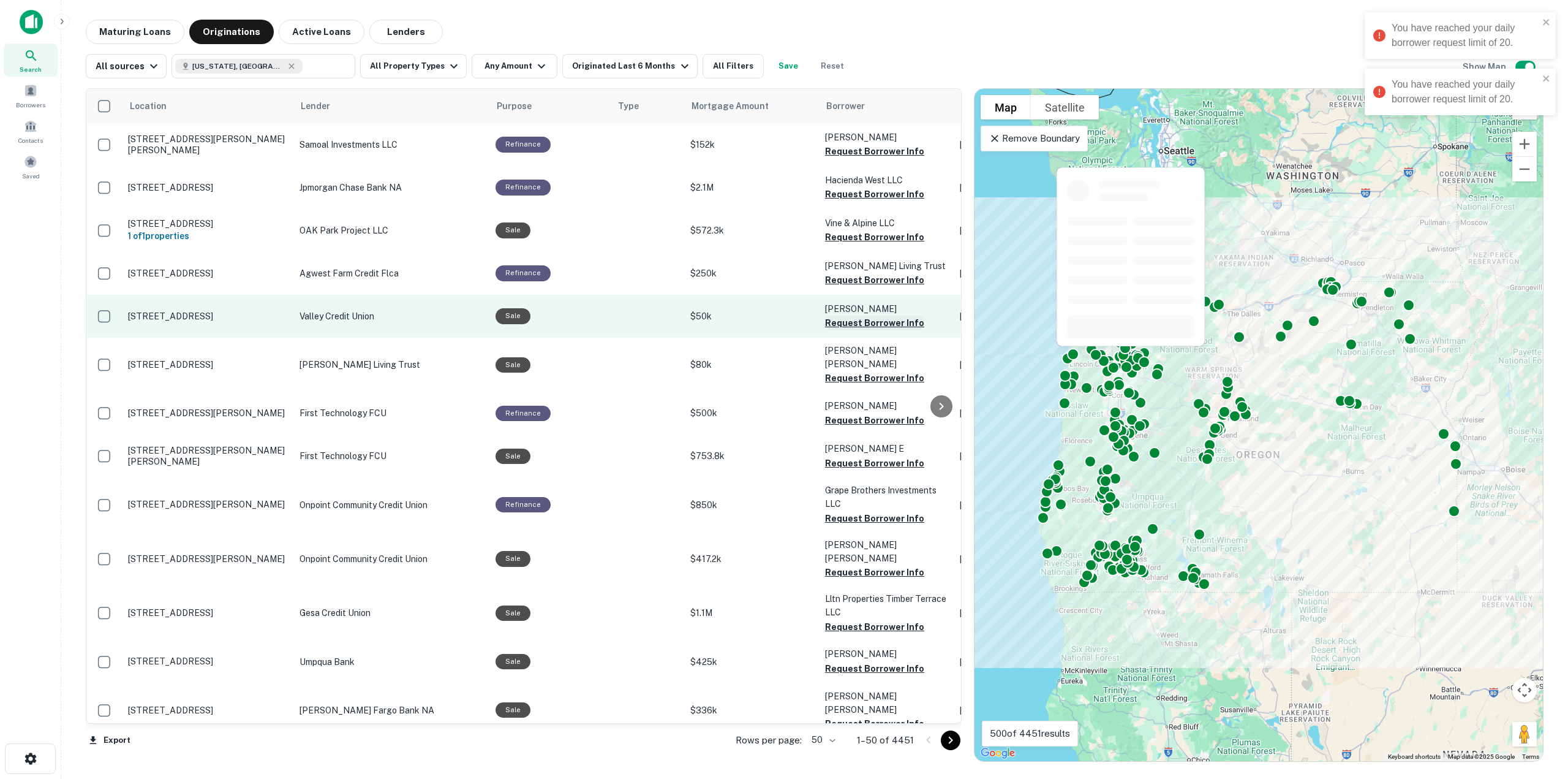
click at [846, 326] on button "Request Borrower Info" at bounding box center [874, 323] width 99 height 15
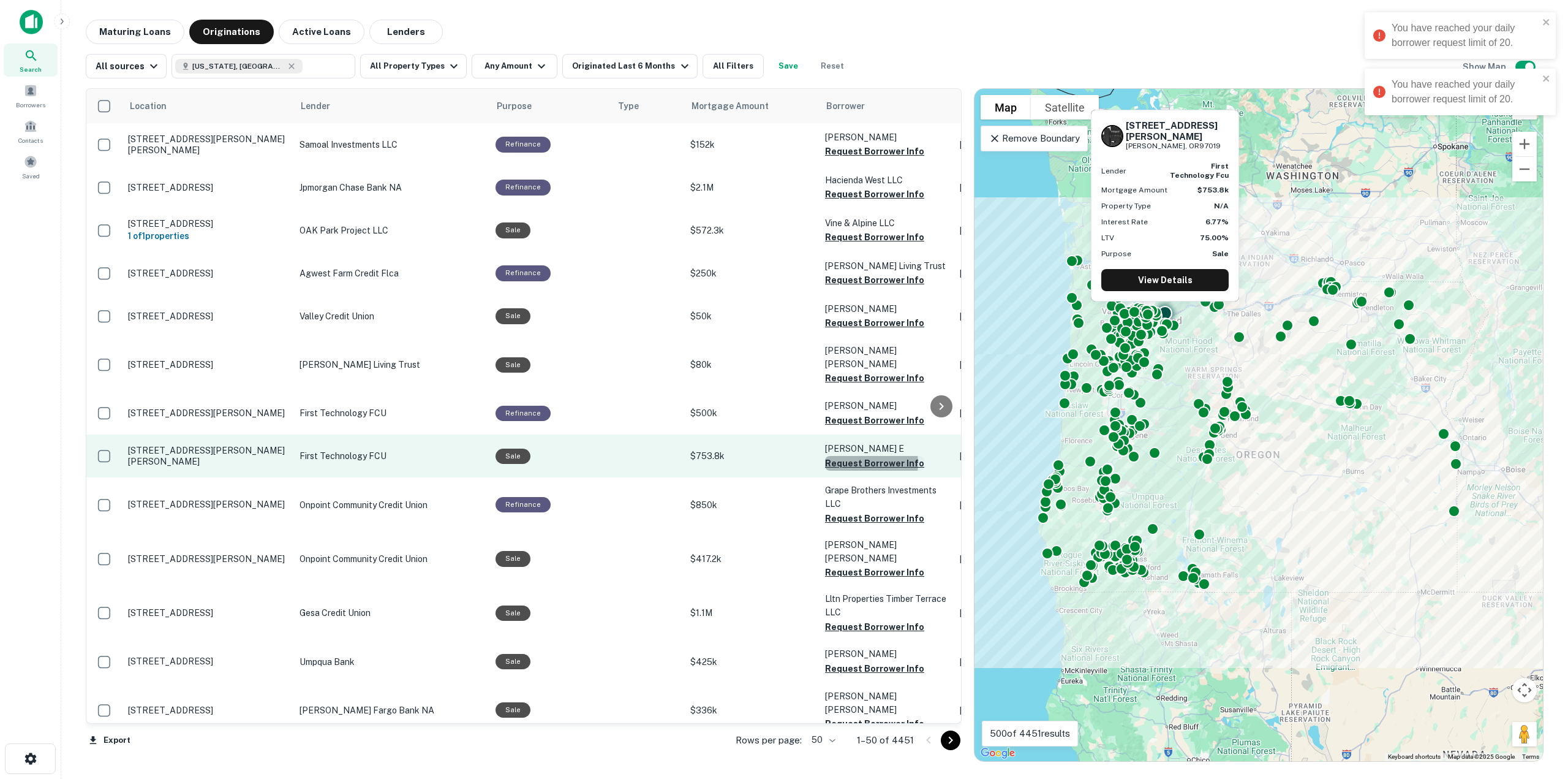
click at [855, 457] on button "Request Borrower Info" at bounding box center [874, 463] width 99 height 15
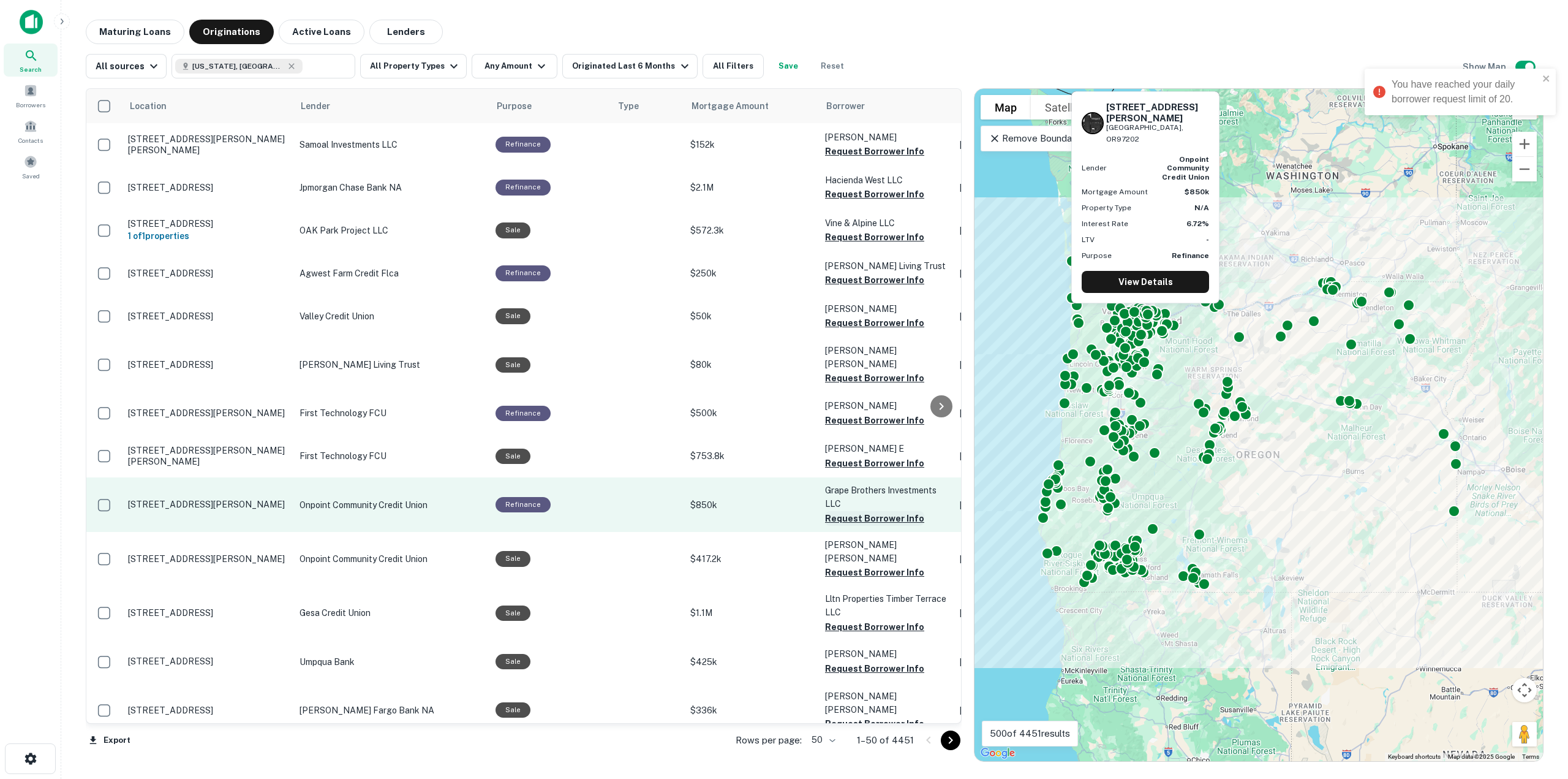
click at [844, 515] on button "Request Borrower Info" at bounding box center [874, 518] width 99 height 15
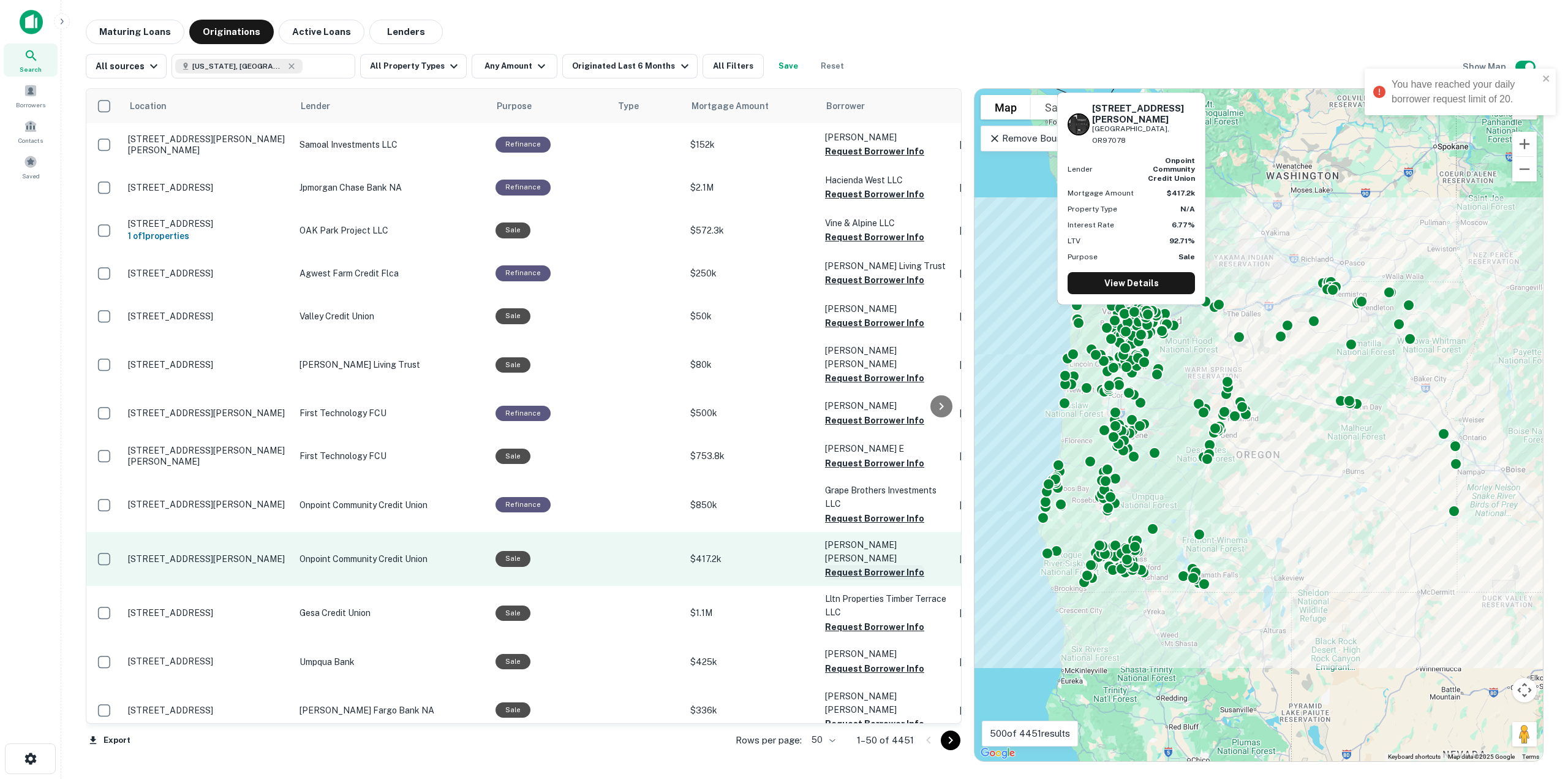
click at [841, 565] on button "Request Borrower Info" at bounding box center [874, 573] width 99 height 15
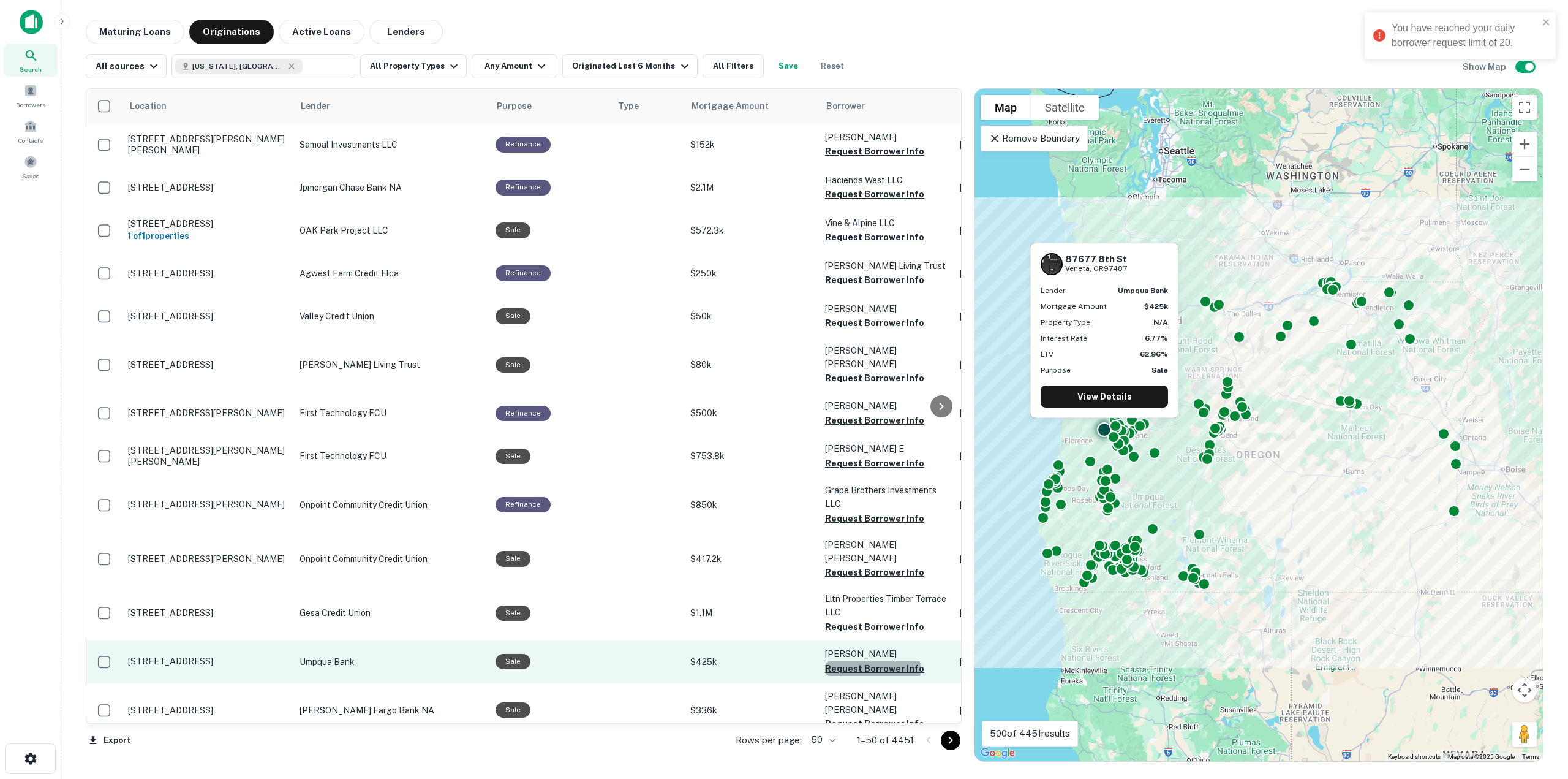
click at [865, 661] on button "Request Borrower Info" at bounding box center [874, 669] width 99 height 15
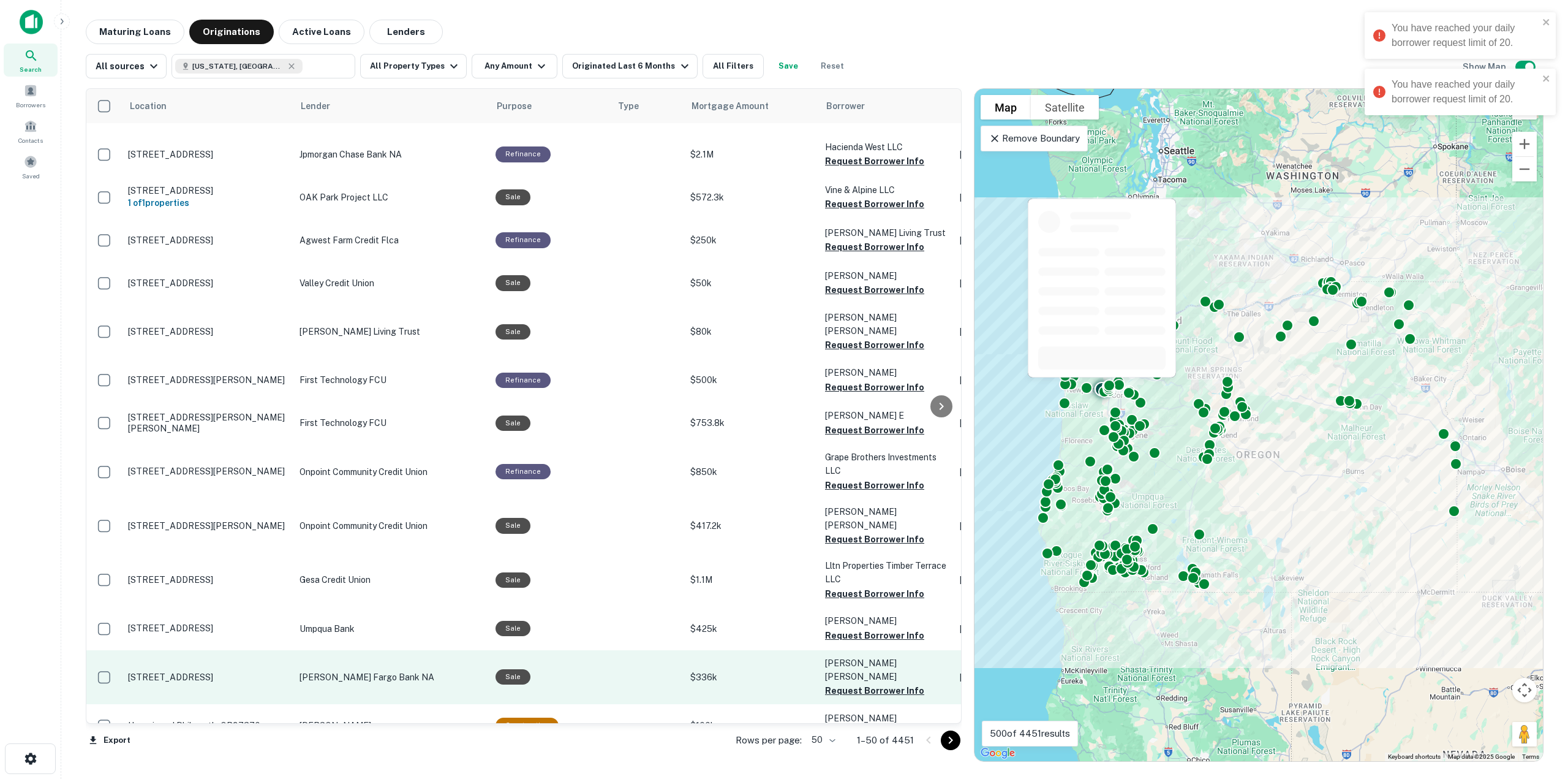
scroll to position [61, 0]
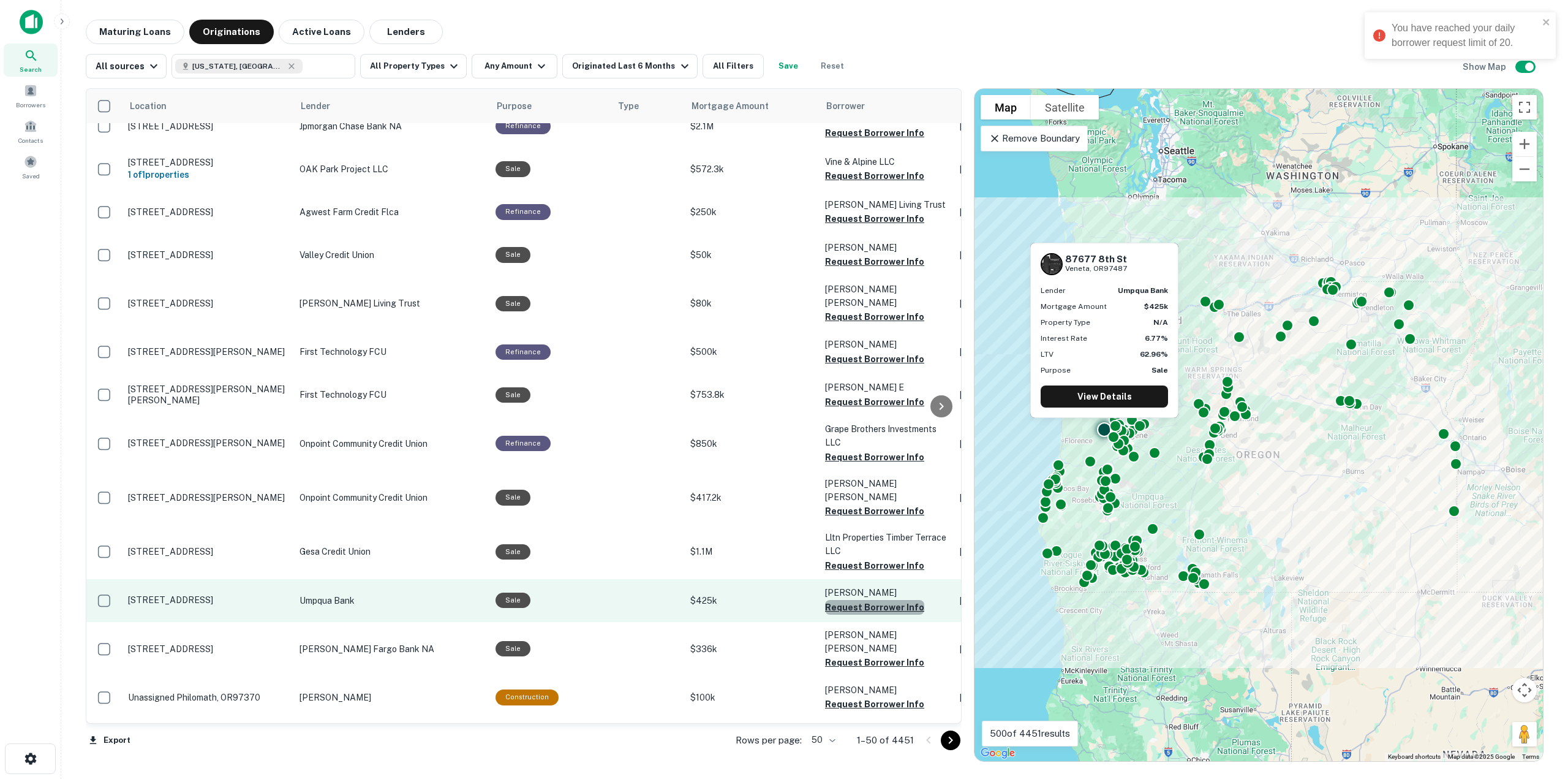
click at [870, 600] on button "Request Borrower Info" at bounding box center [874, 608] width 99 height 15
